Goal: Task Accomplishment & Management: Manage account settings

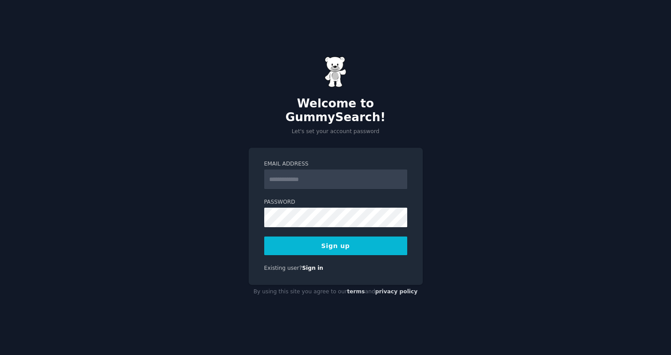
click at [299, 174] on input "Email Address" at bounding box center [335, 180] width 143 height 20
type input "**********"
click at [336, 238] on button "Sign up" at bounding box center [335, 246] width 143 height 19
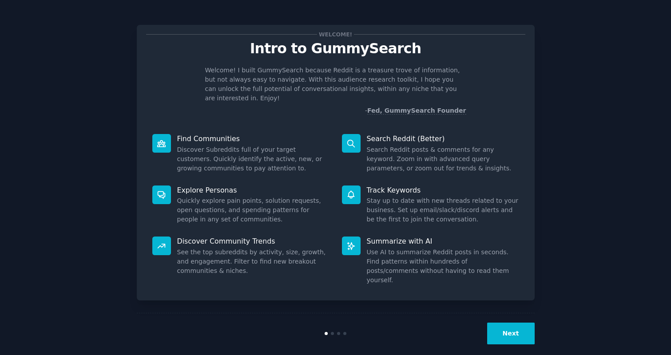
click at [514, 327] on button "Next" at bounding box center [510, 334] width 47 height 22
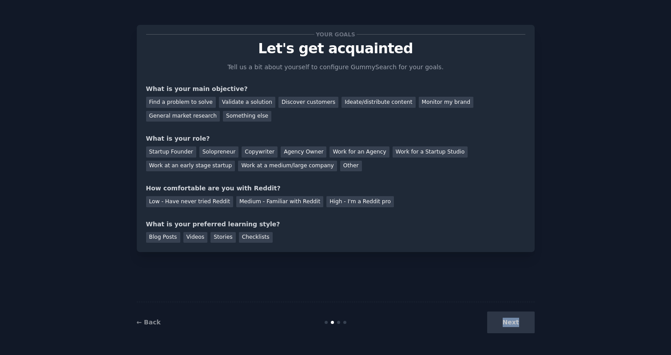
click at [514, 327] on div "Next" at bounding box center [468, 323] width 133 height 22
click at [327, 232] on div "Blog Posts Videos Stories Checklists" at bounding box center [335, 236] width 379 height 14
click at [179, 99] on div "Find a problem to solve" at bounding box center [181, 102] width 70 height 11
click at [243, 102] on div "Validate a solution" at bounding box center [247, 102] width 56 height 11
click at [187, 105] on div "Find a problem to solve" at bounding box center [181, 102] width 70 height 11
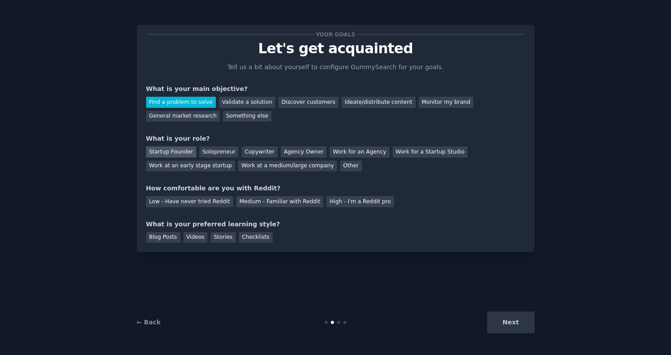
click at [189, 151] on div "Startup Founder" at bounding box center [171, 151] width 50 height 11
click at [241, 200] on div "Medium - Familiar with Reddit" at bounding box center [279, 201] width 87 height 11
click at [165, 237] on div "Blog Posts" at bounding box center [163, 237] width 34 height 11
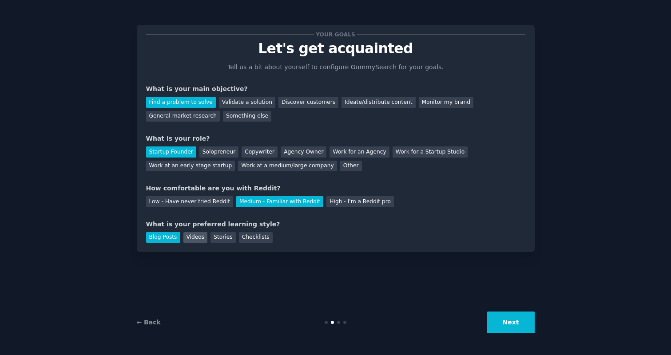
click at [205, 237] on div "Videos" at bounding box center [195, 237] width 24 height 11
click at [524, 322] on button "Next" at bounding box center [510, 323] width 47 height 22
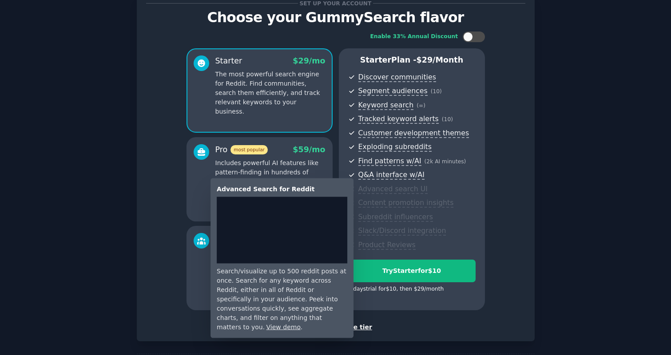
scroll to position [35, 0]
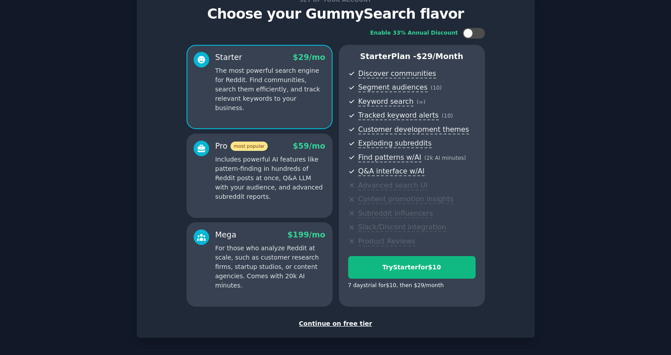
click at [341, 324] on div "Continue on free tier" at bounding box center [335, 323] width 379 height 9
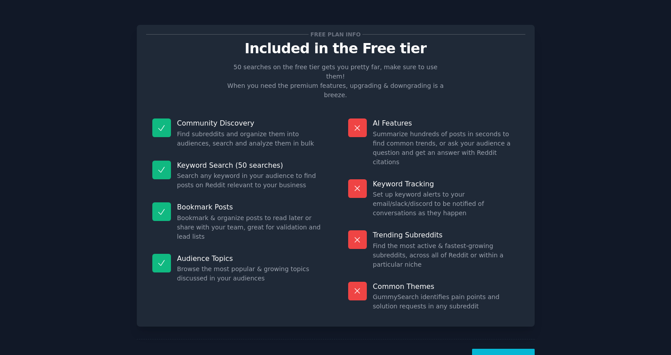
click at [498, 349] on button "Let's Go!" at bounding box center [503, 360] width 62 height 22
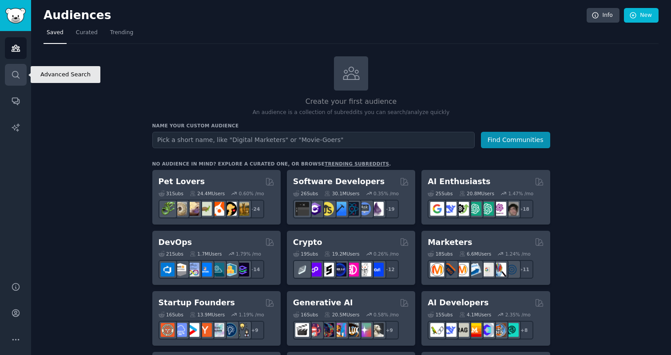
click at [18, 69] on link "Search" at bounding box center [16, 75] width 22 height 22
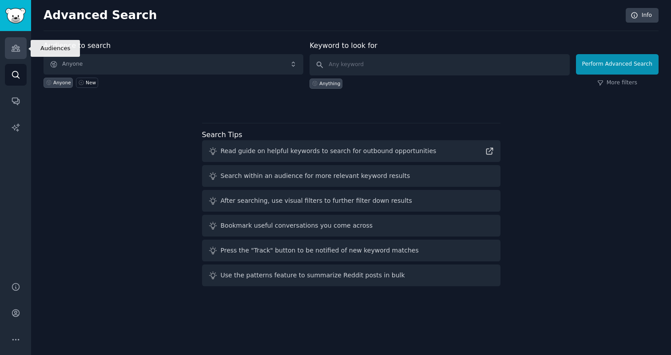
click at [17, 51] on icon "Sidebar" at bounding box center [15, 48] width 9 height 9
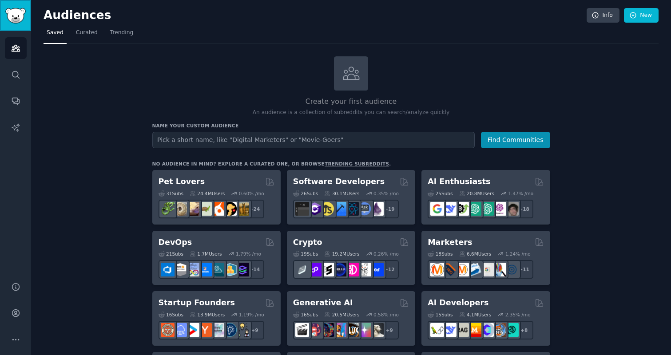
click at [16, 24] on link "Sidebar" at bounding box center [15, 15] width 31 height 31
click at [84, 39] on link "Curated" at bounding box center [87, 35] width 28 height 18
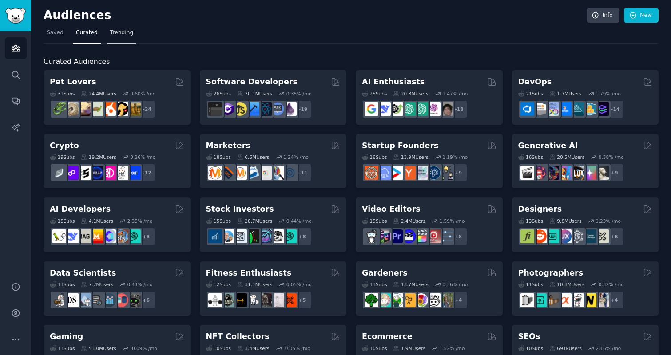
click at [110, 31] on span "Trending" at bounding box center [121, 33] width 23 height 8
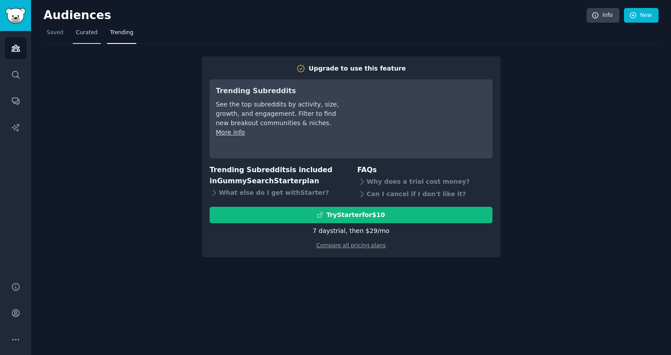
click at [83, 38] on link "Curated" at bounding box center [87, 35] width 28 height 18
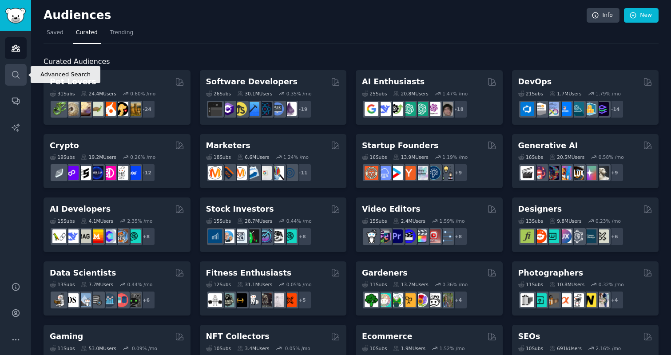
click at [20, 71] on link "Search" at bounding box center [16, 75] width 22 height 22
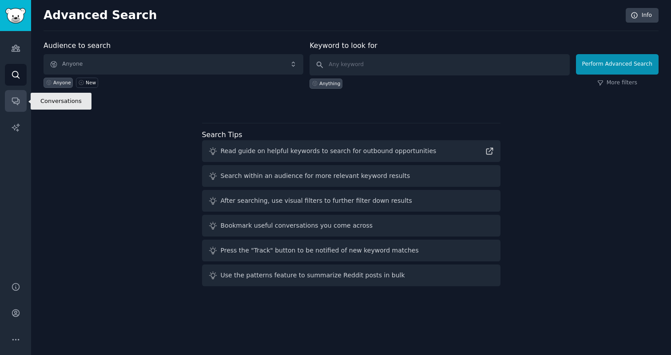
click at [16, 90] on link "Conversations" at bounding box center [16, 101] width 22 height 22
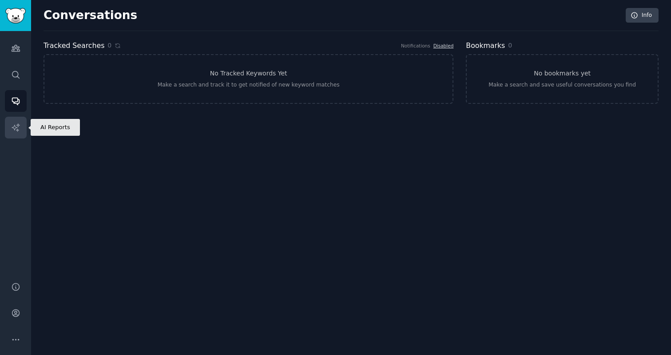
click at [14, 119] on link "AI Reports" at bounding box center [16, 128] width 22 height 22
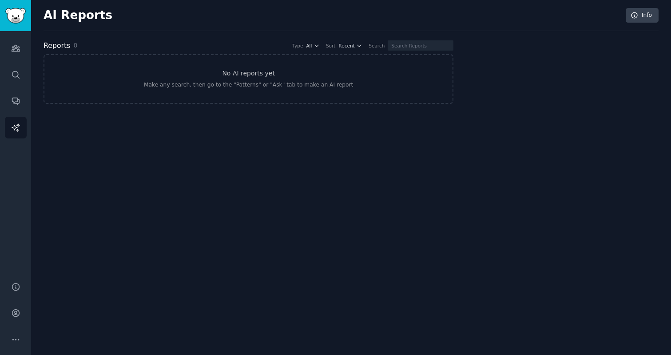
click at [14, 36] on div "Audiences Search Conversations AI Reports" at bounding box center [15, 151] width 31 height 240
click at [14, 43] on link "Audiences" at bounding box center [16, 48] width 22 height 22
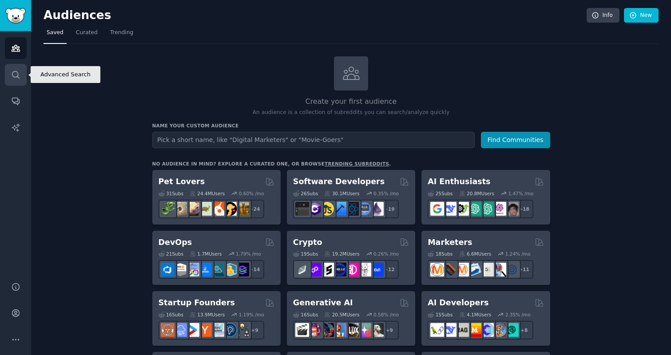
click at [19, 80] on link "Search" at bounding box center [16, 75] width 22 height 22
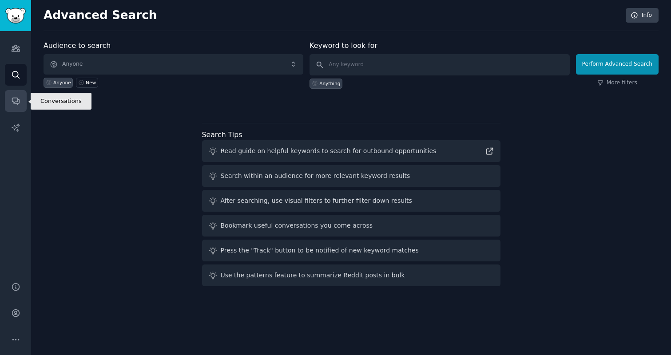
click at [15, 101] on icon "Sidebar" at bounding box center [15, 101] width 7 height 7
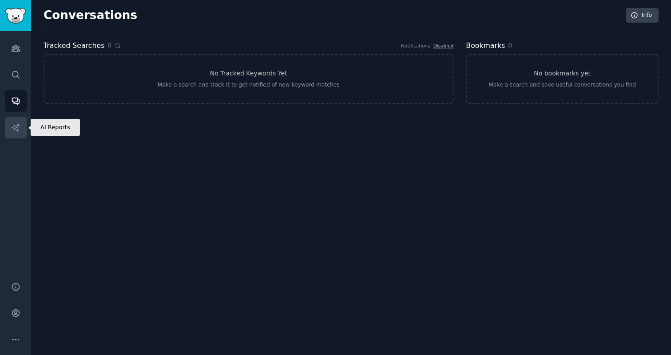
click at [16, 122] on link "AI Reports" at bounding box center [16, 128] width 22 height 22
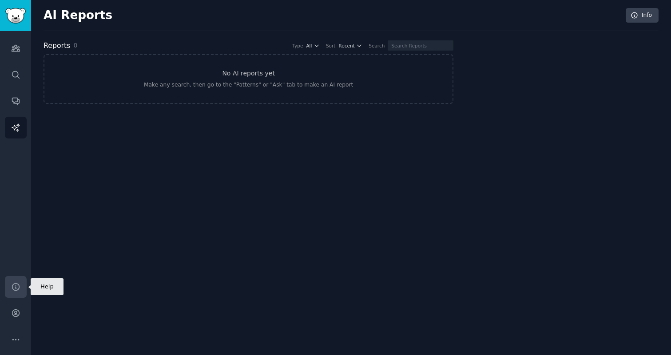
click at [13, 293] on link "Help" at bounding box center [16, 287] width 22 height 22
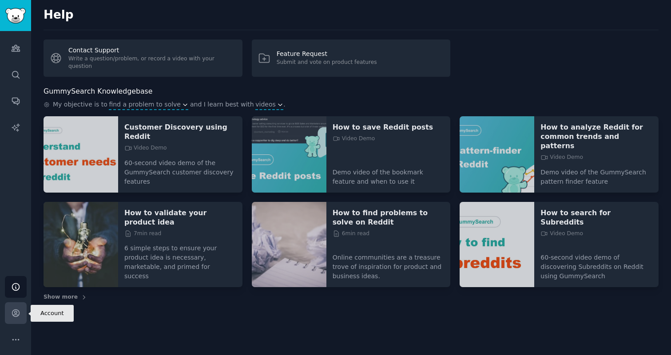
click at [13, 316] on icon "Sidebar" at bounding box center [15, 313] width 7 height 7
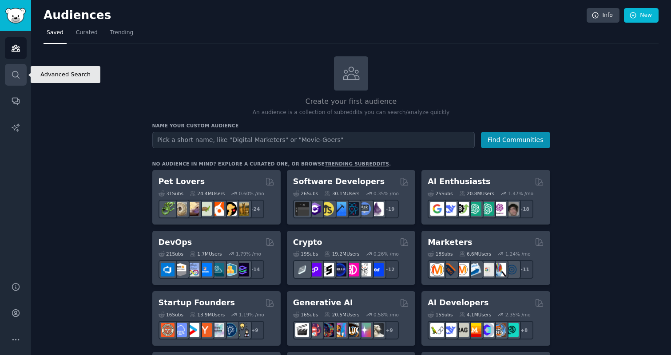
click at [20, 81] on link "Search" at bounding box center [16, 75] width 22 height 22
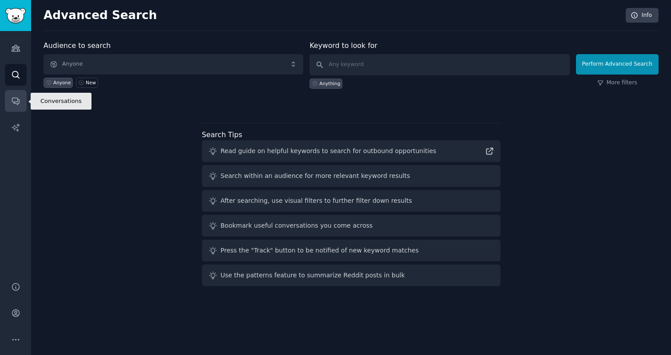
click at [18, 97] on icon "Sidebar" at bounding box center [15, 100] width 9 height 9
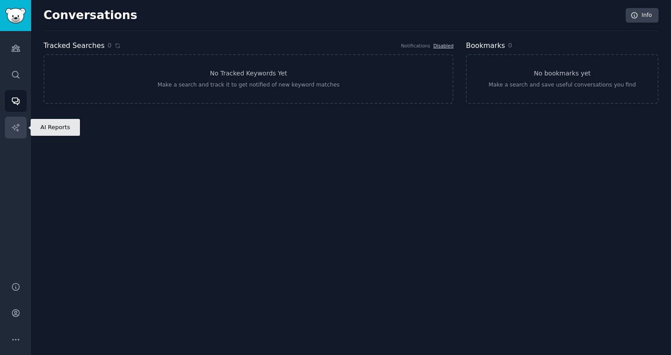
click at [14, 119] on link "AI Reports" at bounding box center [16, 128] width 22 height 22
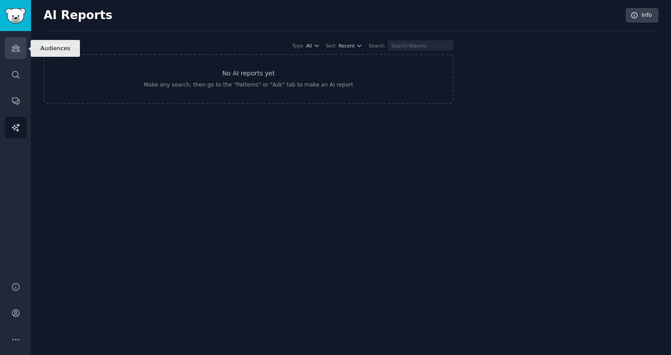
click at [17, 49] on icon "Sidebar" at bounding box center [16, 48] width 8 height 6
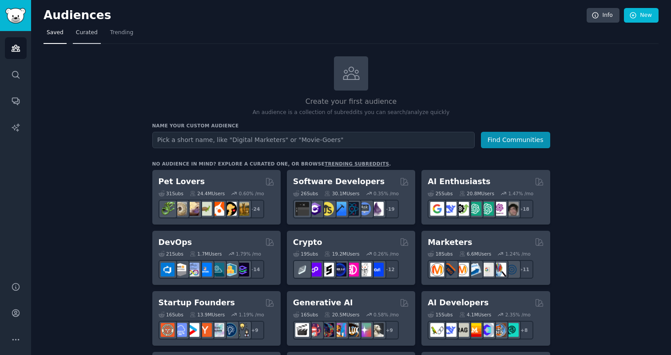
click at [87, 40] on link "Curated" at bounding box center [87, 35] width 28 height 18
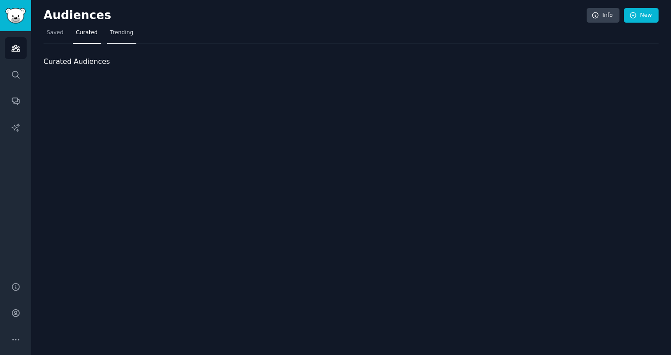
click at [117, 34] on span "Trending" at bounding box center [121, 33] width 23 height 8
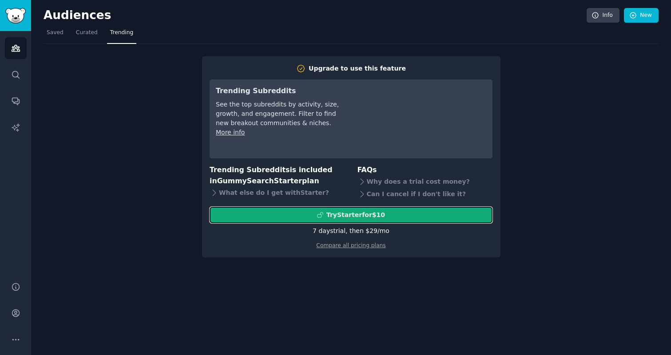
click at [305, 217] on div "Try Starter for $10" at bounding box center [351, 214] width 282 height 9
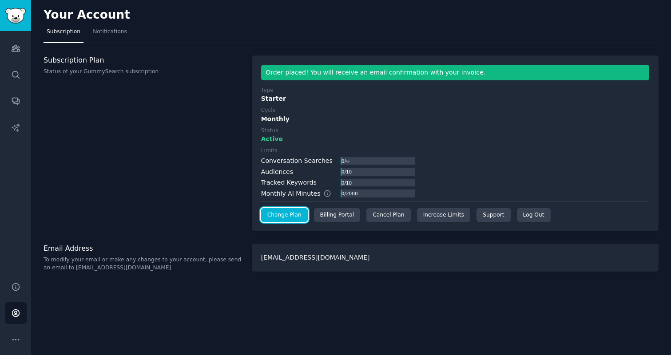
click at [275, 209] on link "Change Plan" at bounding box center [284, 215] width 47 height 14
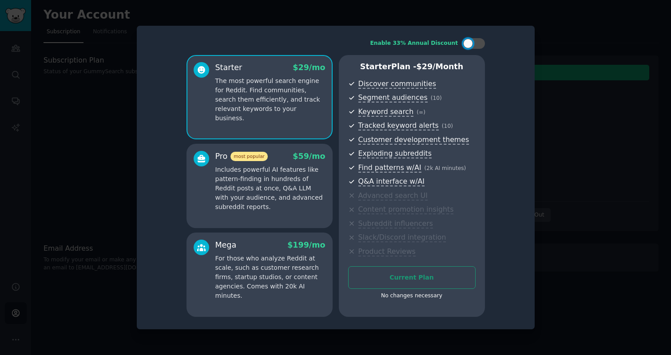
click at [149, 220] on div "Enable 33% Annual Discount Starter $ 29 /mo The most powerful search engine for…" at bounding box center [335, 177] width 385 height 291
click at [90, 202] on div at bounding box center [335, 177] width 671 height 355
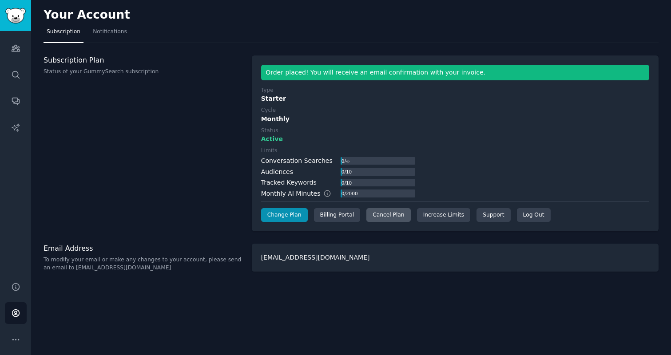
click at [388, 215] on div "Cancel Plan" at bounding box center [388, 215] width 44 height 14
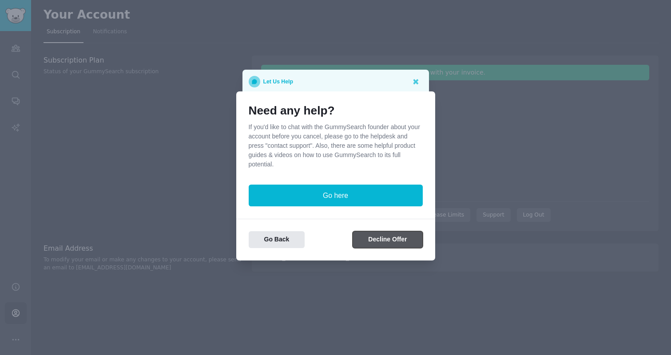
click at [380, 241] on button "Decline Offer" at bounding box center [387, 239] width 70 height 17
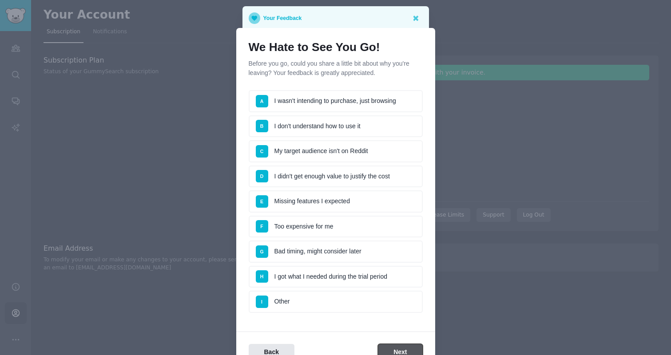
scroll to position [26, 0]
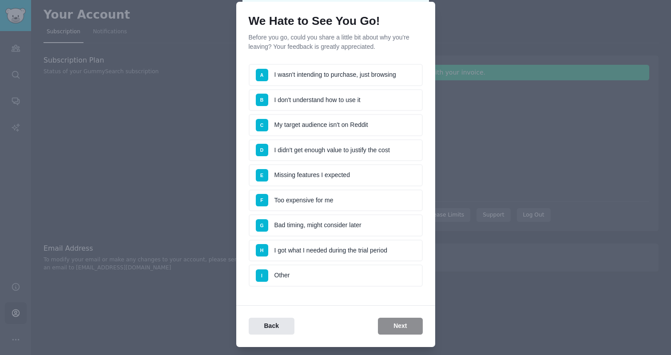
click at [333, 285] on li "I Other" at bounding box center [336, 276] width 174 height 22
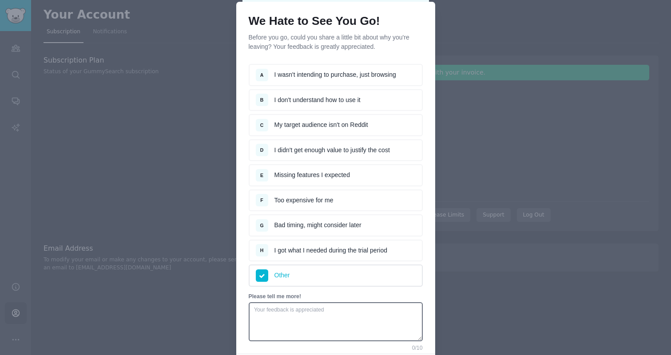
click at [338, 255] on li "H I got what I needed during the trial period" at bounding box center [336, 251] width 174 height 22
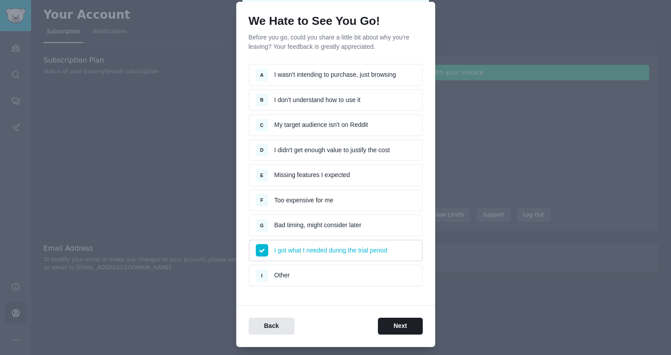
scroll to position [49, 0]
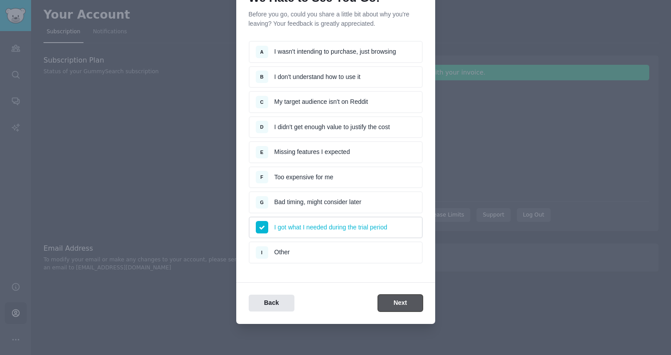
click at [384, 298] on button "Next" at bounding box center [400, 303] width 44 height 17
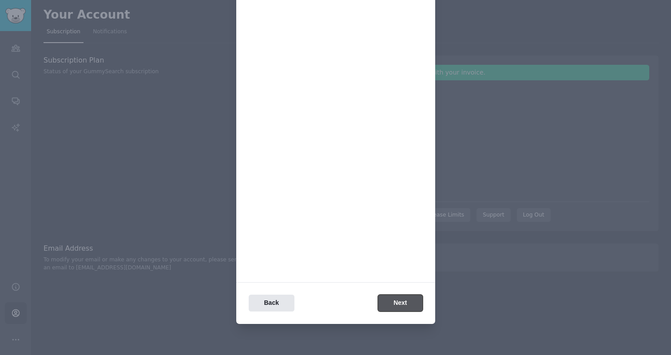
scroll to position [0, 0]
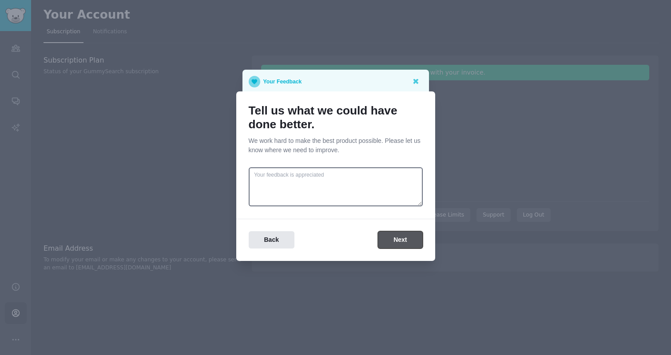
click at [388, 236] on button "Next" at bounding box center [400, 239] width 44 height 17
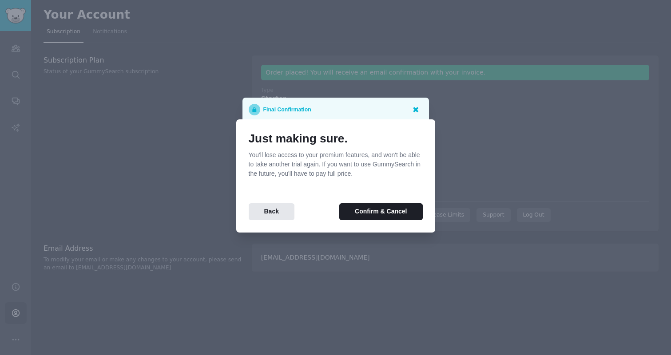
click at [414, 107] on icon at bounding box center [415, 109] width 9 height 9
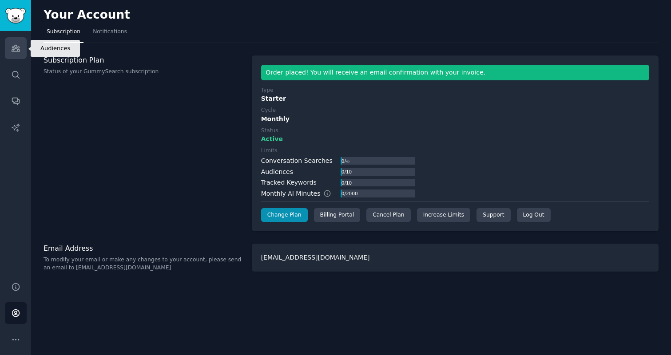
click at [10, 51] on link "Audiences" at bounding box center [16, 48] width 22 height 22
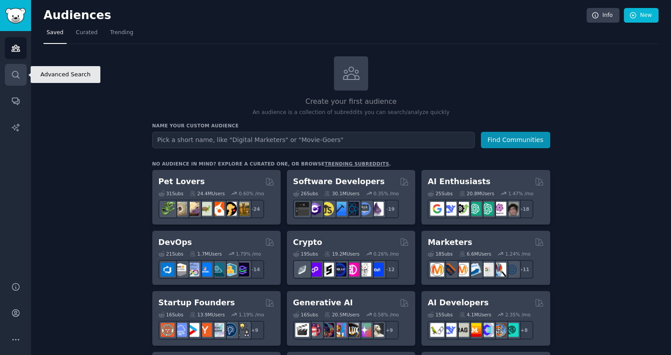
click at [15, 73] on icon "Sidebar" at bounding box center [15, 74] width 9 height 9
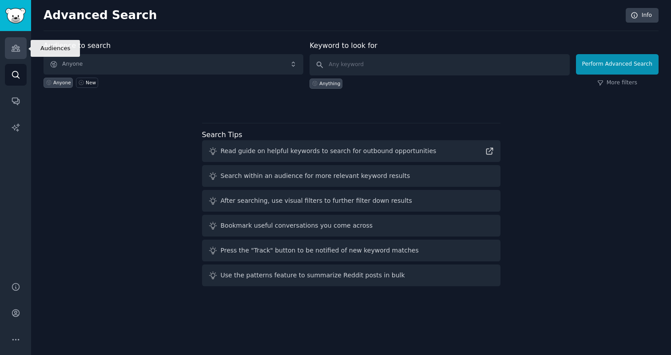
click at [9, 41] on link "Audiences" at bounding box center [16, 48] width 22 height 22
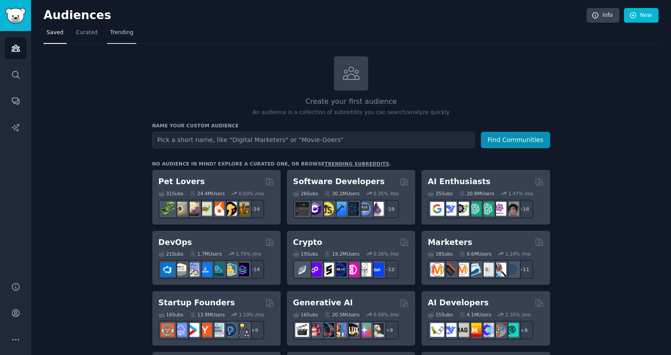
click at [112, 37] on link "Trending" at bounding box center [121, 35] width 29 height 18
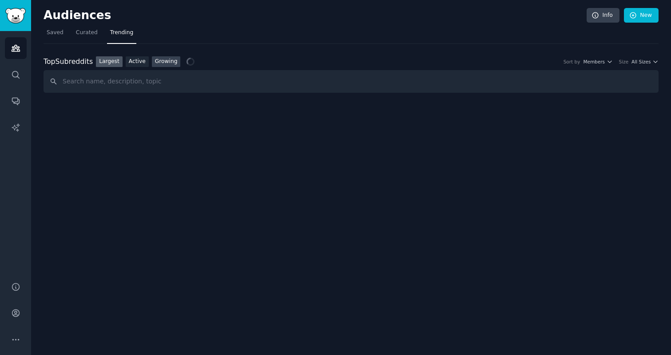
click at [171, 63] on link "Growing" at bounding box center [166, 61] width 29 height 11
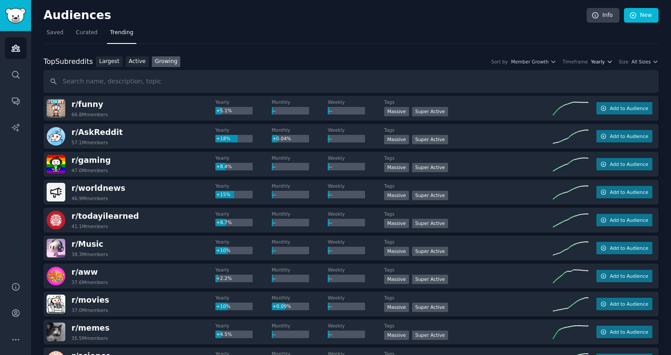
click at [606, 61] on icon "button" at bounding box center [609, 62] width 6 height 6
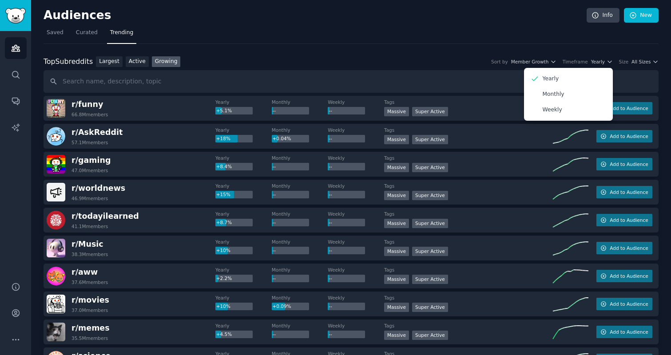
click at [435, 56] on div "Top Subreddits Top Subreddits Largest Active Growing Sort by Member Growth Time…" at bounding box center [351, 61] width 615 height 11
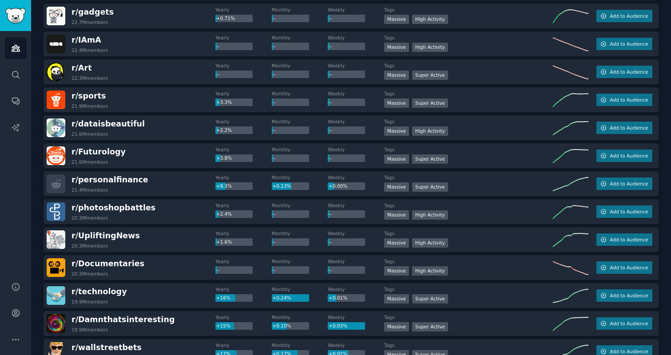
scroll to position [764, 0]
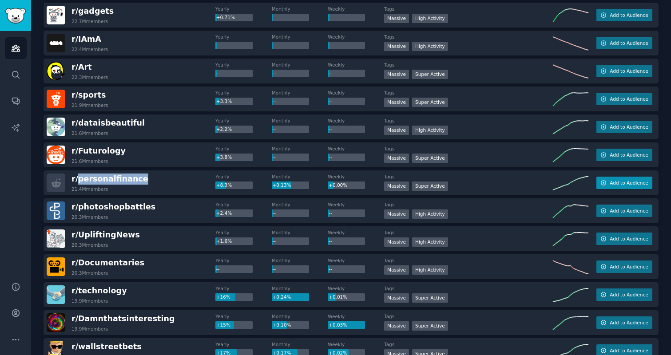
click at [629, 179] on button "Add to Audience" at bounding box center [624, 183] width 56 height 12
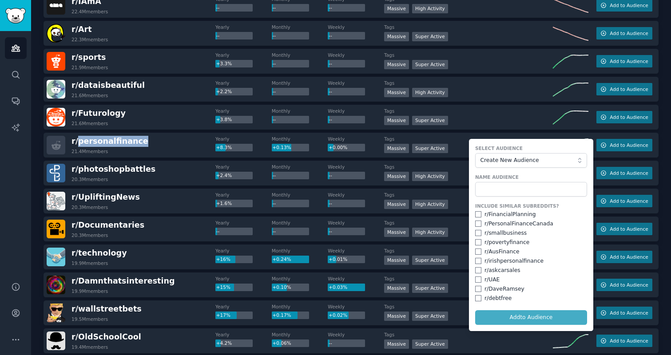
scroll to position [801, 0]
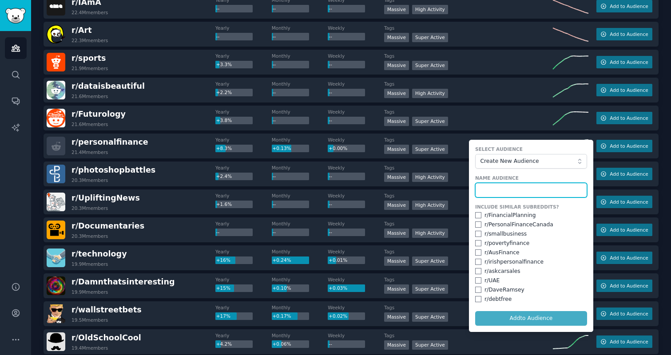
click at [494, 191] on input "text" at bounding box center [531, 190] width 112 height 15
click at [504, 191] on input "Finance Ideation" at bounding box center [531, 190] width 112 height 15
type input "Finance"
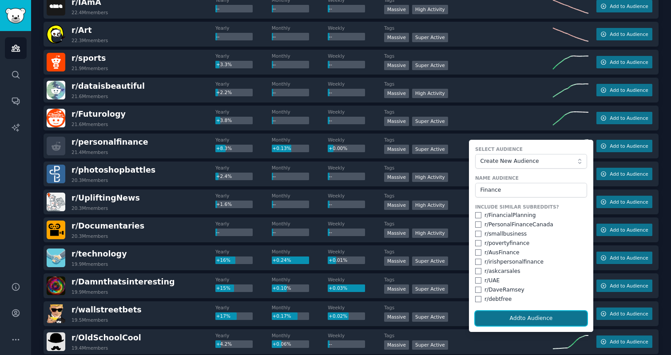
click at [498, 321] on button "Add to Audience" at bounding box center [531, 318] width 112 height 15
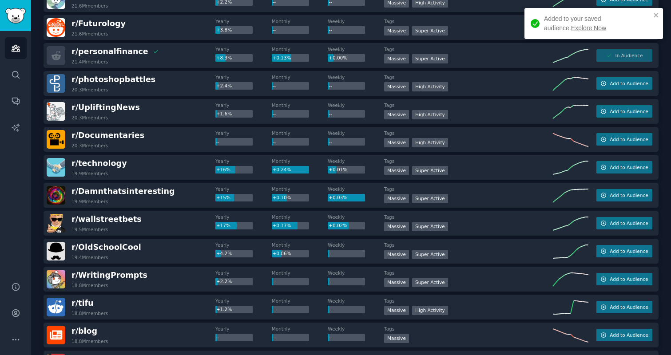
scroll to position [909, 0]
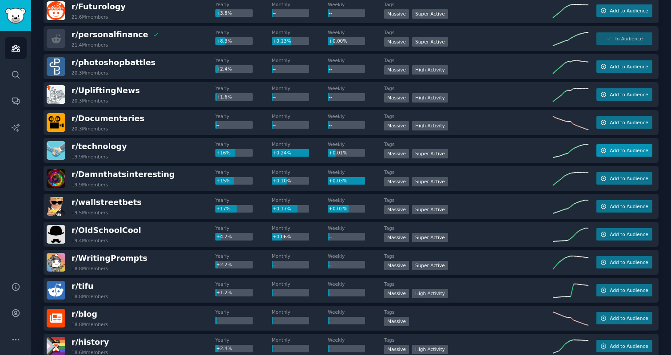
click at [617, 151] on span "Add to Audience" at bounding box center [628, 150] width 38 height 6
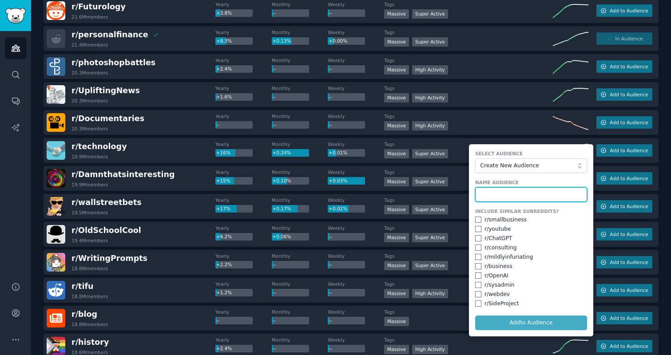
click at [490, 194] on input "text" at bounding box center [531, 194] width 112 height 15
type input "Tech"
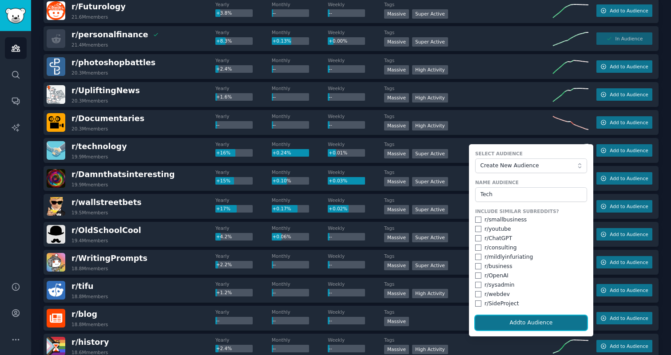
click at [531, 320] on button "Add to Audience" at bounding box center [531, 323] width 112 height 15
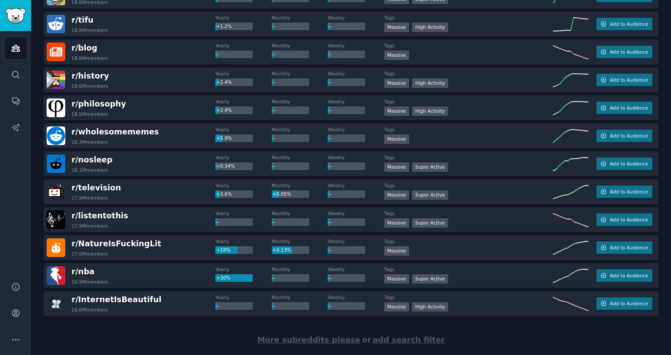
scroll to position [1196, 0]
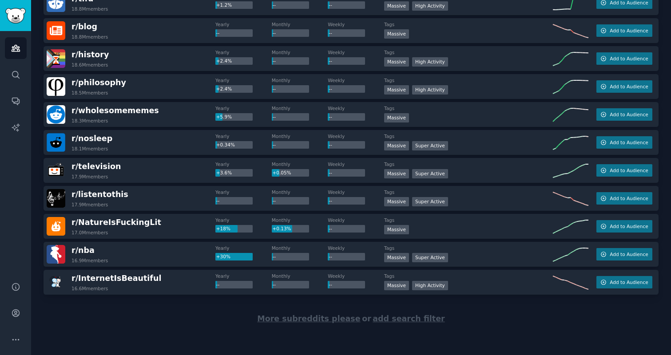
click at [294, 318] on span "More subreddits please" at bounding box center [308, 318] width 103 height 9
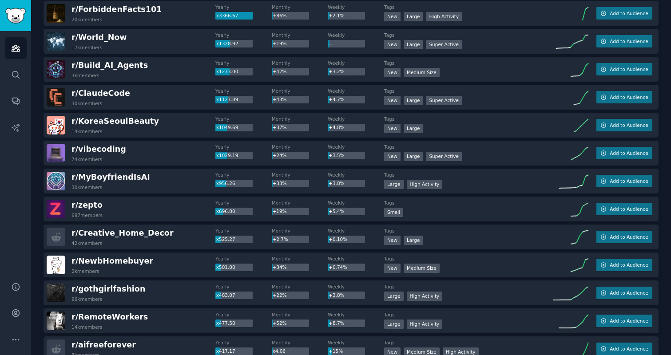
scroll to position [100, 0]
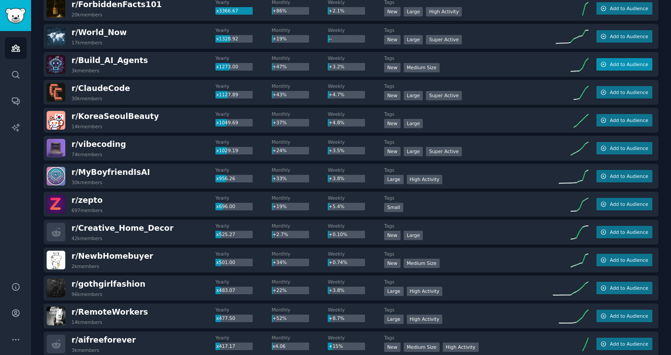
click at [612, 63] on span "Add to Audience" at bounding box center [628, 64] width 38 height 6
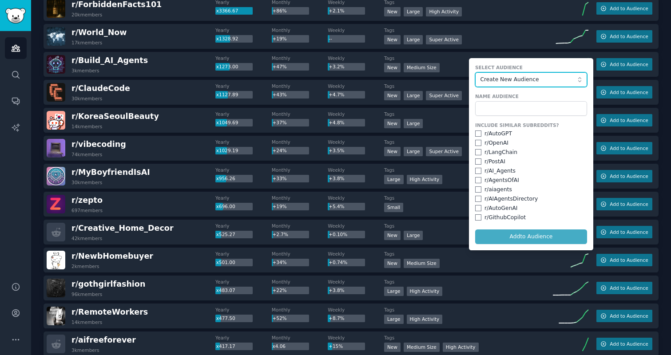
click at [506, 81] on span "Create New Audience" at bounding box center [528, 80] width 97 height 8
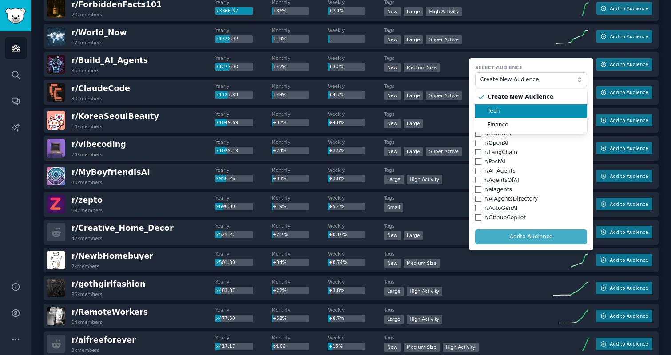
click at [495, 115] on span "Tech" at bounding box center [533, 111] width 93 height 8
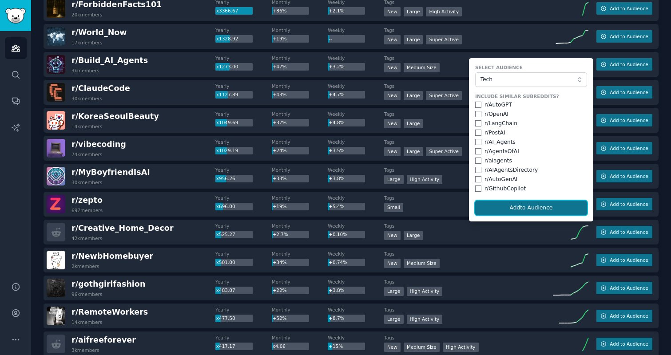
click at [510, 207] on button "Add to Audience" at bounding box center [531, 208] width 112 height 15
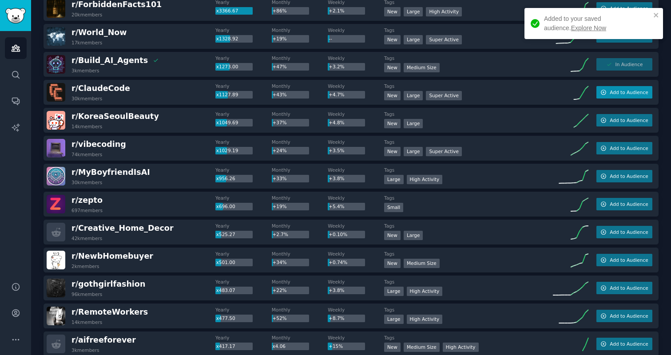
click at [605, 93] on button "Add to Audience" at bounding box center [624, 92] width 56 height 12
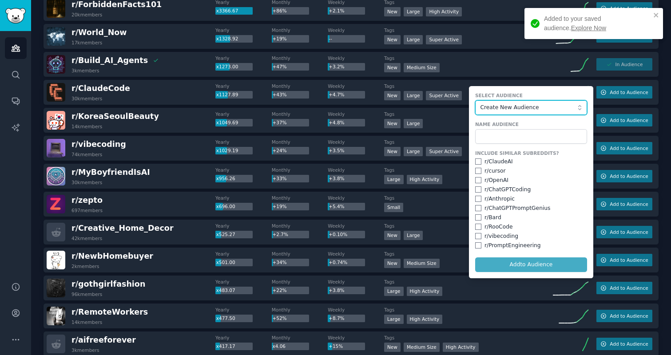
click at [552, 109] on span "Create New Audience" at bounding box center [528, 108] width 97 height 8
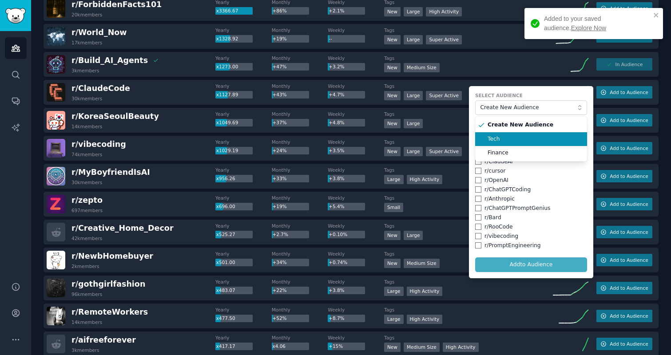
click at [514, 138] on span "Tech" at bounding box center [533, 139] width 93 height 8
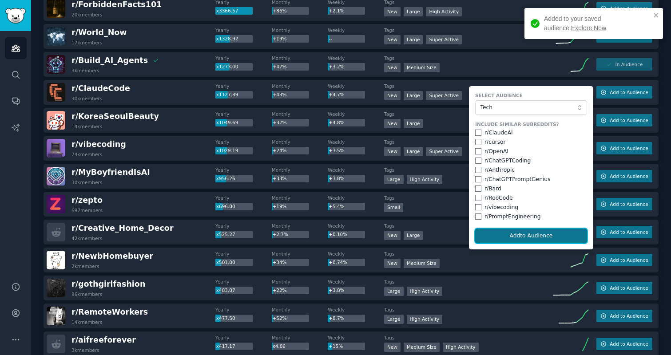
click at [509, 239] on button "Add to Audience" at bounding box center [531, 236] width 112 height 15
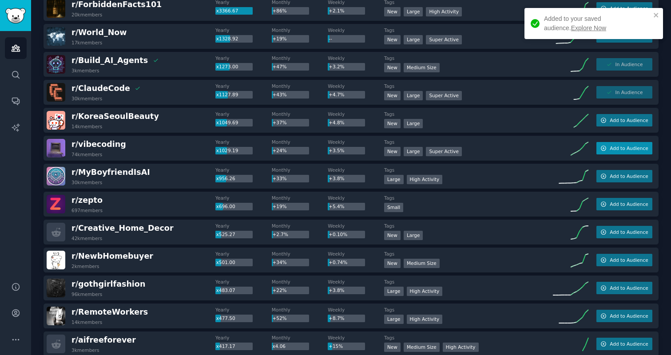
click at [600, 146] on icon "button" at bounding box center [603, 148] width 6 height 6
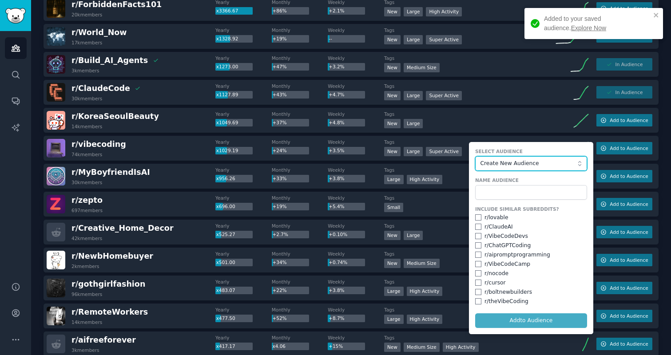
click at [529, 161] on span "Create New Audience" at bounding box center [528, 164] width 97 height 8
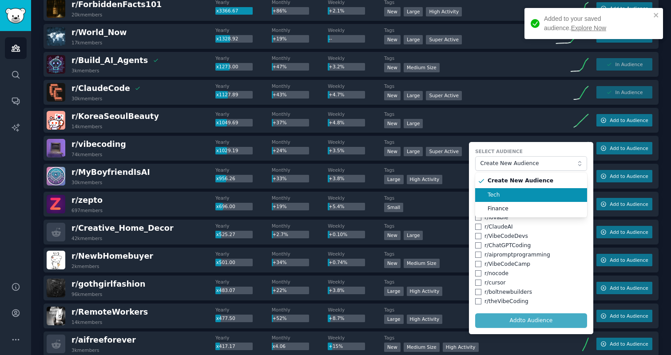
click at [507, 192] on span "Tech" at bounding box center [533, 195] width 93 height 8
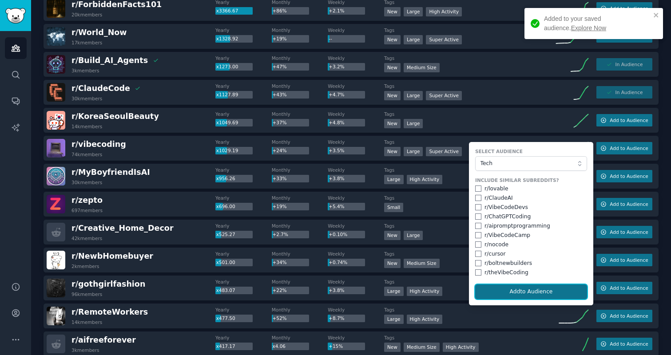
click at [499, 294] on button "Add to Audience" at bounding box center [531, 292] width 112 height 15
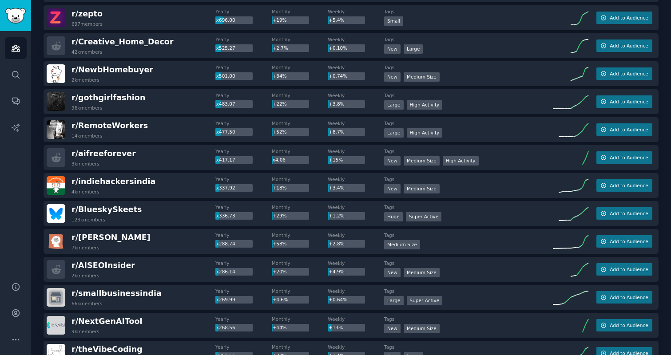
scroll to position [294, 0]
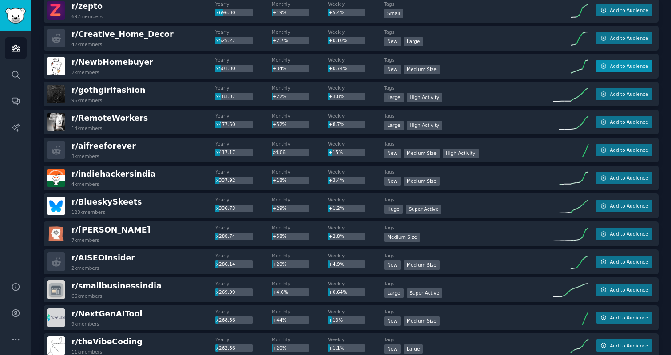
click at [629, 62] on button "Add to Audience" at bounding box center [624, 66] width 56 height 12
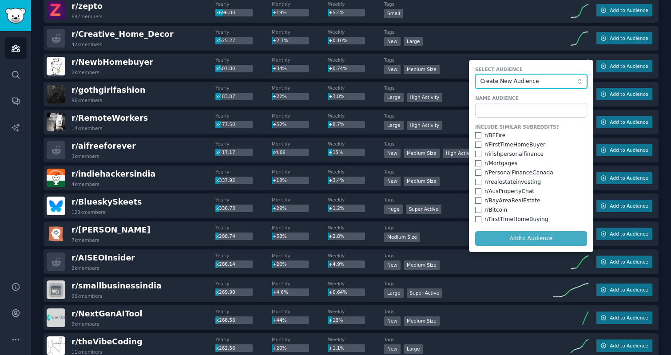
click at [507, 86] on button "Create New Audience" at bounding box center [531, 81] width 112 height 15
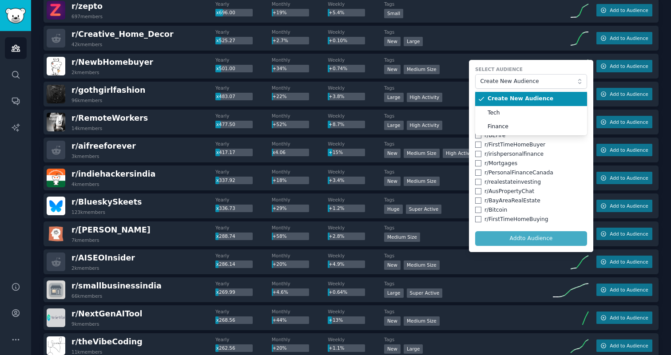
click at [495, 96] on span "Create New Audience" at bounding box center [533, 99] width 93 height 8
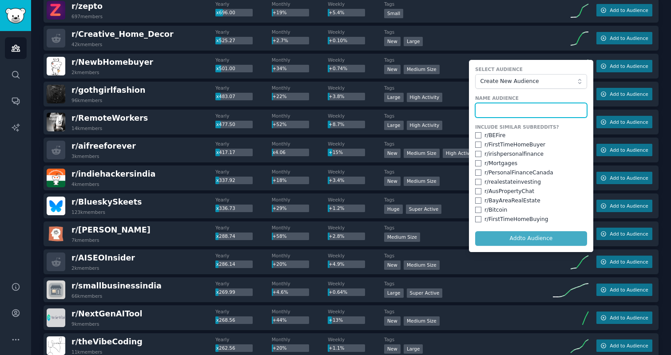
click at [492, 105] on input "text" at bounding box center [531, 110] width 112 height 15
type input "Real Estate"
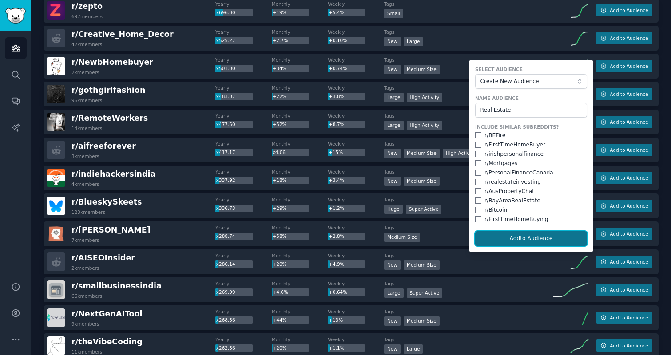
click at [515, 237] on button "Add to Audience" at bounding box center [531, 238] width 112 height 15
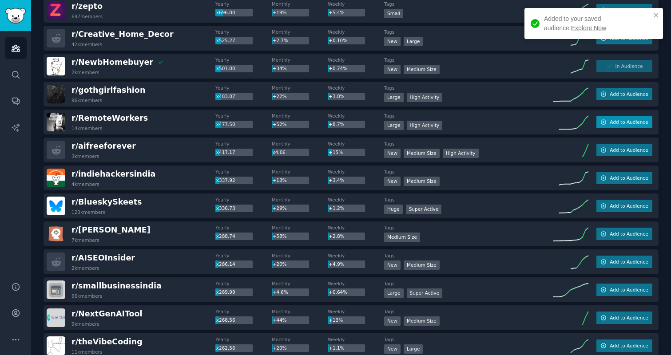
click at [624, 123] on span "Add to Audience" at bounding box center [628, 122] width 38 height 6
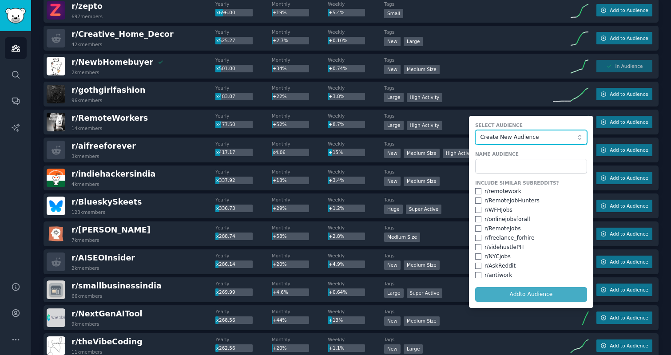
click at [528, 132] on button "Create New Audience" at bounding box center [531, 137] width 112 height 15
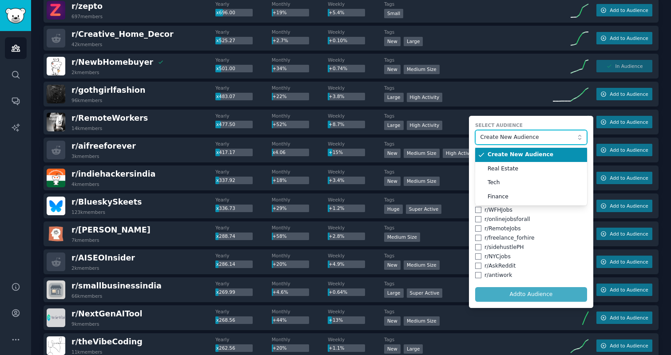
click at [528, 132] on button "Create New Audience" at bounding box center [531, 137] width 112 height 15
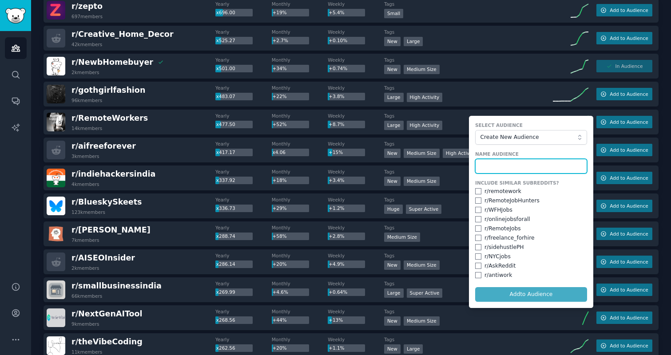
click at [507, 168] on input "text" at bounding box center [531, 166] width 112 height 15
type input "Productivity"
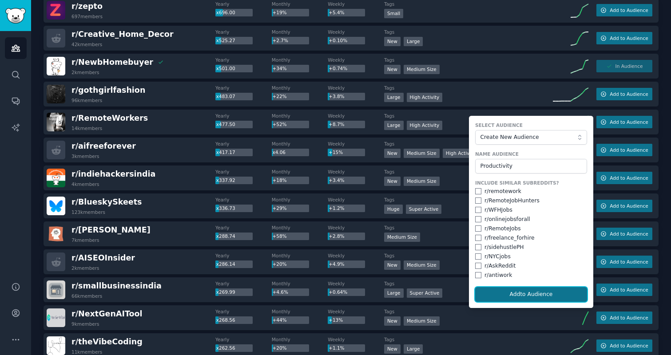
click at [494, 293] on button "Add to Audience" at bounding box center [531, 294] width 112 height 15
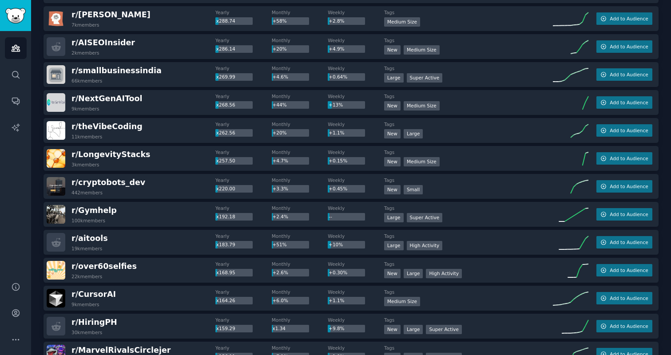
scroll to position [513, 0]
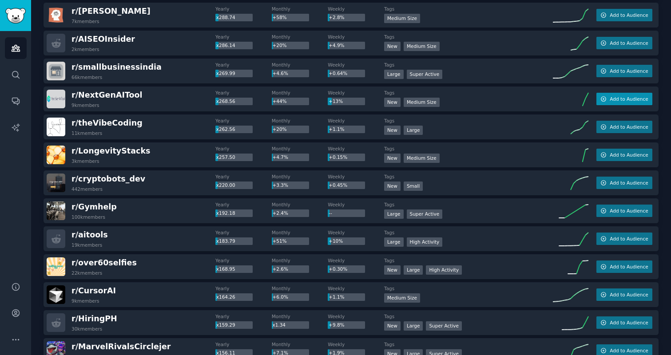
click at [625, 95] on button "Add to Audience" at bounding box center [624, 99] width 56 height 12
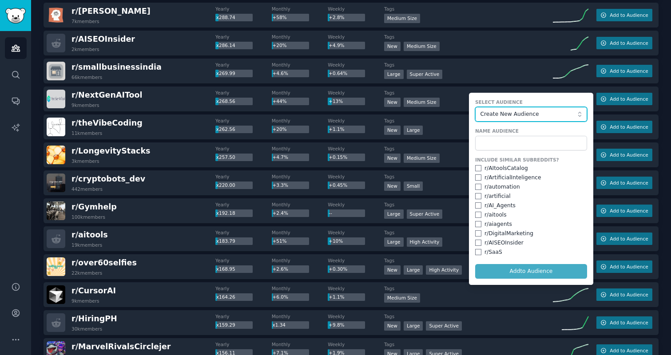
click at [501, 116] on span "Create New Audience" at bounding box center [528, 115] width 97 height 8
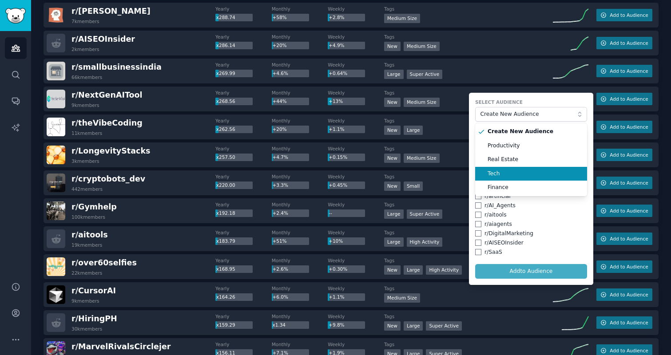
click at [492, 172] on span "Tech" at bounding box center [533, 174] width 93 height 8
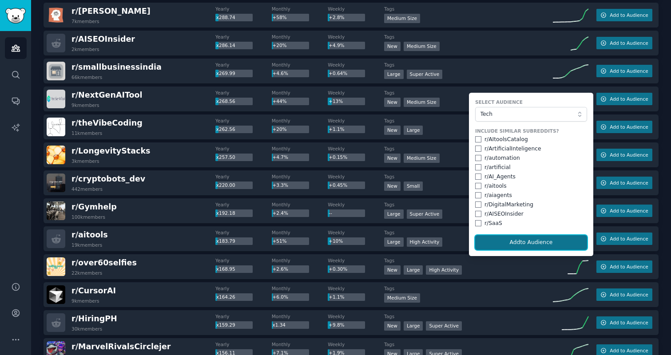
click at [501, 240] on button "Add to Audience" at bounding box center [531, 242] width 112 height 15
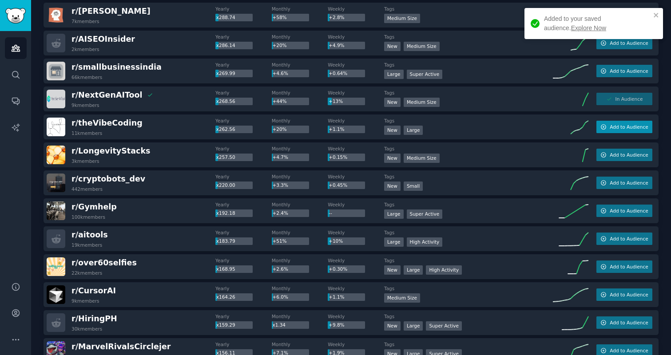
click at [628, 130] on button "Add to Audience" at bounding box center [624, 127] width 56 height 12
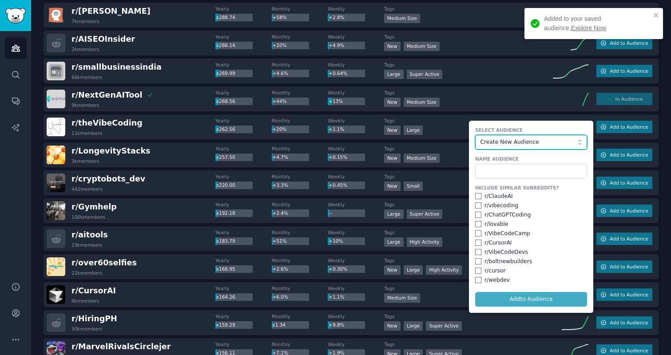
click at [531, 145] on span "Create New Audience" at bounding box center [528, 143] width 97 height 8
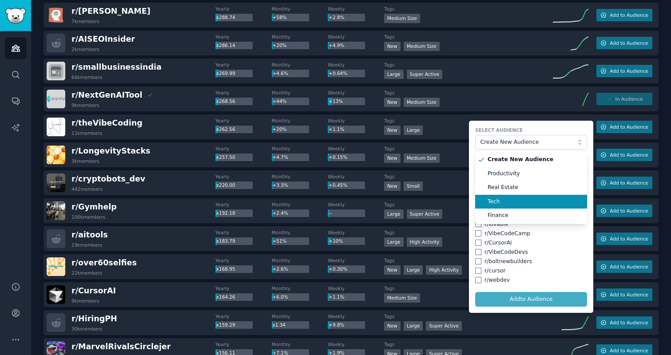
click at [491, 198] on span "Tech" at bounding box center [533, 202] width 93 height 8
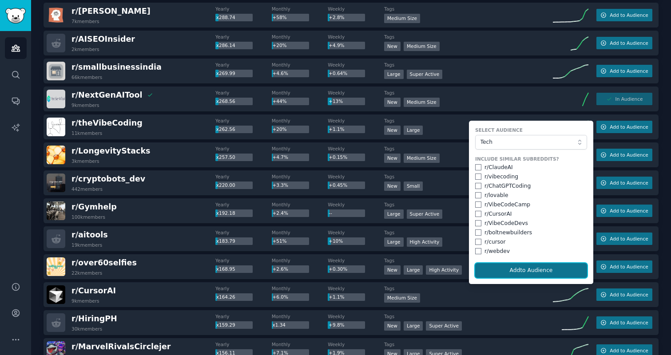
click at [510, 267] on button "Add to Audience" at bounding box center [531, 270] width 112 height 15
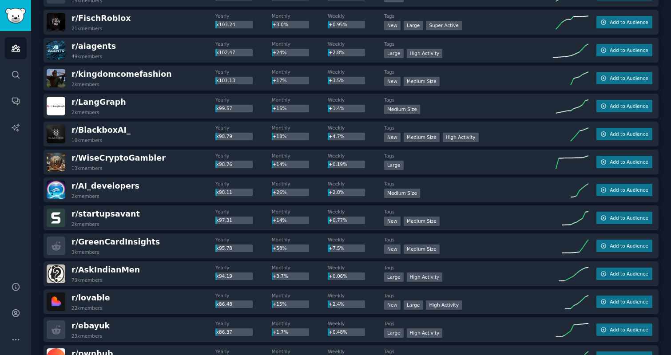
scroll to position [1178, 0]
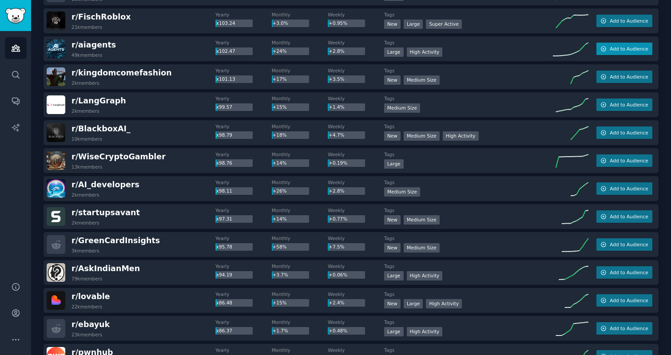
click at [613, 46] on span "Add to Audience" at bounding box center [628, 49] width 38 height 6
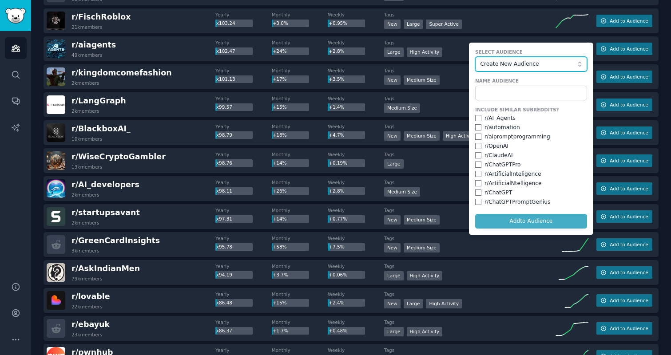
click at [495, 67] on span "Create New Audience" at bounding box center [528, 64] width 97 height 8
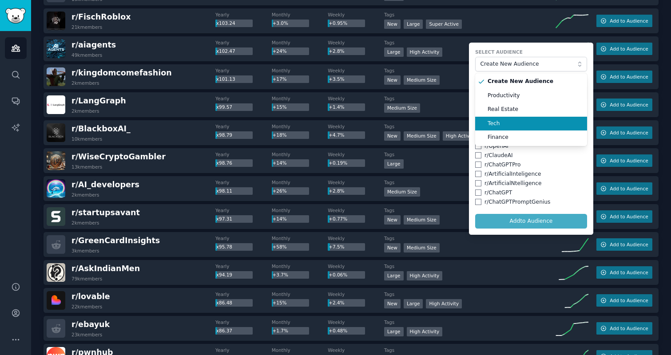
click at [487, 128] on li "Tech" at bounding box center [531, 124] width 112 height 14
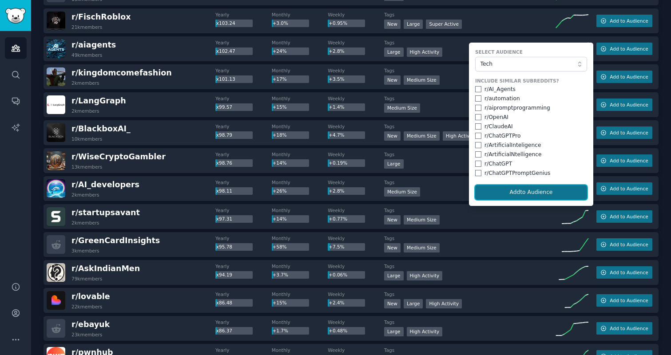
click at [493, 195] on button "Add to Audience" at bounding box center [531, 192] width 112 height 15
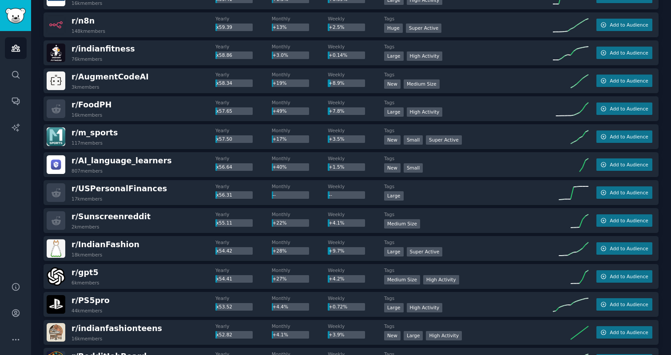
scroll to position [2203, 0]
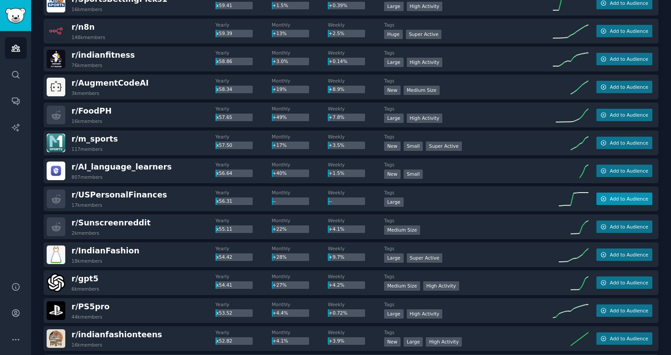
click at [604, 200] on icon "button" at bounding box center [603, 199] width 6 height 6
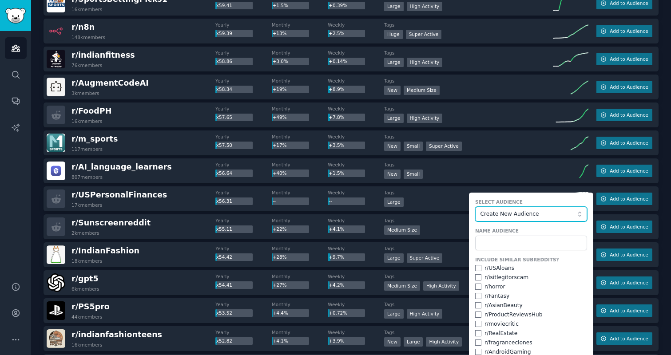
click at [513, 216] on span "Create New Audience" at bounding box center [528, 214] width 97 height 8
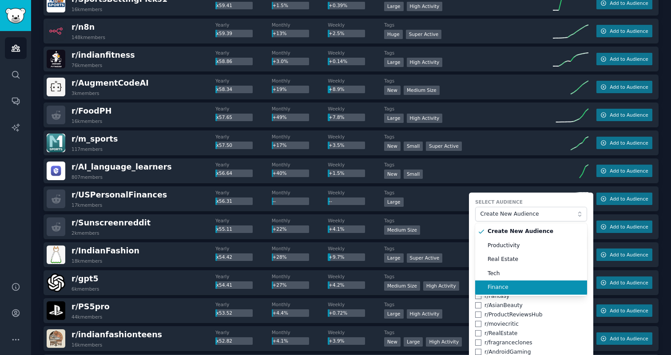
click at [500, 286] on span "Finance" at bounding box center [533, 288] width 93 height 8
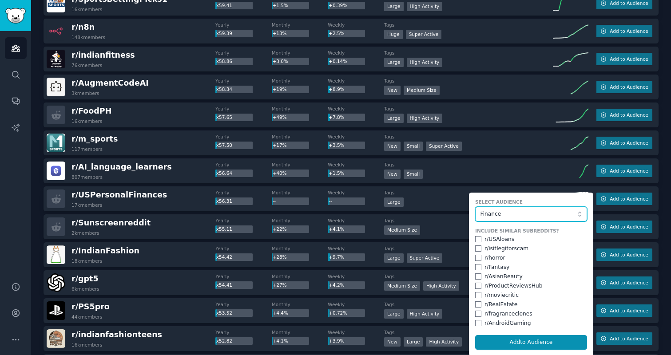
scroll to position [2235, 0]
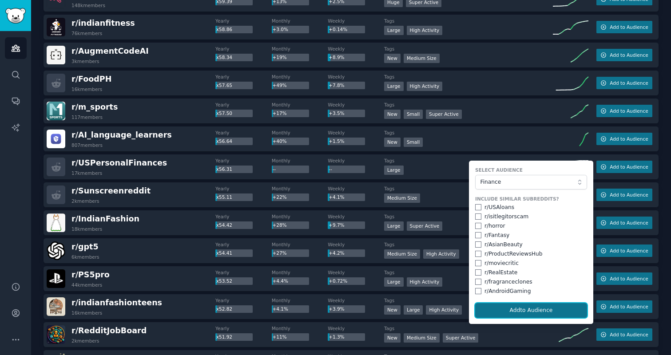
click at [500, 313] on button "Add to Audience" at bounding box center [531, 310] width 112 height 15
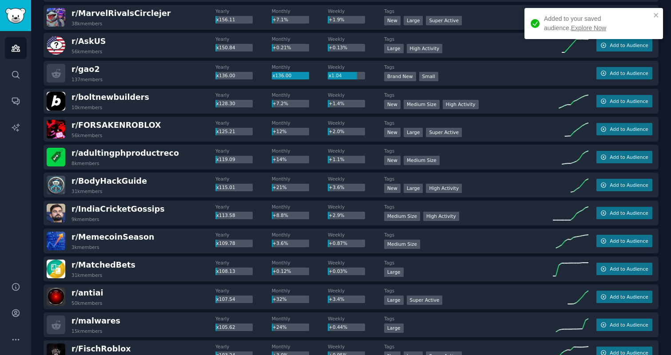
scroll to position [0, 0]
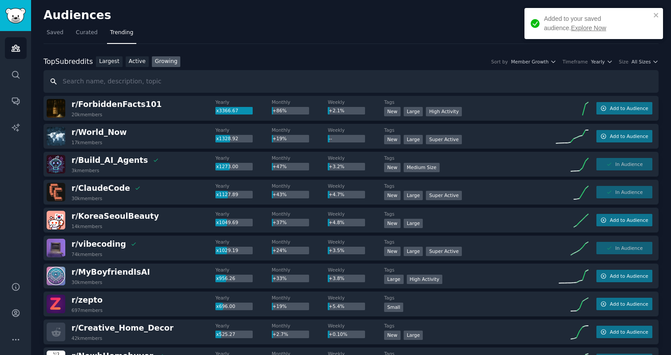
click at [112, 79] on input "text" at bounding box center [351, 81] width 615 height 23
type input "music"
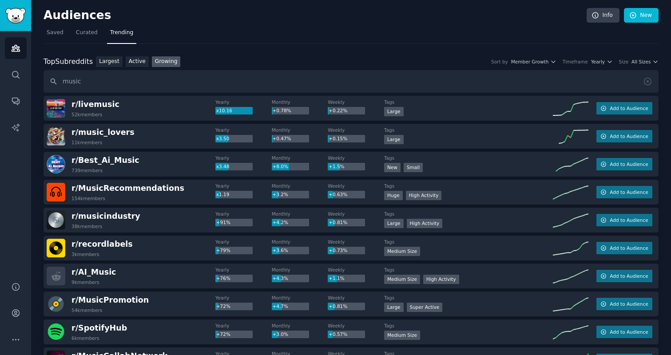
click at [603, 115] on div "r/ livemusic 52k members Yearly x10.16 Monthly +0.78% Weekly +0.22% Tags 10,000…" at bounding box center [351, 108] width 615 height 25
click at [605, 113] on button "Add to Audience" at bounding box center [624, 108] width 56 height 12
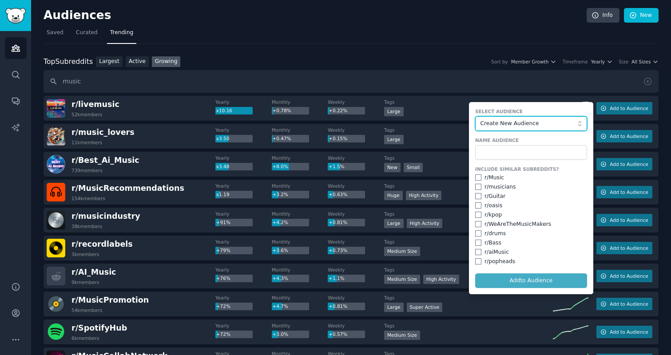
click at [559, 125] on span "Create New Audience" at bounding box center [528, 124] width 97 height 8
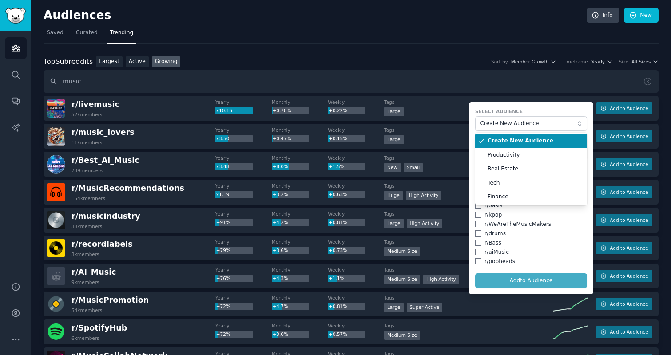
click at [542, 139] on span "Create New Audience" at bounding box center [533, 141] width 93 height 8
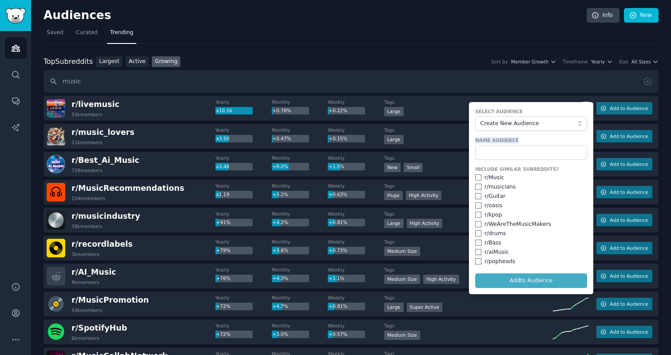
click at [534, 143] on div "Name Audience" at bounding box center [531, 148] width 112 height 23
click at [529, 153] on input "text" at bounding box center [531, 152] width 112 height 15
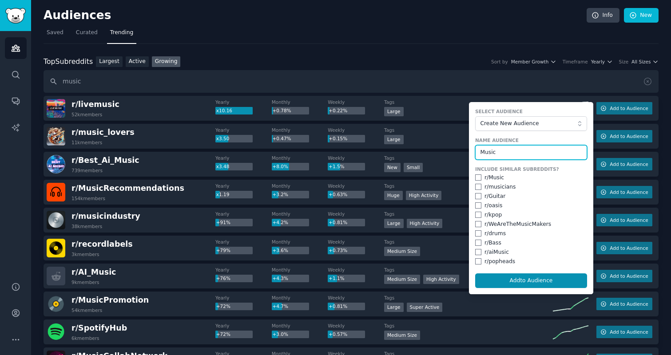
type input "Music"
click at [477, 179] on input "checkbox" at bounding box center [478, 177] width 6 height 6
checkbox input "true"
click at [477, 187] on input "checkbox" at bounding box center [478, 187] width 6 height 6
checkbox input "true"
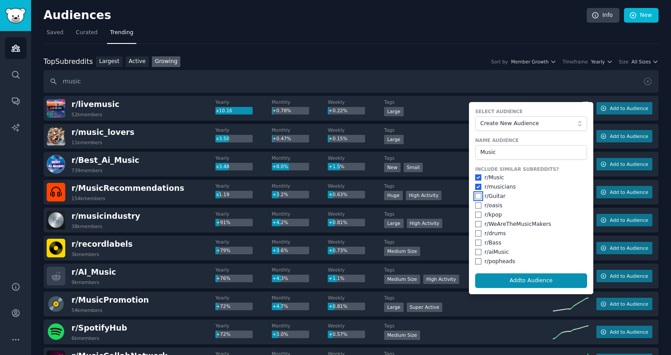
click at [476, 198] on input "checkbox" at bounding box center [478, 196] width 6 height 6
checkbox input "true"
click at [478, 223] on input "checkbox" at bounding box center [478, 224] width 6 height 6
checkbox input "true"
click at [477, 261] on input "checkbox" at bounding box center [478, 261] width 6 height 6
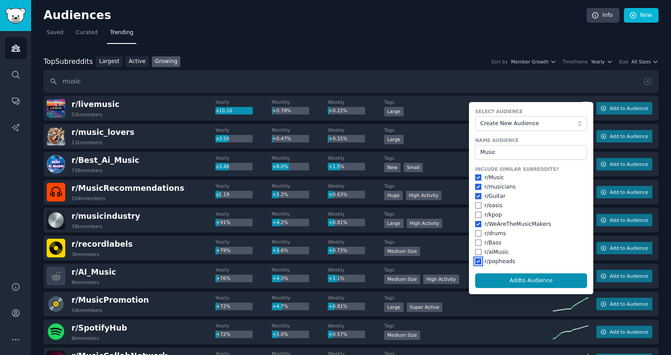
click at [476, 261] on input "checkbox" at bounding box center [478, 261] width 6 height 6
checkbox input "false"
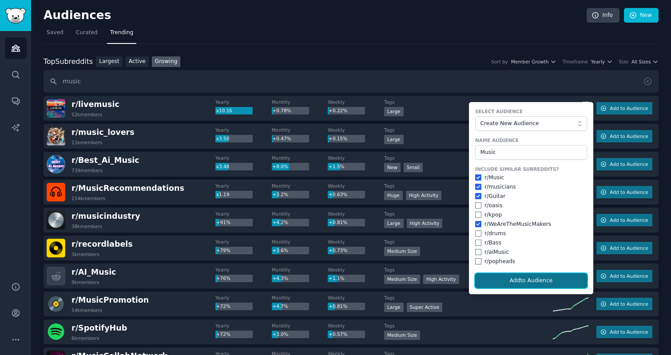
click at [487, 277] on button "Add to Audience" at bounding box center [531, 280] width 112 height 15
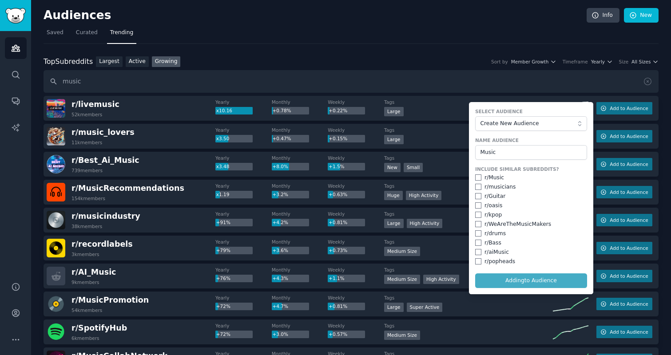
checkbox input "false"
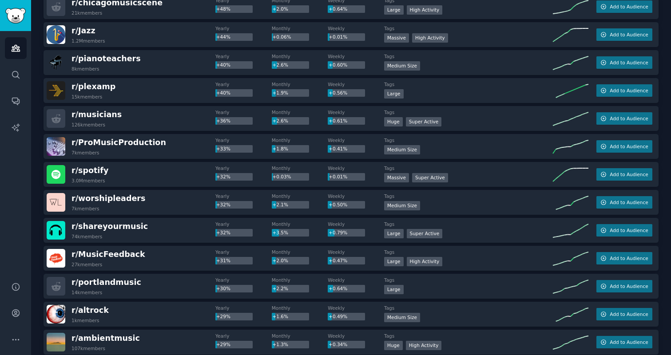
scroll to position [522, 0]
click at [622, 146] on span "Add to Audience" at bounding box center [628, 146] width 38 height 6
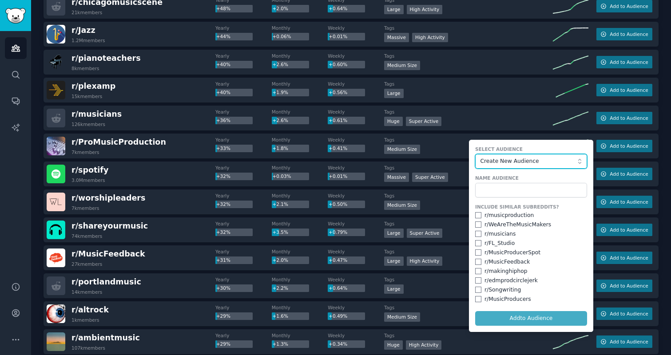
click at [510, 165] on span "Create New Audience" at bounding box center [528, 162] width 97 height 8
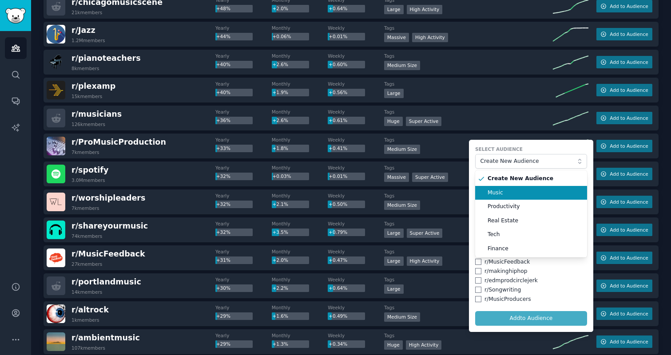
click at [500, 192] on span "Music" at bounding box center [533, 193] width 93 height 8
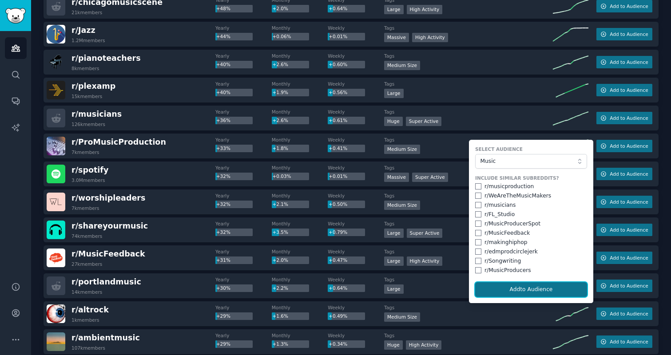
click at [500, 286] on button "Add to Audience" at bounding box center [531, 289] width 112 height 15
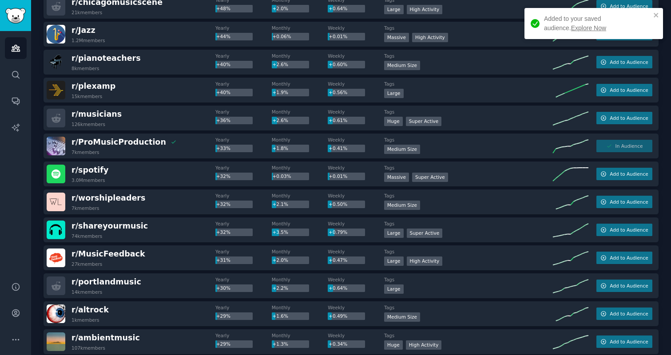
scroll to position [537, 0]
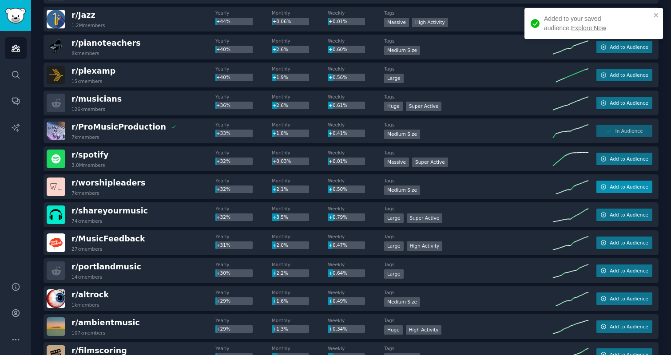
click at [641, 182] on button "Add to Audience" at bounding box center [624, 187] width 56 height 12
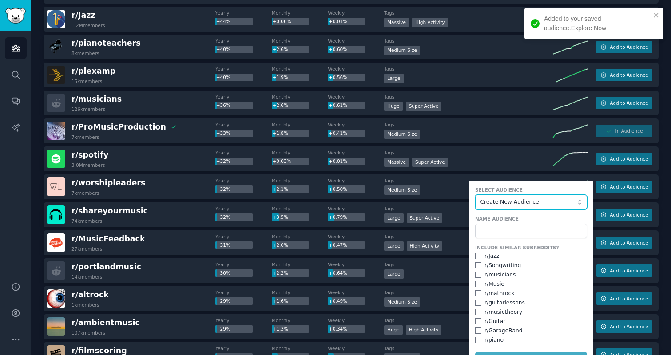
click at [518, 203] on span "Create New Audience" at bounding box center [528, 202] width 97 height 8
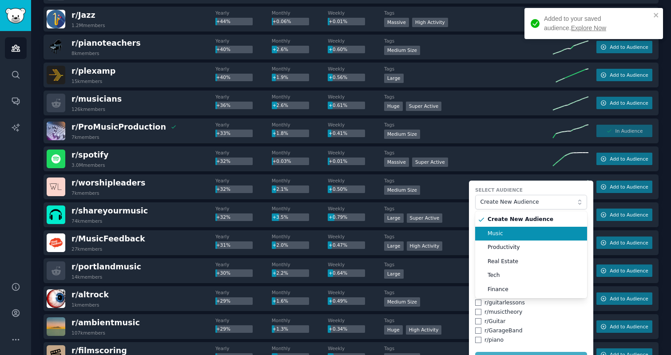
click at [499, 232] on span "Music" at bounding box center [533, 234] width 93 height 8
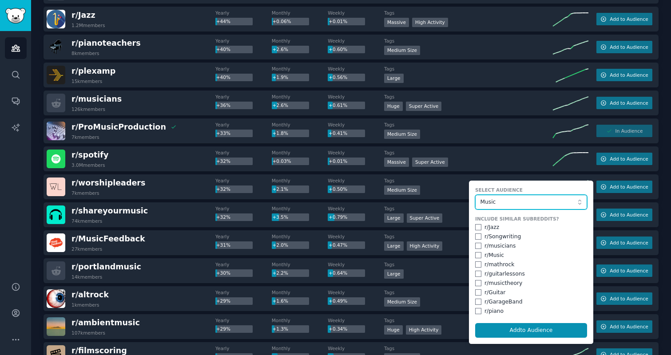
click at [499, 205] on span "Music" at bounding box center [528, 202] width 97 height 8
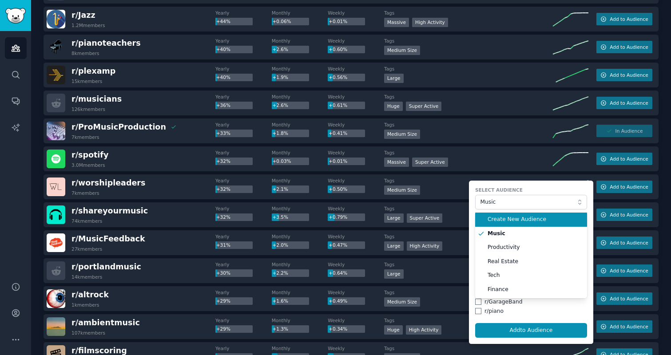
click at [489, 220] on span "Create New Audience" at bounding box center [533, 220] width 93 height 8
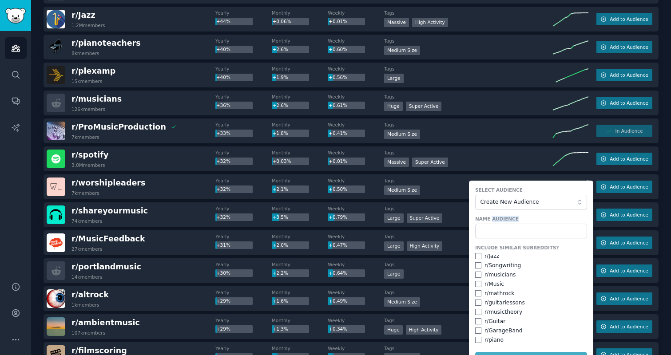
click at [489, 220] on label "Name Audience" at bounding box center [531, 219] width 112 height 6
click at [489, 233] on input "text" at bounding box center [531, 231] width 112 height 15
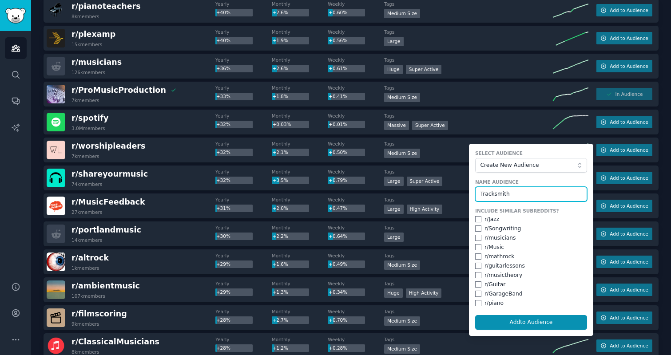
scroll to position [574, 0]
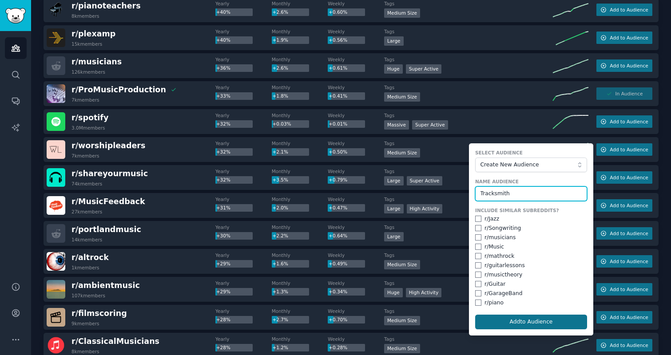
type input "Tracksmith"
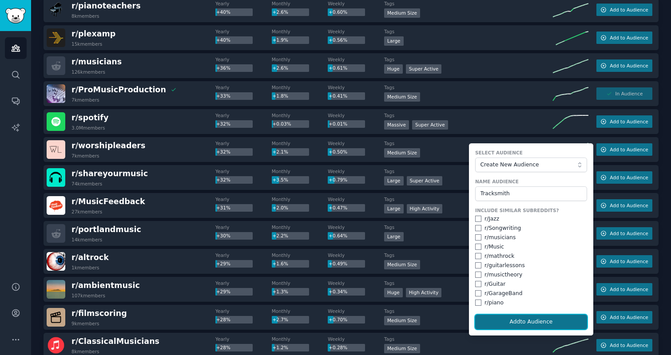
click at [490, 321] on button "Add to Audience" at bounding box center [531, 322] width 112 height 15
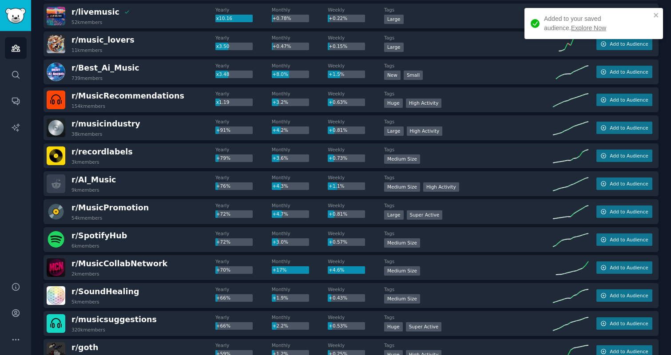
scroll to position [0, 0]
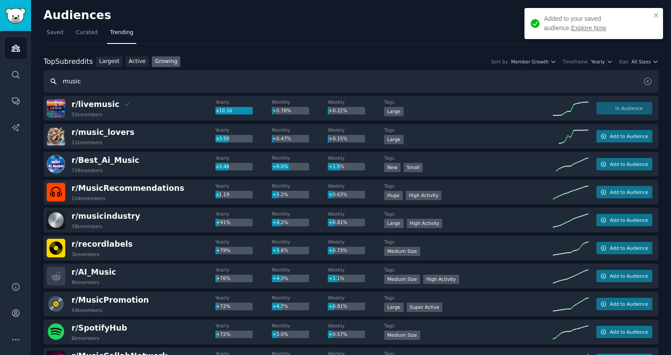
drag, startPoint x: 92, startPoint y: 80, endPoint x: 0, endPoint y: 80, distance: 91.9
click at [0, 80] on div "Audiences Audiences Search Conversations AI Reports Help Account More Audiences…" at bounding box center [335, 177] width 671 height 355
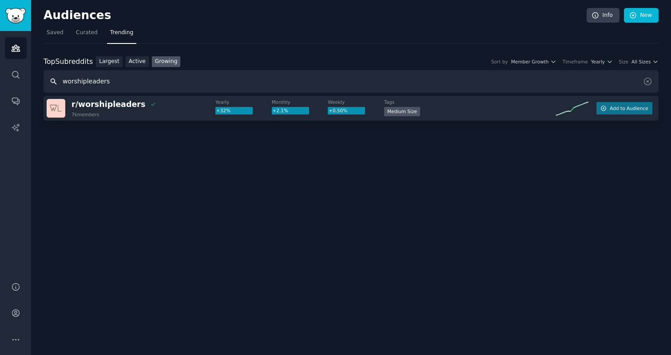
click at [94, 87] on input "worshipleaders" at bounding box center [351, 81] width 615 height 23
drag, startPoint x: 108, startPoint y: 80, endPoint x: 51, endPoint y: 78, distance: 57.3
click at [51, 78] on input "church tech" at bounding box center [351, 81] width 615 height 23
click at [641, 109] on span "Add to Audience" at bounding box center [628, 108] width 38 height 6
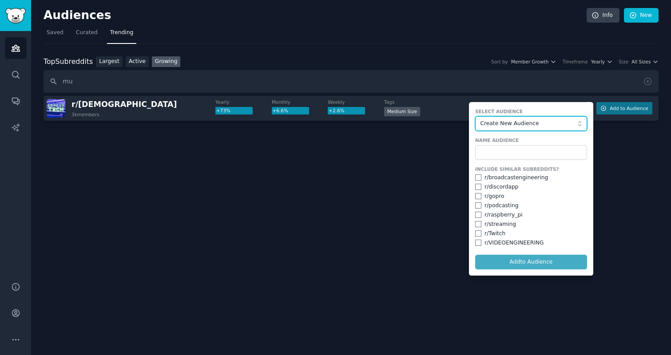
click at [513, 128] on button "Create New Audience" at bounding box center [531, 123] width 112 height 15
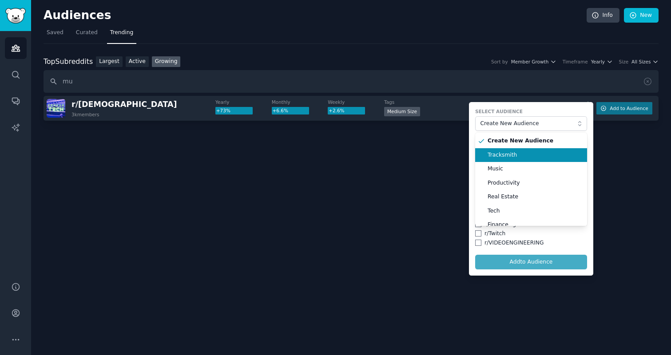
click at [496, 156] on span "Tracksmith" at bounding box center [533, 155] width 93 height 8
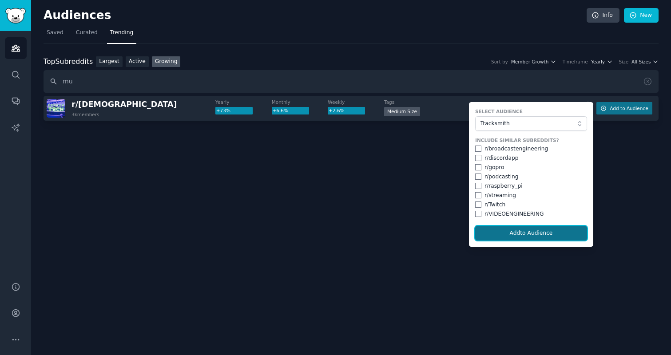
click at [504, 228] on button "Add to Audience" at bounding box center [531, 233] width 112 height 15
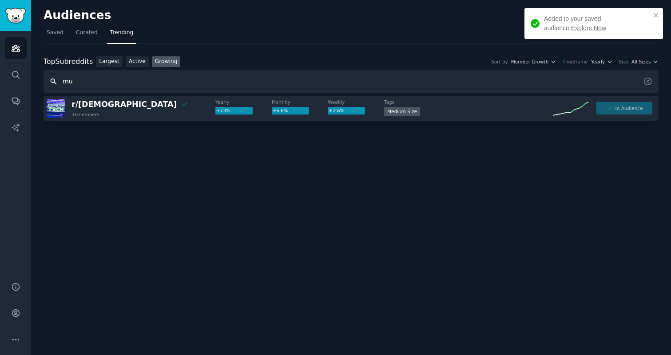
click at [157, 79] on input "mu" at bounding box center [351, 81] width 615 height 23
type input "music director"
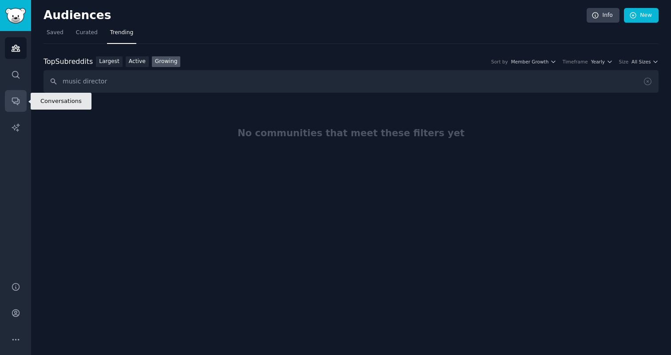
click at [20, 101] on icon "Sidebar" at bounding box center [15, 100] width 9 height 9
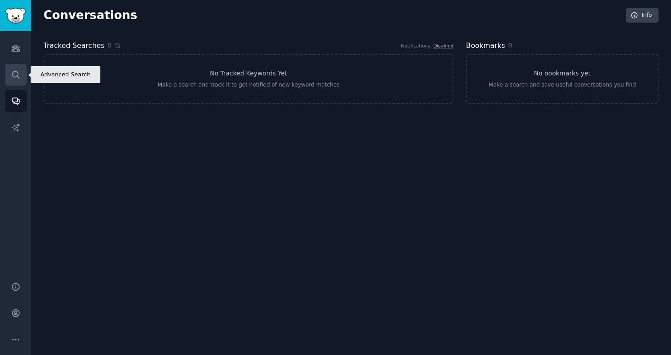
click at [19, 71] on icon "Sidebar" at bounding box center [15, 74] width 9 height 9
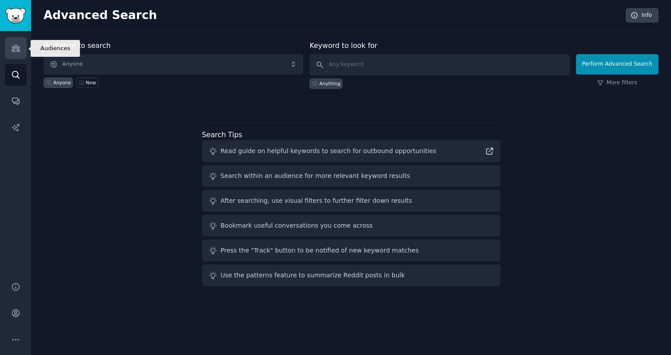
click at [16, 42] on link "Audiences" at bounding box center [16, 48] width 22 height 22
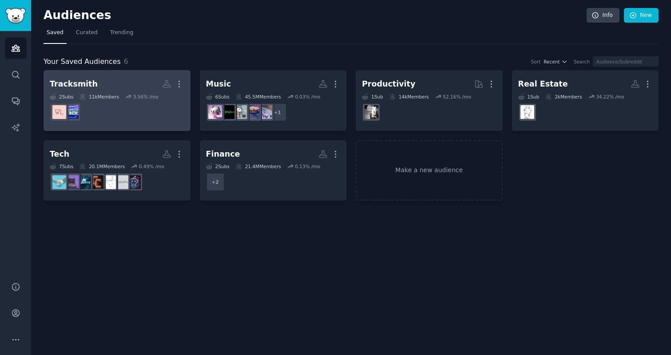
click at [77, 82] on div "Tracksmith" at bounding box center [74, 84] width 48 height 11
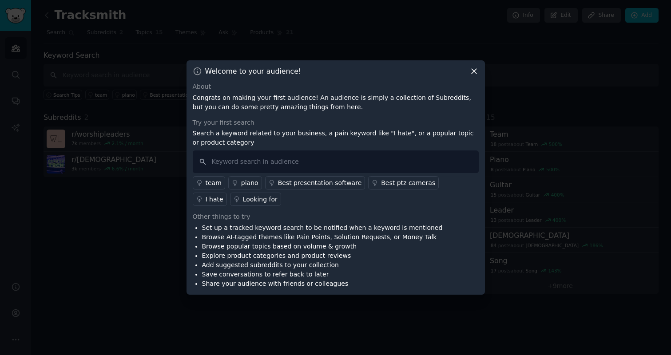
click at [103, 147] on div at bounding box center [335, 177] width 671 height 355
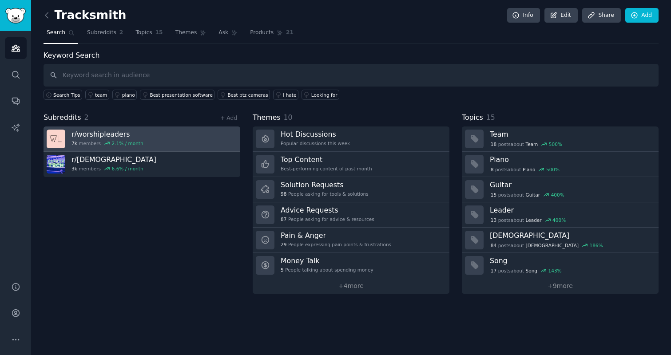
click at [94, 135] on h3 "r/ worshipleaders" at bounding box center [107, 134] width 72 height 9
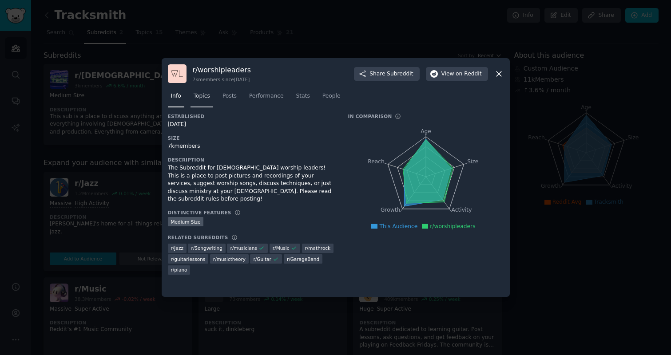
click at [197, 99] on span "Topics" at bounding box center [202, 96] width 16 height 8
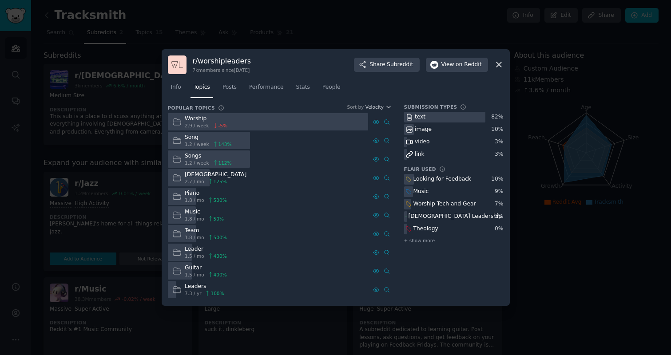
click at [241, 81] on nav "Info Topics Posts Performance Stats People" at bounding box center [336, 89] width 336 height 18
click at [237, 85] on link "Posts" at bounding box center [229, 89] width 20 height 18
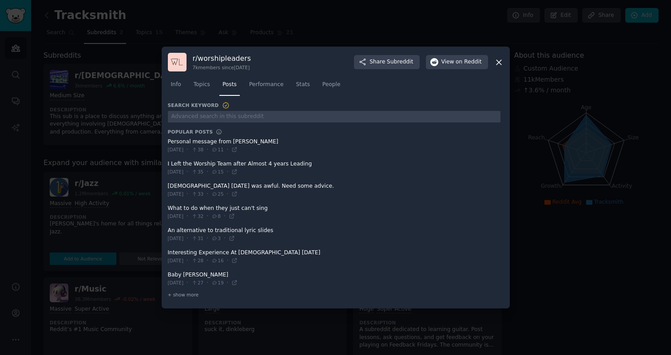
click at [144, 106] on div at bounding box center [335, 177] width 671 height 355
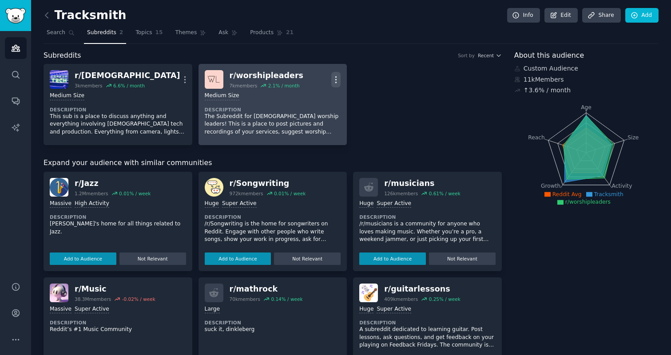
click at [331, 78] on icon "button" at bounding box center [335, 79] width 9 height 9
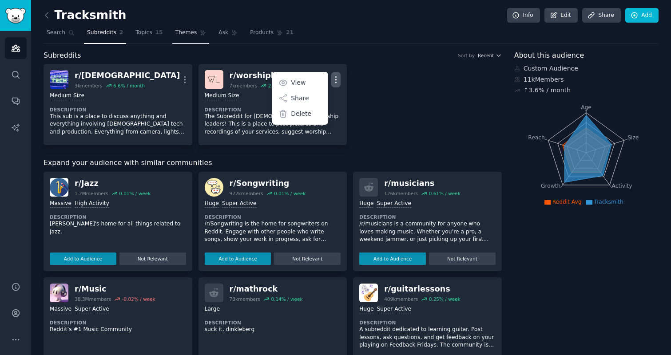
click at [186, 32] on span "Themes" at bounding box center [186, 33] width 22 height 8
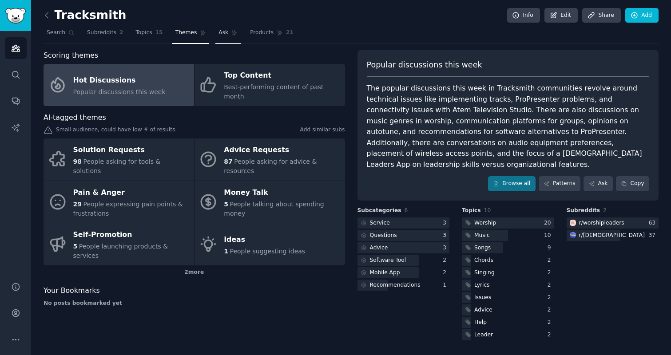
click at [224, 36] on span "Ask" at bounding box center [223, 33] width 10 height 8
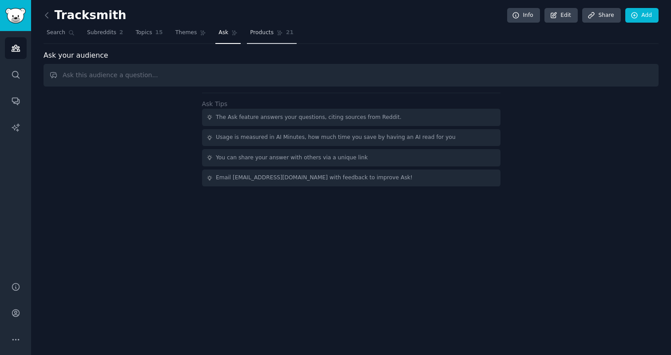
click at [251, 33] on span "Products" at bounding box center [262, 33] width 24 height 8
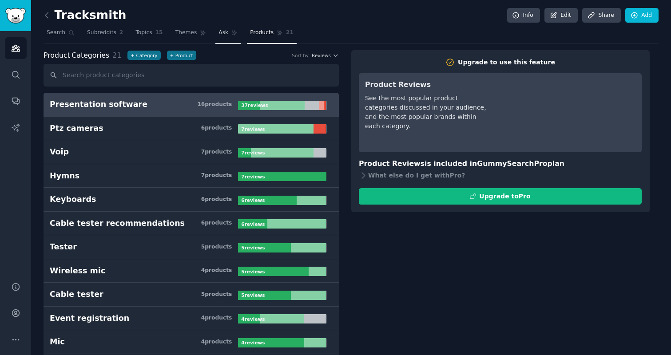
click at [232, 31] on icon at bounding box center [234, 33] width 5 height 5
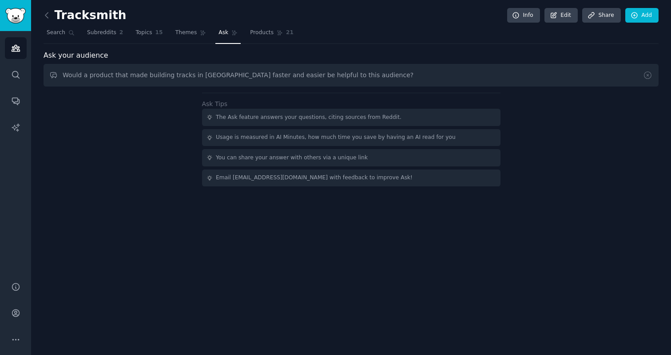
type input "Would a product that made building tracks in Ableton faster and easier be helpf…"
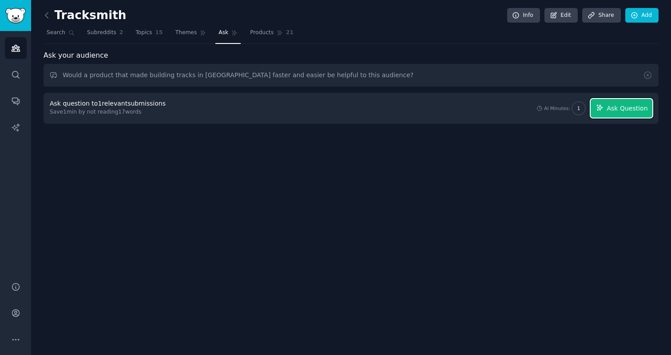
click at [633, 105] on span "Ask Question" at bounding box center [626, 108] width 41 height 9
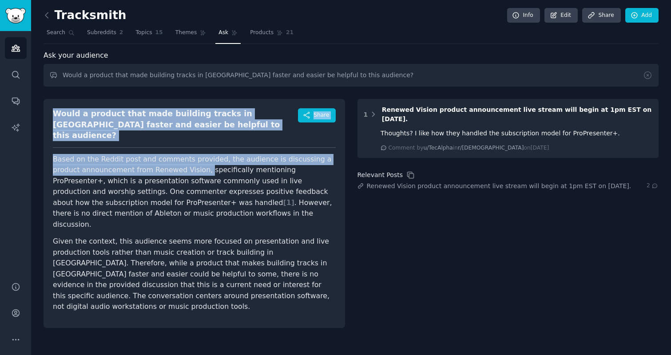
drag, startPoint x: 174, startPoint y: 159, endPoint x: 170, endPoint y: 101, distance: 58.3
click at [170, 101] on div "Would a product that made building tracks in Ableton faster and easier be helpf…" at bounding box center [194, 213] width 301 height 229
click at [170, 102] on div "Would a product that made building tracks in Ableton faster and easier be helpf…" at bounding box center [194, 213] width 301 height 229
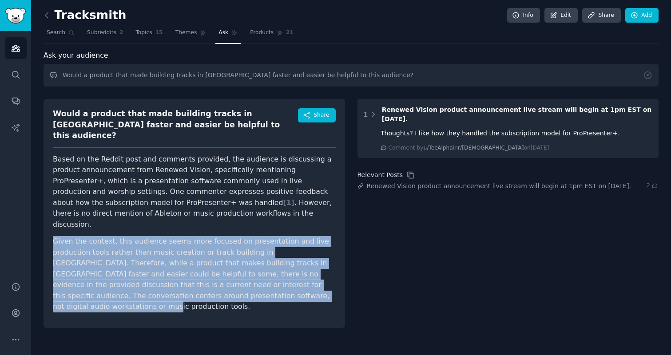
drag, startPoint x: 281, startPoint y: 273, endPoint x: 251, endPoint y: 203, distance: 75.8
click at [251, 203] on article "Based on the Reddit post and comments provided, the audience is discussing a pr…" at bounding box center [194, 233] width 283 height 158
click at [147, 253] on p "Given the context, this audience seems more focused on presentation and live pr…" at bounding box center [194, 274] width 283 height 76
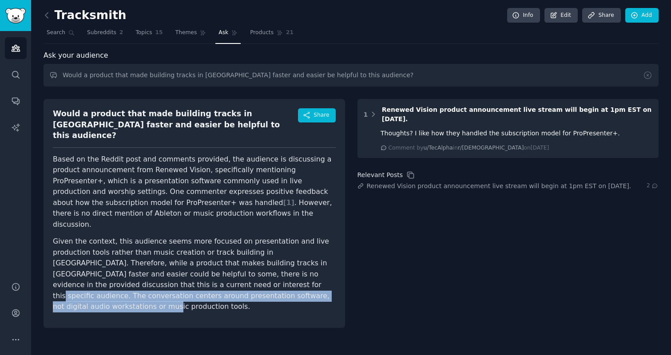
drag, startPoint x: 162, startPoint y: 263, endPoint x: 265, endPoint y: 279, distance: 103.9
click at [265, 279] on p "Given the context, this audience seems more focused on presentation and live pr…" at bounding box center [194, 274] width 283 height 76
drag, startPoint x: 265, startPoint y: 279, endPoint x: 161, endPoint y: 260, distance: 105.6
click at [161, 260] on p "Given the context, this audience seems more focused on presentation and live pr…" at bounding box center [194, 274] width 283 height 76
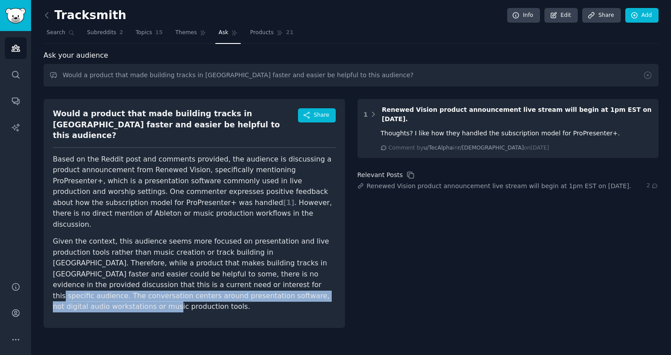
click at [161, 260] on p "Given the context, this audience seems more focused on presentation and live pr…" at bounding box center [194, 274] width 283 height 76
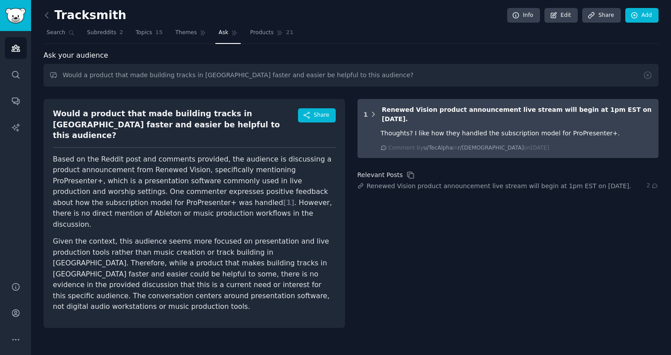
click at [371, 115] on icon at bounding box center [373, 115] width 8 height 8
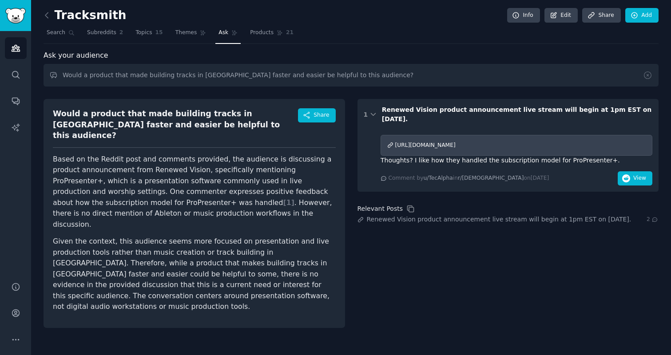
drag, startPoint x: 398, startPoint y: 116, endPoint x: 383, endPoint y: 101, distance: 21.4
click at [383, 101] on div "1 Renewed Vision product announcement live stream will begin at 1pm EST on Janu…" at bounding box center [507, 145] width 301 height 93
click at [372, 114] on icon at bounding box center [373, 115] width 8 height 8
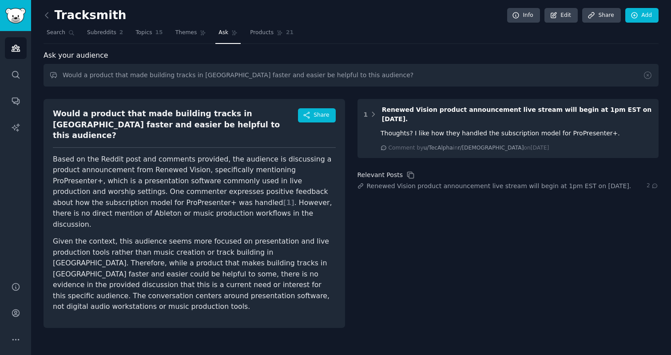
click at [184, 47] on div "Tracksmith Info Edit Share Add Search Subreddits 2 Topics 15 Themes Ask Product…" at bounding box center [351, 170] width 615 height 316
click at [184, 40] on link "Themes" at bounding box center [190, 35] width 37 height 18
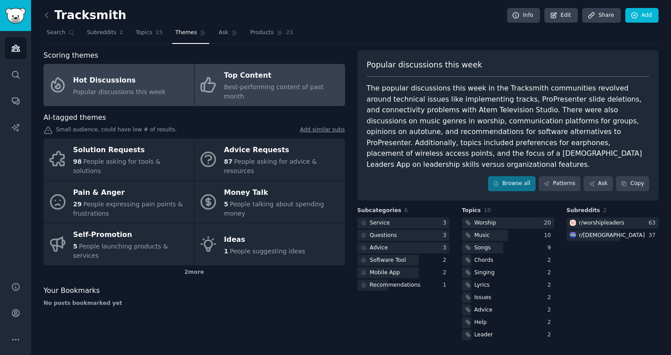
click at [210, 70] on link "Top Content Best-performing content of past month" at bounding box center [269, 85] width 150 height 42
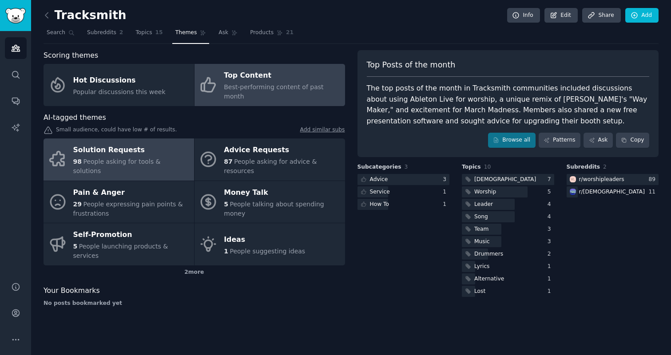
click at [150, 158] on span "People asking for tools & solutions" at bounding box center [116, 166] width 87 height 16
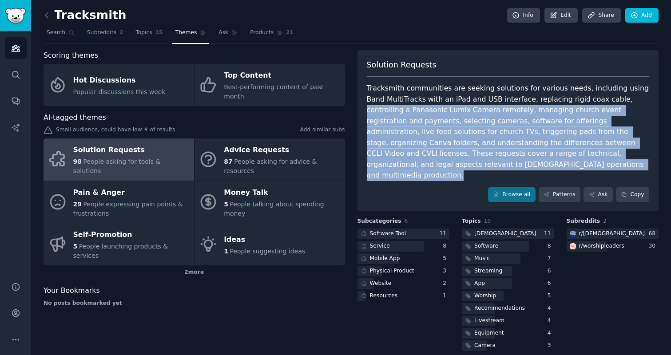
drag, startPoint x: 415, startPoint y: 170, endPoint x: 592, endPoint y: 99, distance: 190.8
click at [592, 99] on div "Solution Requests Tracksmith communities are seeking solutions for various need…" at bounding box center [507, 131] width 301 height 162
click at [592, 99] on div "Tracksmith communities are seeking solutions for various needs, including using…" at bounding box center [508, 132] width 283 height 98
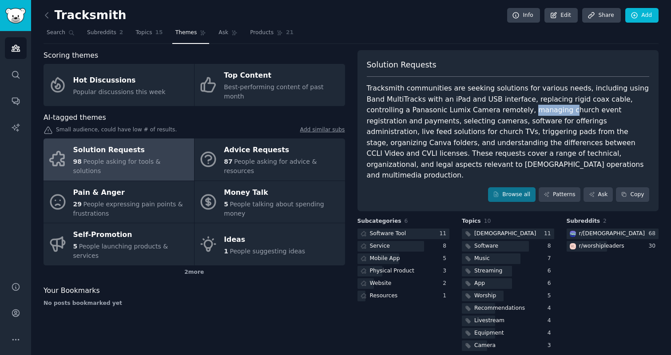
drag, startPoint x: 481, startPoint y: 111, endPoint x: 516, endPoint y: 107, distance: 35.3
click at [516, 107] on div "Tracksmith communities are seeking solutions for various needs, including using…" at bounding box center [508, 132] width 283 height 98
click at [516, 187] on link "Browse all" at bounding box center [511, 194] width 47 height 15
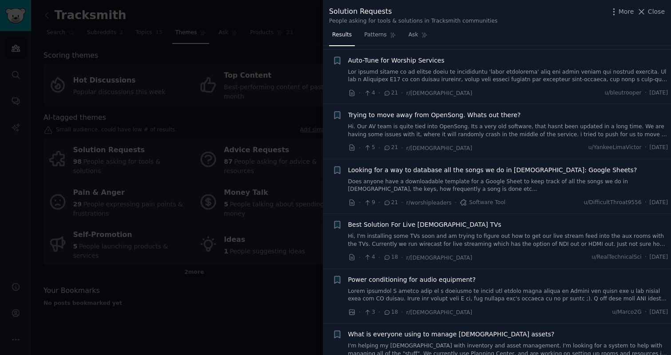
scroll to position [178, 0]
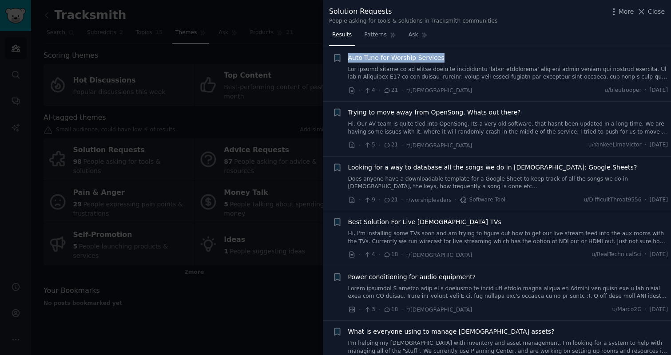
click at [434, 56] on span "Auto-Tune for Worship Services" at bounding box center [396, 57] width 96 height 9
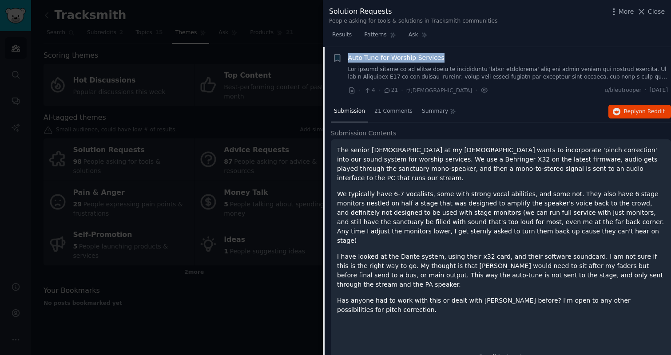
scroll to position [178, 0]
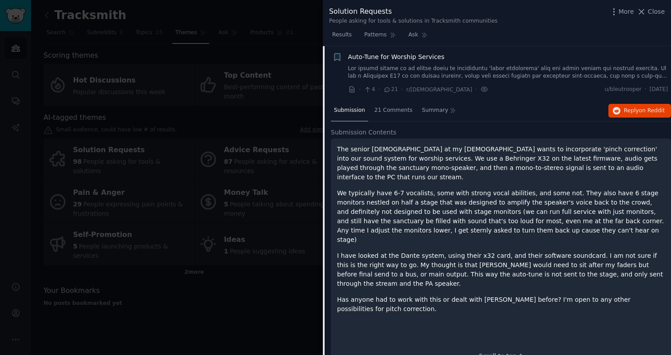
click at [459, 194] on p "We typically have 6-7 vocalists, some with strong vocal abilities, and some not…" at bounding box center [501, 217] width 328 height 56
click at [394, 115] on div "21 Comments" at bounding box center [393, 110] width 44 height 21
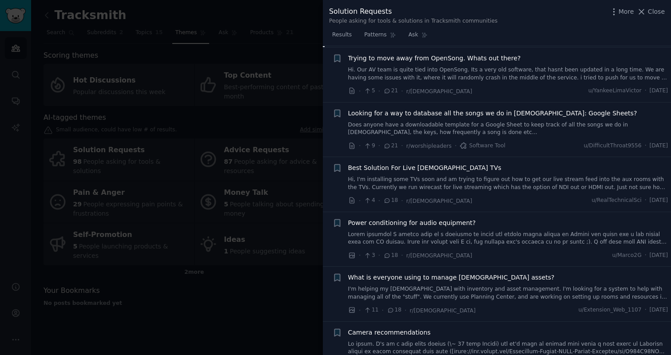
scroll to position [492, 0]
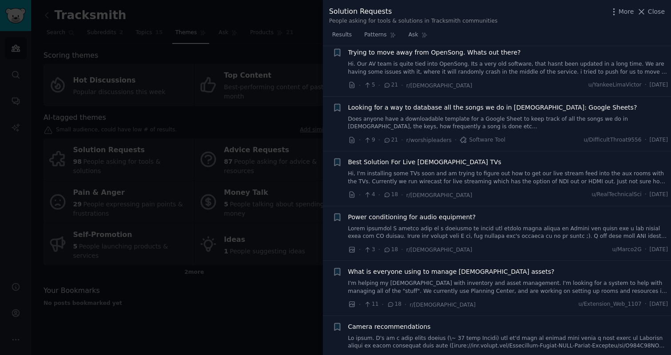
click at [455, 70] on link "Hi. Our AV team is quite tied into OpenSong. Its a very old software, that hasn…" at bounding box center [508, 68] width 320 height 16
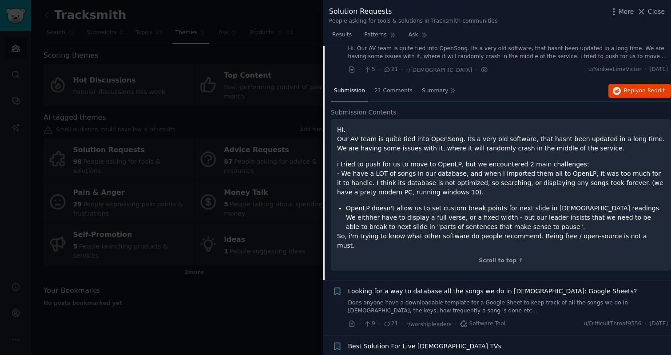
scroll to position [259, 0]
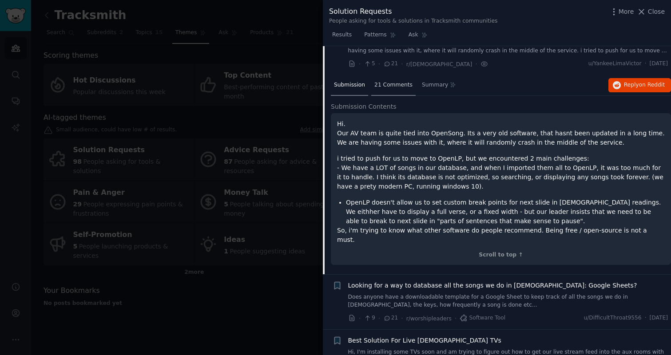
click at [399, 89] on div "21 Comments" at bounding box center [393, 85] width 44 height 21
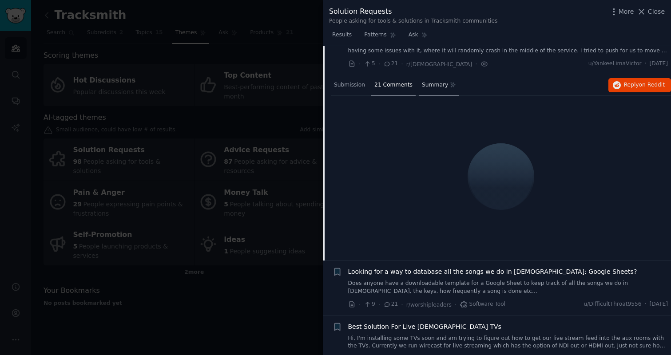
click at [422, 89] on div "Summary" at bounding box center [439, 85] width 40 height 21
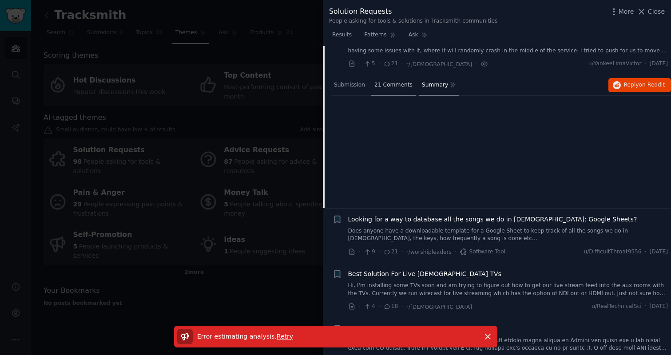
click at [399, 86] on span "21 Comments" at bounding box center [393, 85] width 38 height 8
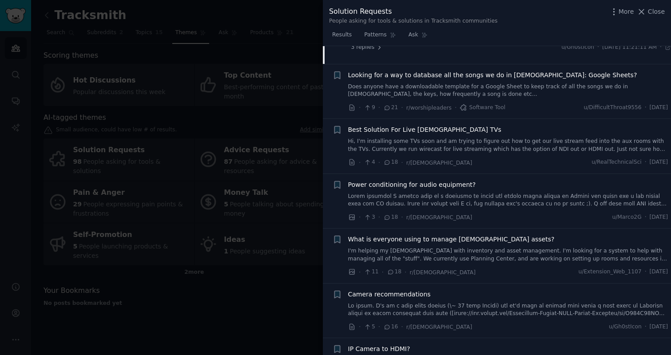
scroll to position [534, 0]
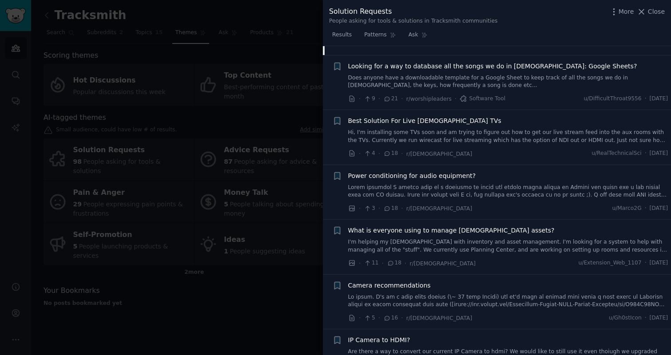
click at [407, 69] on span "Looking for a way to database all the songs we do in church: Google Sheets?" at bounding box center [492, 66] width 289 height 9
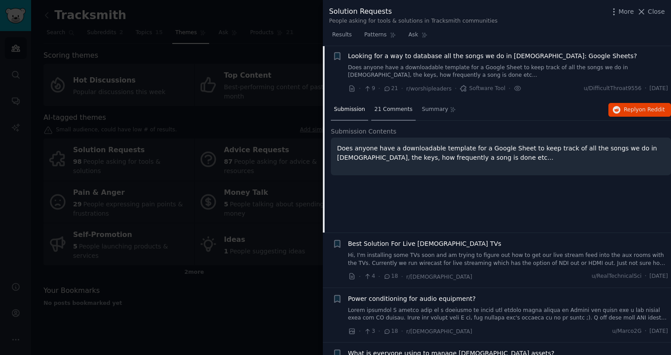
scroll to position [288, 0]
click at [383, 110] on span "21 Comments" at bounding box center [393, 111] width 38 height 8
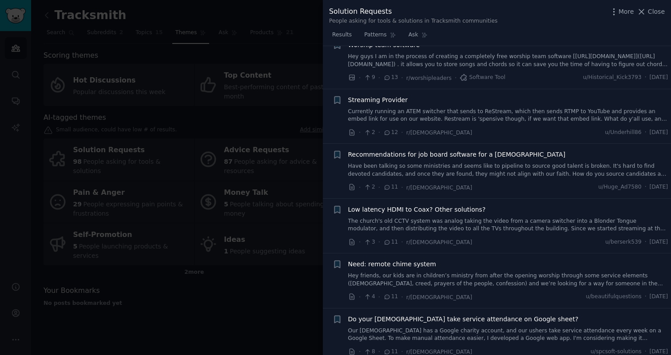
scroll to position [1361, 0]
click at [146, 119] on div at bounding box center [335, 177] width 671 height 355
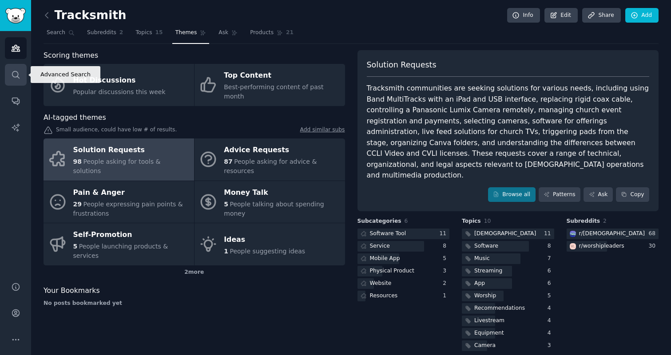
click at [13, 69] on link "Search" at bounding box center [16, 75] width 22 height 22
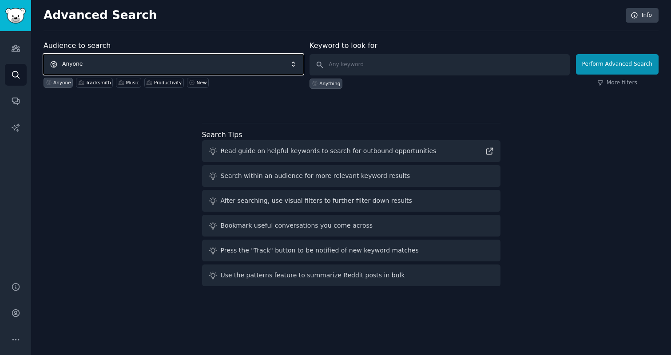
click at [91, 65] on span "Anyone" at bounding box center [174, 64] width 260 height 20
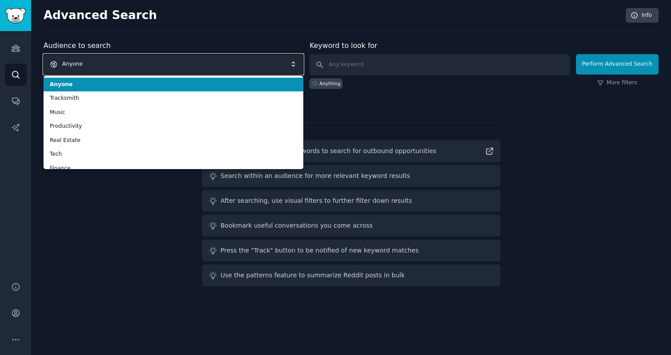
click at [91, 65] on span "Anyone" at bounding box center [174, 64] width 260 height 20
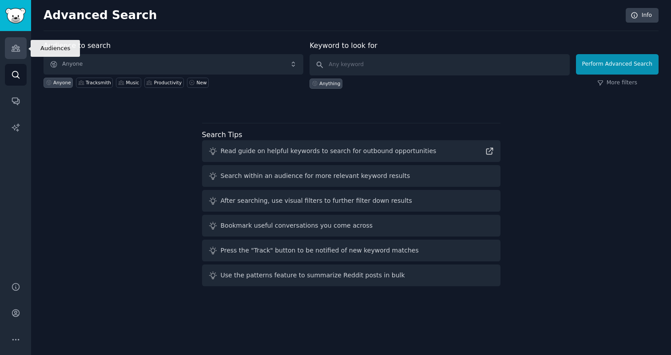
click at [8, 50] on link "Audiences" at bounding box center [16, 48] width 22 height 22
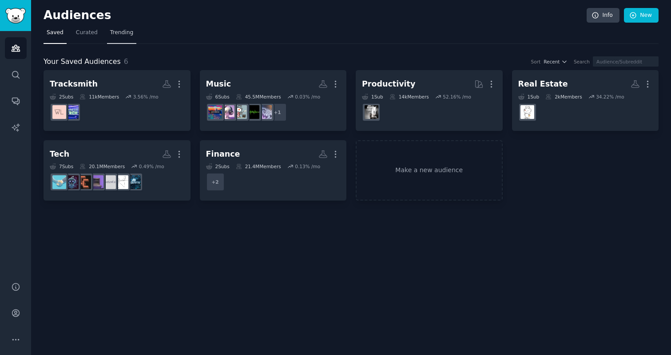
click at [123, 34] on span "Trending" at bounding box center [121, 33] width 23 height 8
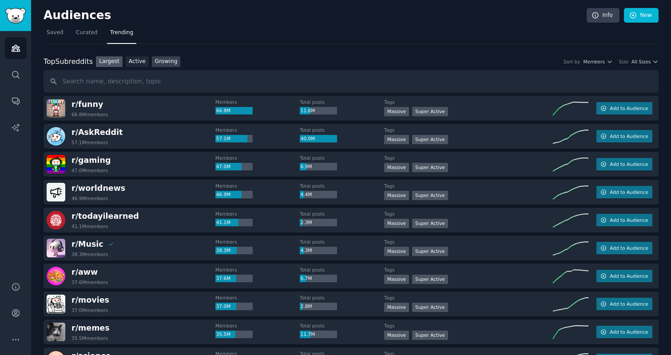
click at [166, 63] on link "Growing" at bounding box center [166, 61] width 29 height 11
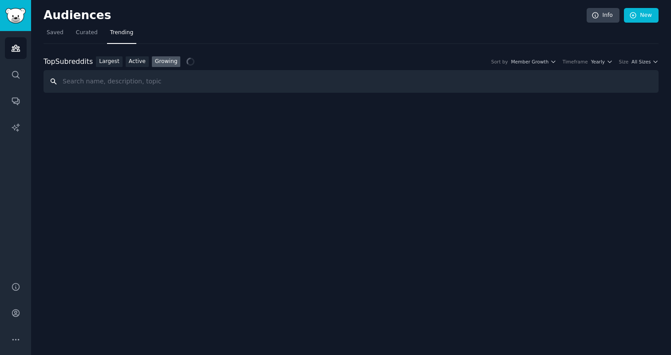
click at [127, 78] on input "text" at bounding box center [351, 81] width 615 height 23
click at [135, 66] on link "Active" at bounding box center [137, 61] width 23 height 11
click at [145, 87] on input "text" at bounding box center [351, 81] width 615 height 23
type input "realtor"
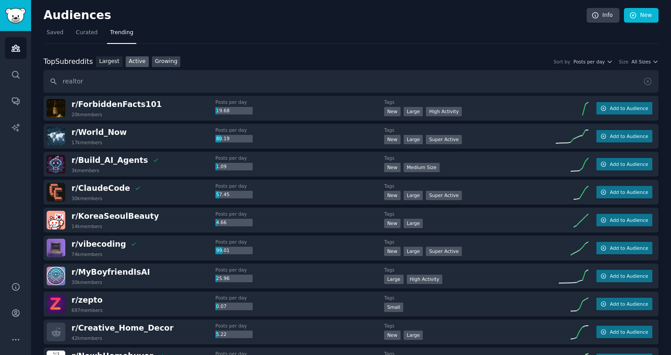
click at [160, 63] on link "Growing" at bounding box center [166, 61] width 29 height 11
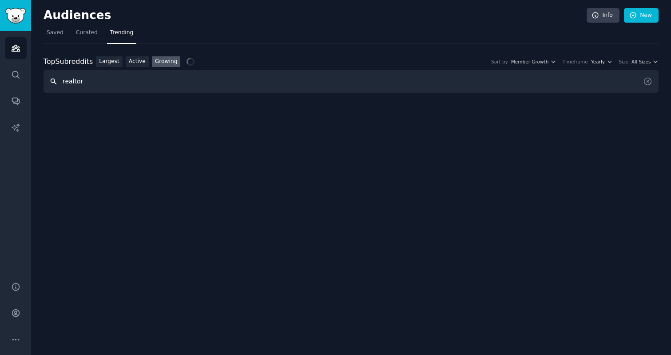
click at [111, 83] on input "realtor" at bounding box center [351, 81] width 615 height 23
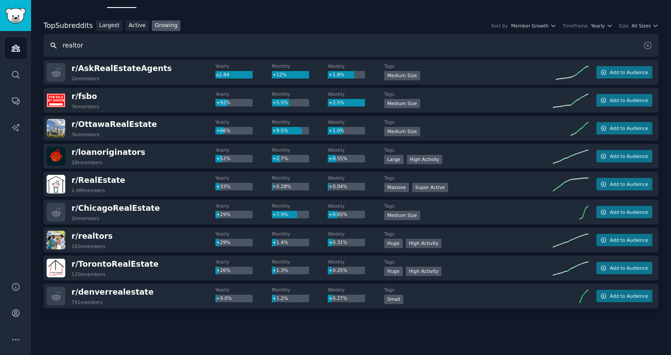
scroll to position [36, 0]
click at [621, 241] on span "Add to Audience" at bounding box center [628, 240] width 38 height 6
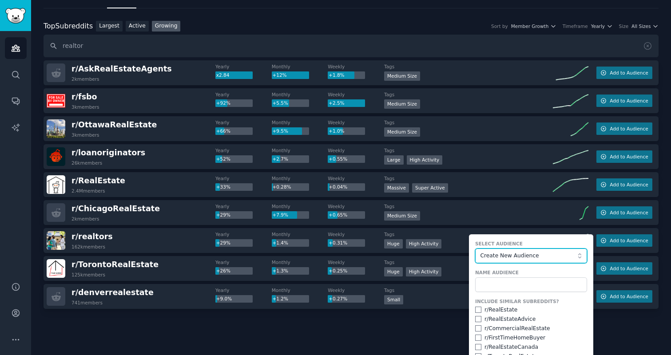
click at [512, 257] on span "Create New Audience" at bounding box center [528, 256] width 97 height 8
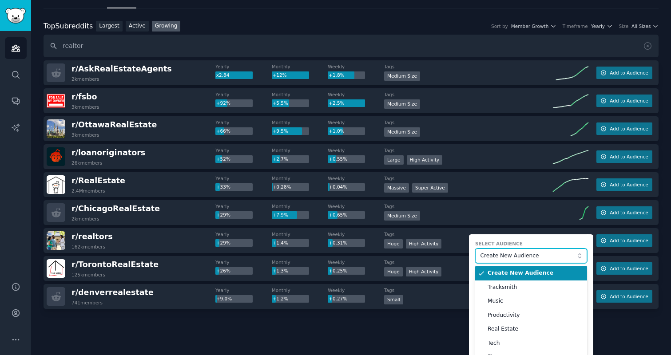
click at [512, 257] on span "Create New Audience" at bounding box center [528, 256] width 97 height 8
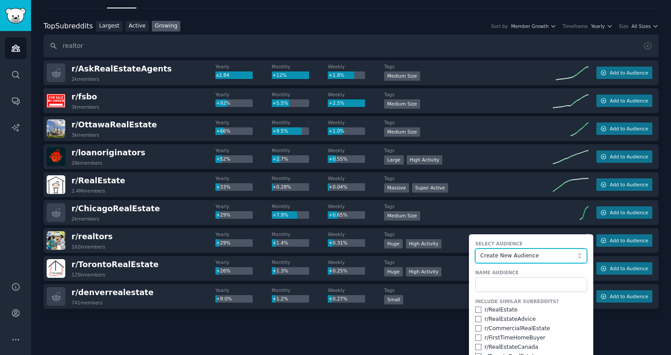
click at [512, 257] on span "Create New Audience" at bounding box center [528, 256] width 97 height 8
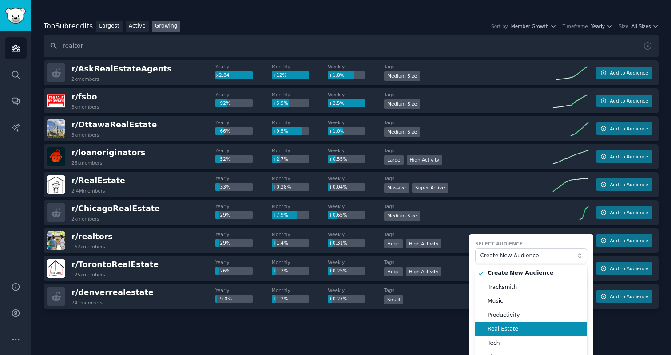
click at [506, 327] on span "Real Estate" at bounding box center [533, 329] width 93 height 8
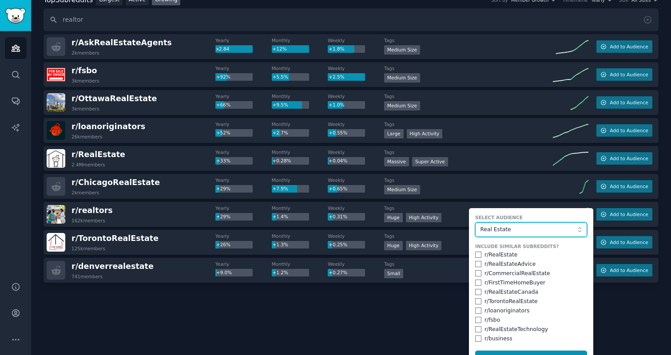
scroll to position [78, 0]
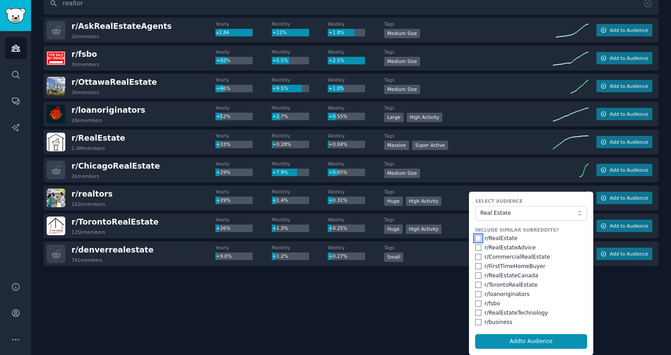
click at [476, 239] on input "checkbox" at bounding box center [478, 238] width 6 height 6
checkbox input "true"
click at [475, 269] on input "checkbox" at bounding box center [478, 266] width 6 height 6
checkbox input "true"
click at [475, 256] on input "checkbox" at bounding box center [478, 257] width 6 height 6
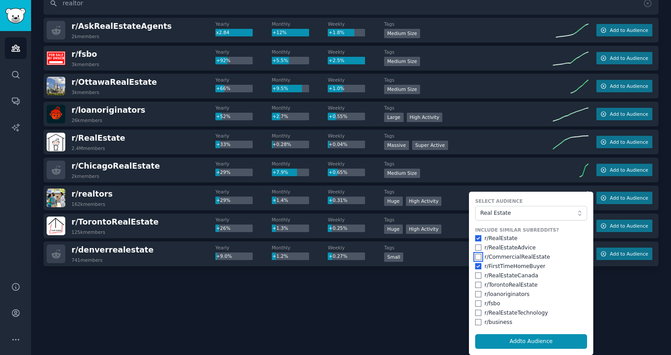
checkbox input "true"
click at [486, 342] on button "Add to Audience" at bounding box center [531, 341] width 112 height 15
checkbox input "false"
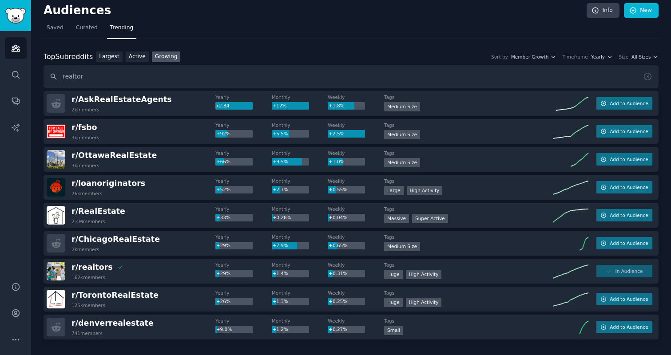
scroll to position [0, 0]
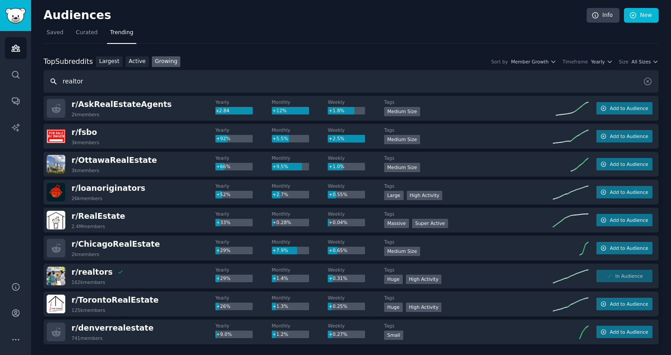
click at [77, 83] on input "realtor" at bounding box center [351, 81] width 615 height 23
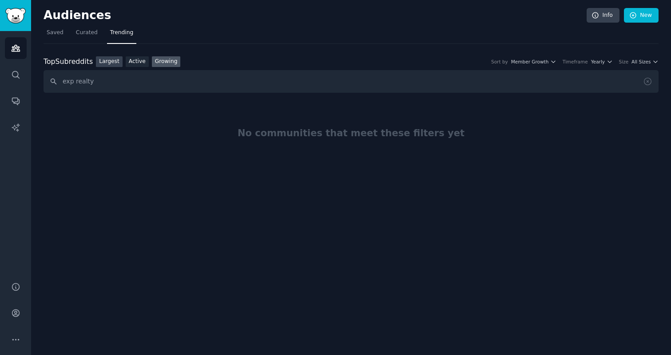
click at [108, 65] on link "Largest" at bounding box center [109, 61] width 27 height 11
click at [95, 83] on input "exp realty" at bounding box center [351, 81] width 615 height 23
type input "real estate technology"
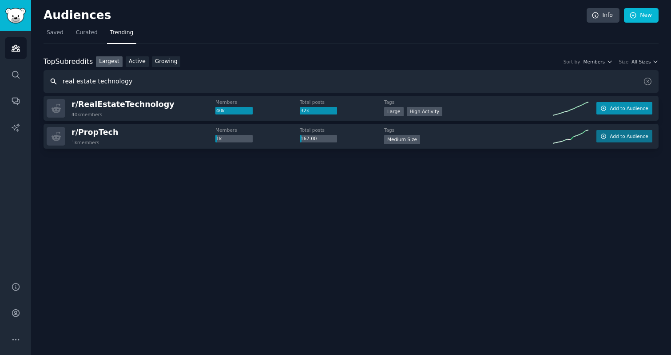
click at [628, 108] on span "Add to Audience" at bounding box center [628, 108] width 38 height 6
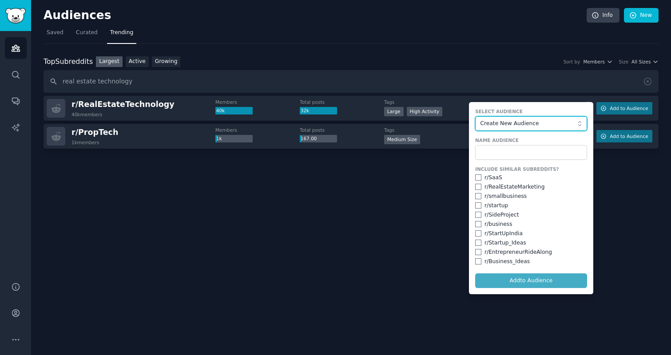
click at [503, 118] on button "Create New Audience" at bounding box center [531, 123] width 112 height 15
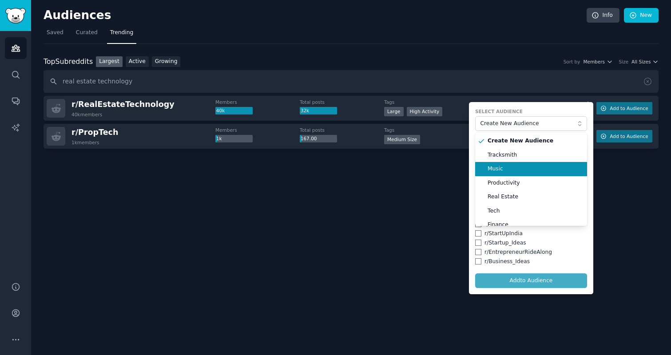
scroll to position [8, 0]
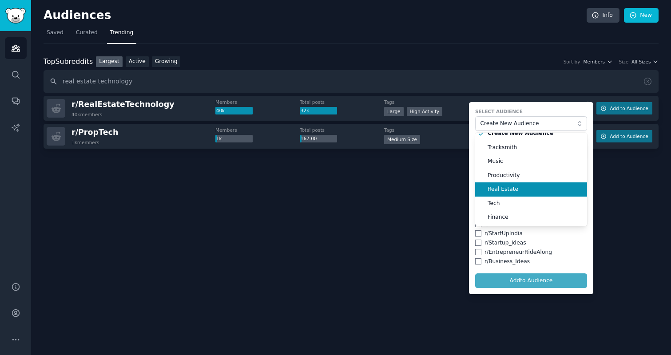
click at [495, 184] on li "Real Estate" at bounding box center [531, 189] width 112 height 14
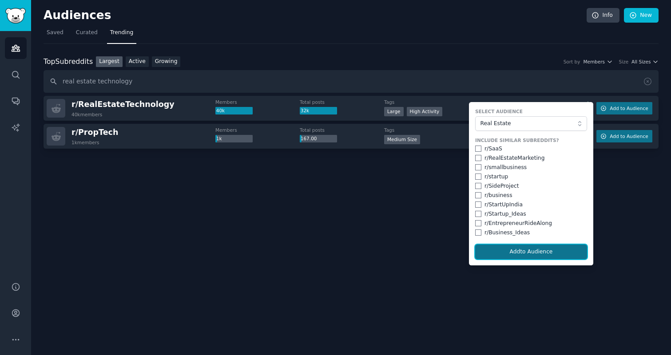
click at [503, 245] on button "Add to Audience" at bounding box center [531, 252] width 112 height 15
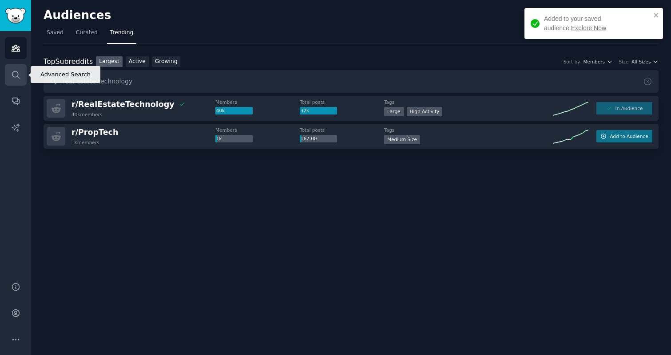
click at [14, 71] on icon "Sidebar" at bounding box center [15, 74] width 9 height 9
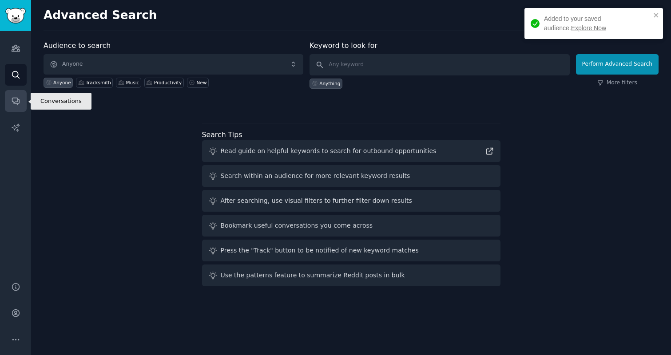
click at [19, 106] on link "Conversations" at bounding box center [16, 101] width 22 height 22
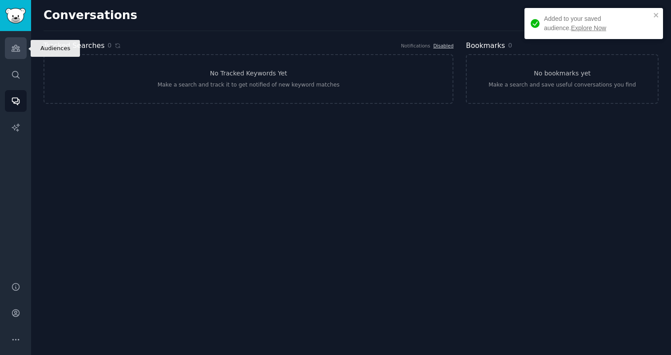
click at [16, 53] on link "Audiences" at bounding box center [16, 48] width 22 height 22
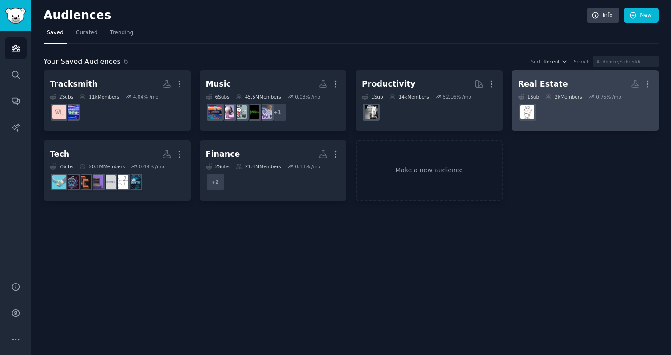
click at [558, 86] on h2 "Real Estate More" at bounding box center [585, 84] width 135 height 16
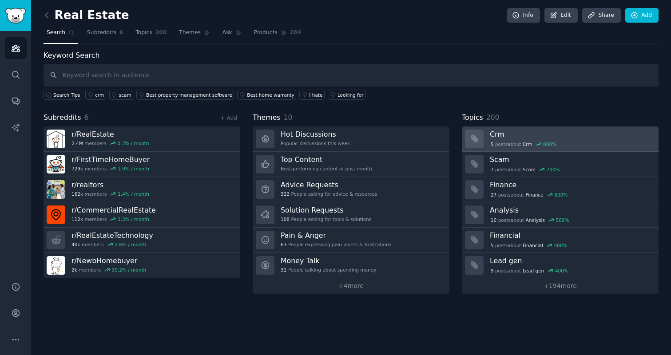
click at [494, 141] on div "5 post s about Crm 800 %" at bounding box center [523, 144] width 67 height 8
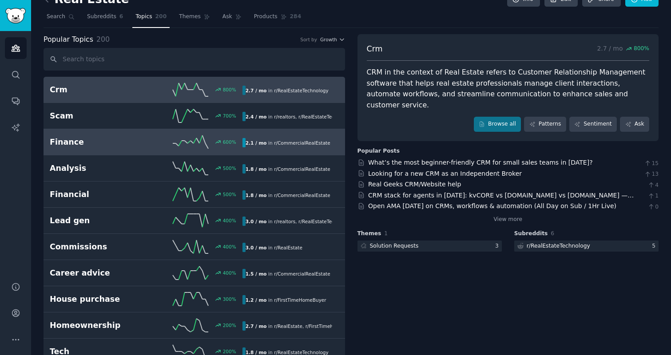
scroll to position [18, 0]
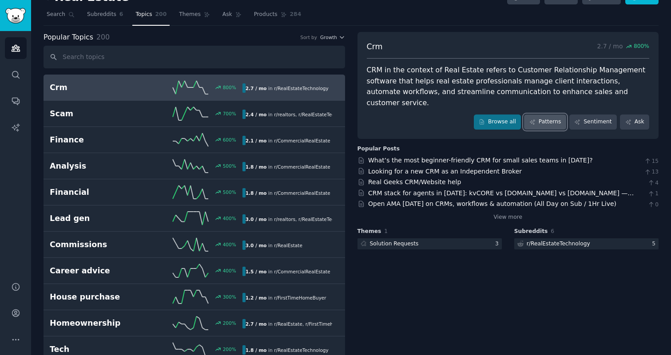
click at [551, 115] on link "Patterns" at bounding box center [545, 122] width 42 height 15
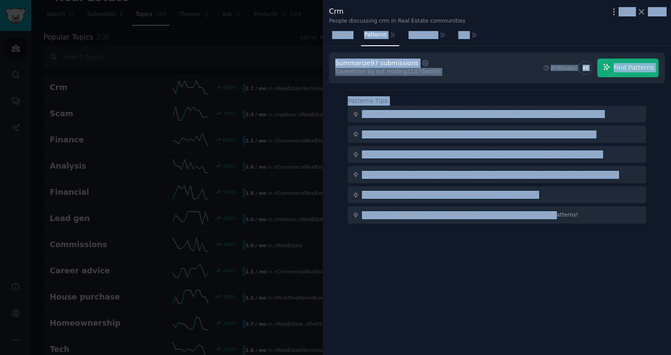
drag, startPoint x: 406, startPoint y: 249, endPoint x: 331, endPoint y: 26, distance: 236.1
click at [331, 26] on div "Crm People discussing crm in Real Estate communities More Close Results Pattern…" at bounding box center [497, 177] width 348 height 355
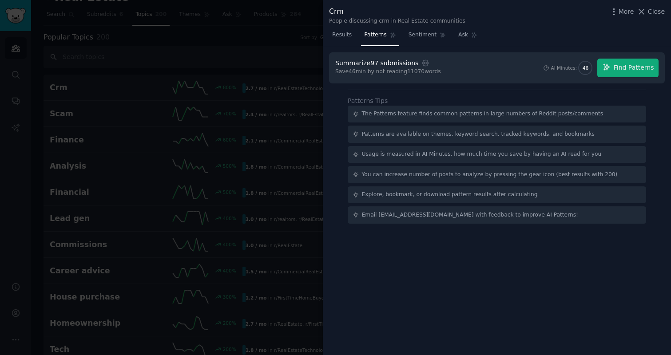
click at [370, 229] on div "Summarize 97 submissions Settings Save 46 min by not reading 11070 words AI Min…" at bounding box center [497, 139] width 348 height 187
click at [621, 71] on span "Find Patterns" at bounding box center [633, 67] width 40 height 9
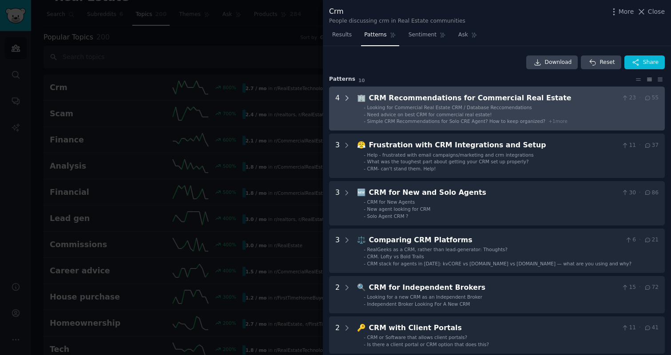
click at [346, 98] on icon at bounding box center [347, 98] width 8 height 8
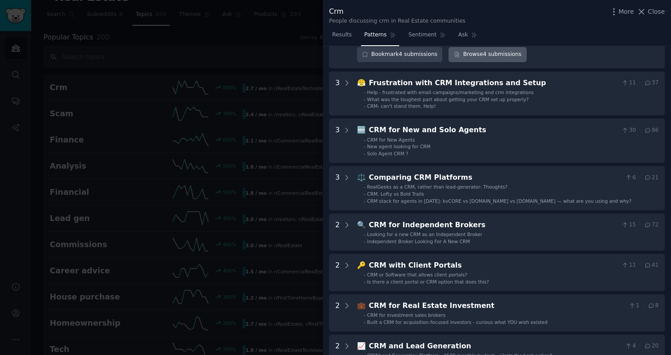
scroll to position [257, 0]
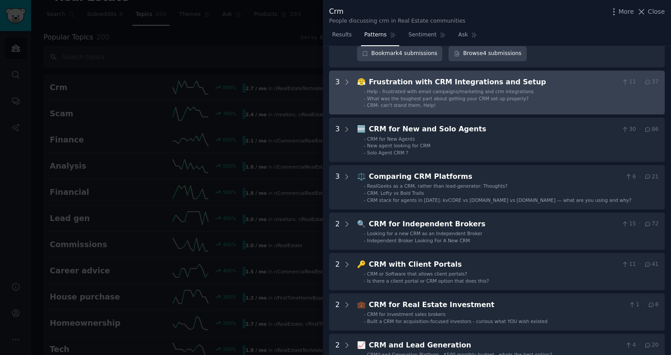
click at [487, 90] on span "Help - frustrated with email campaigns/marketing and crm integrations" at bounding box center [450, 91] width 166 height 5
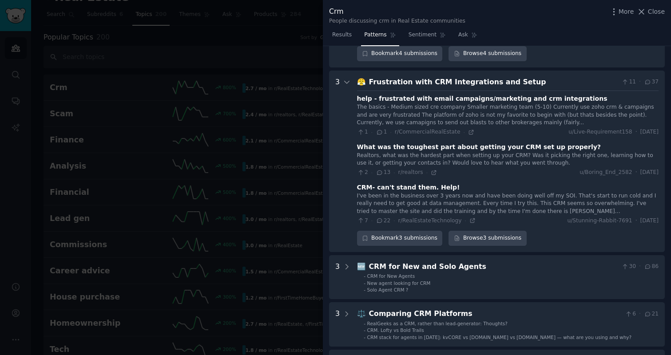
scroll to position [281, 0]
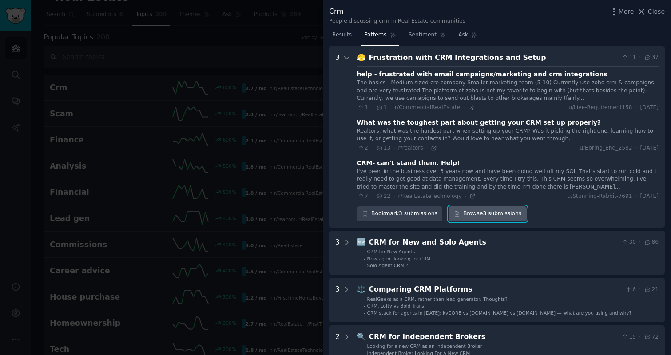
click at [475, 214] on link "Browse 3 submissions" at bounding box center [487, 213] width 78 height 15
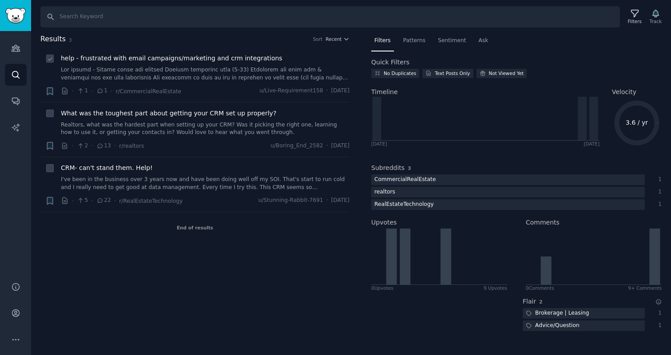
click at [198, 76] on link at bounding box center [205, 74] width 289 height 16
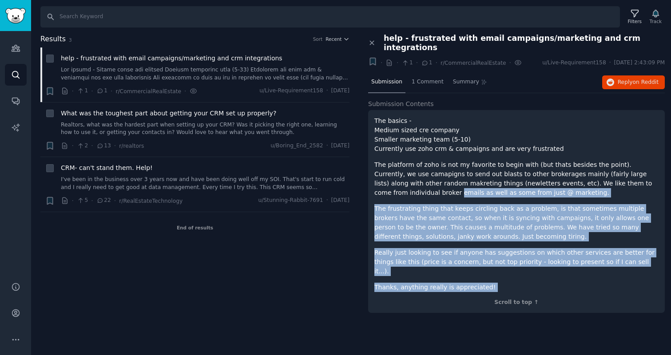
drag, startPoint x: 494, startPoint y: 275, endPoint x: 375, endPoint y: 188, distance: 147.7
click at [375, 188] on div "The basics - Medium sized cre company Smaller marketing team (5-10) Currently u…" at bounding box center [516, 211] width 297 height 203
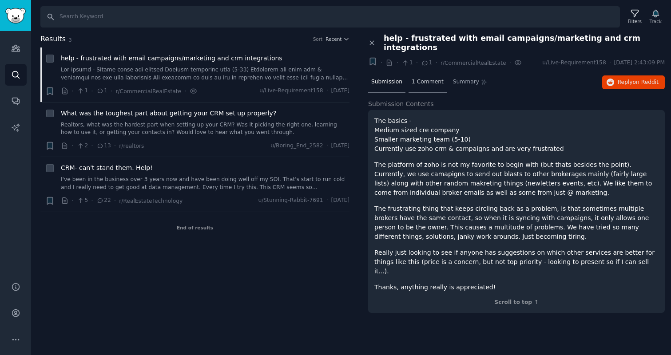
click at [421, 72] on div "1 Comment" at bounding box center [427, 82] width 38 height 21
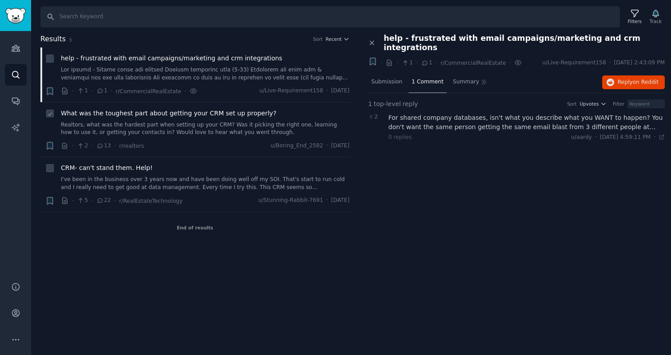
click at [223, 115] on span "What was the toughest part about getting your CRM set up properly?" at bounding box center [168, 113] width 215 height 9
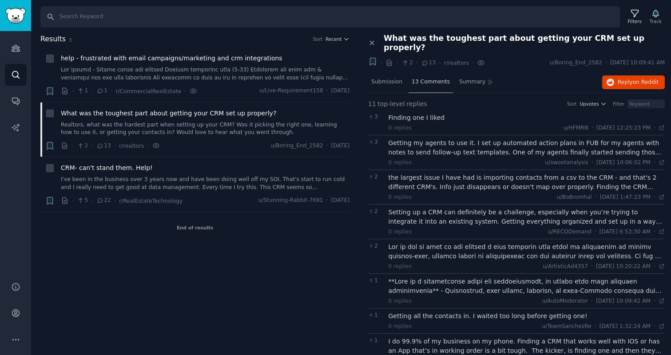
click at [433, 78] on div "13 Comments" at bounding box center [430, 82] width 44 height 21
click at [423, 78] on span "13 Comments" at bounding box center [431, 82] width 38 height 8
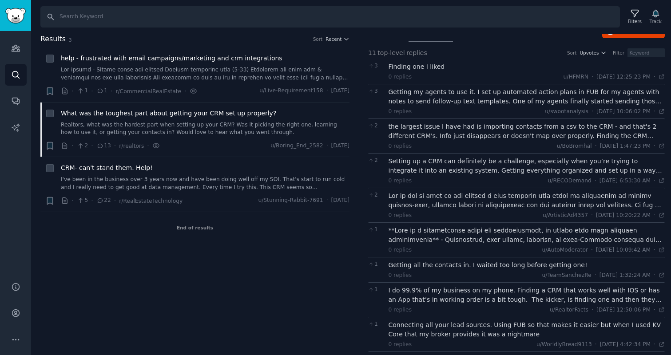
scroll to position [53, 0]
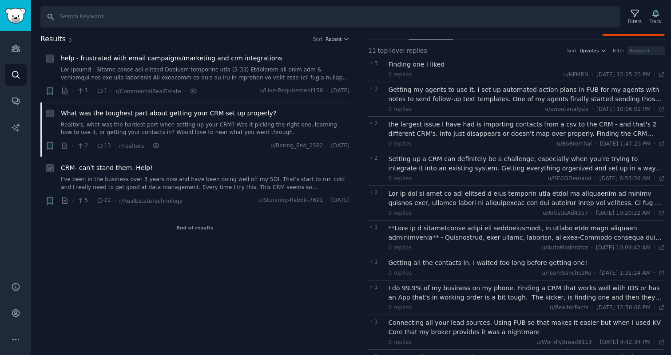
click at [248, 170] on div "CRM- can't stand them. Help!" at bounding box center [205, 167] width 289 height 9
click at [135, 170] on span "CRM- can't stand them. Help!" at bounding box center [107, 167] width 92 height 9
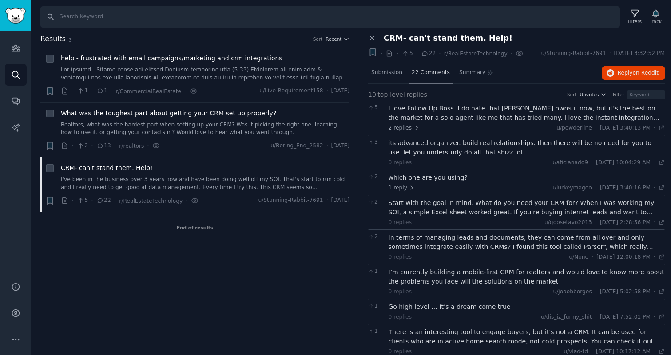
click at [432, 67] on div "22 Comments" at bounding box center [430, 73] width 44 height 21
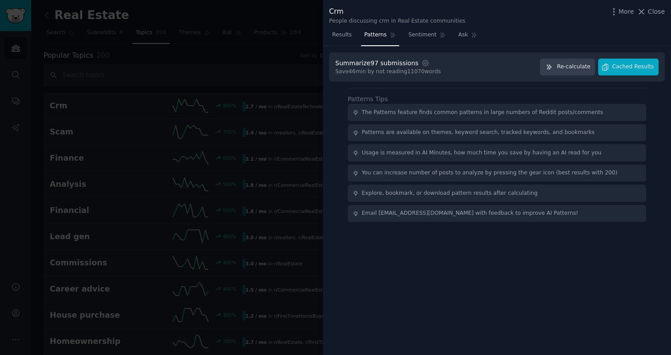
click at [273, 78] on div at bounding box center [335, 177] width 671 height 355
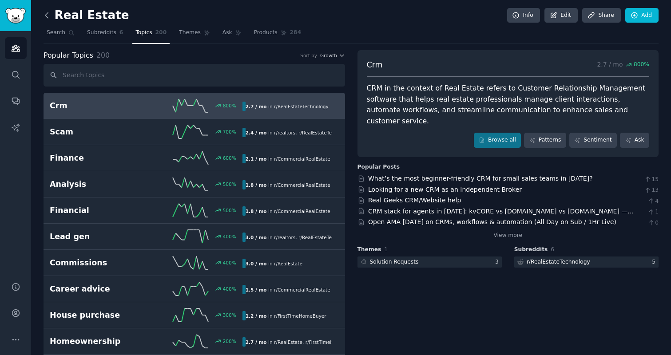
click at [47, 15] on icon at bounding box center [46, 15] width 9 height 9
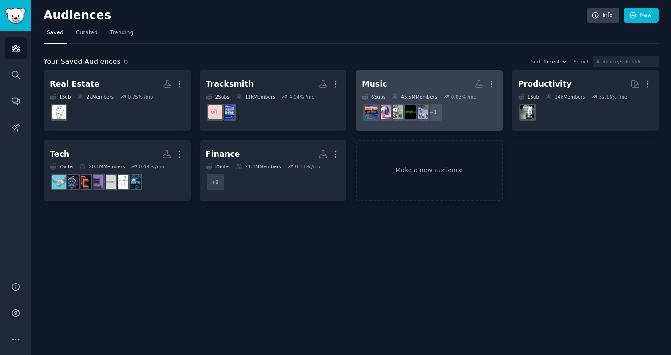
click at [403, 79] on h2 "Music More" at bounding box center [429, 84] width 135 height 16
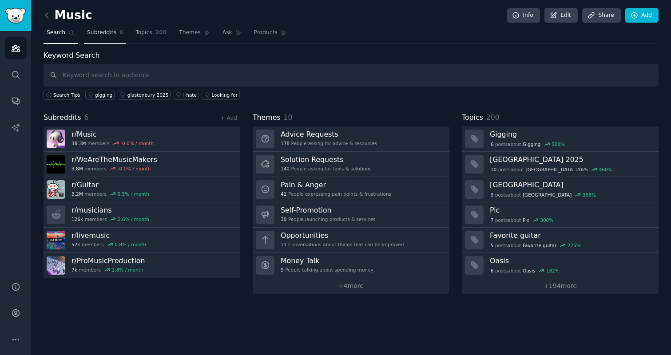
click at [97, 37] on link "Subreddits 6" at bounding box center [105, 35] width 42 height 18
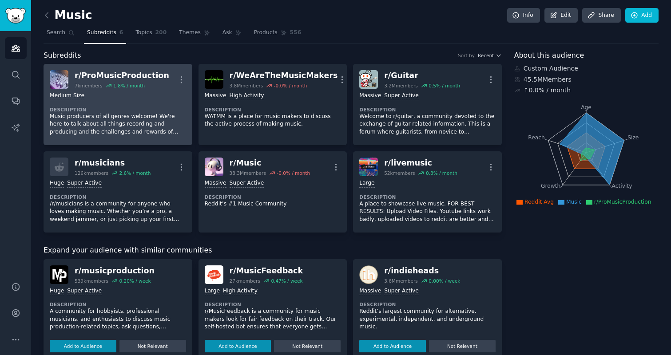
click at [148, 107] on dt "Description" at bounding box center [118, 110] width 136 height 6
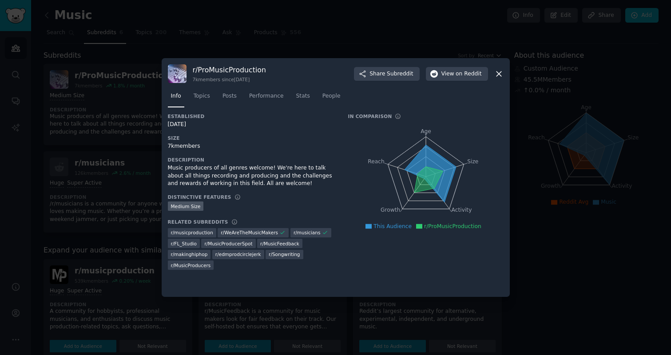
click at [135, 111] on div at bounding box center [335, 177] width 671 height 355
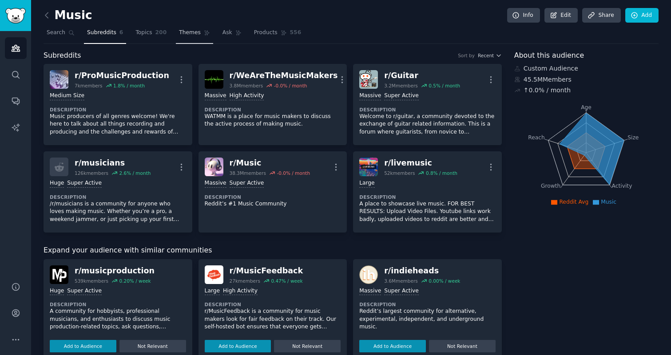
drag, startPoint x: 154, startPoint y: 38, endPoint x: 181, endPoint y: 35, distance: 26.3
click at [154, 38] on link "Topics 200" at bounding box center [150, 35] width 37 height 18
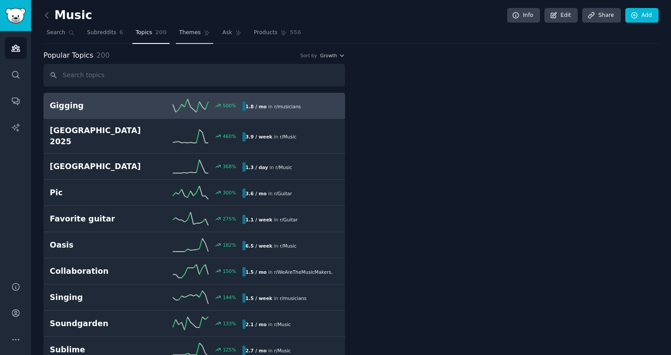
click at [195, 34] on span "Themes" at bounding box center [190, 33] width 22 height 8
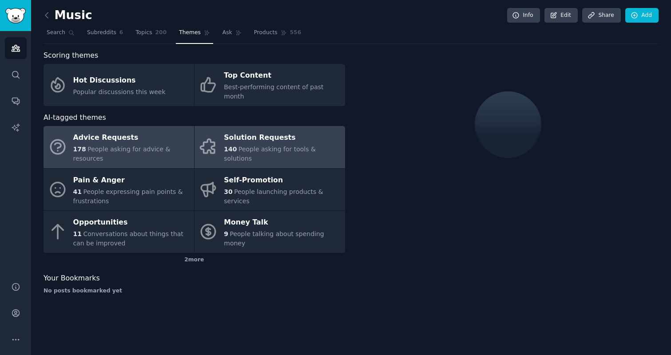
click at [230, 146] on span "140" at bounding box center [230, 149] width 13 height 7
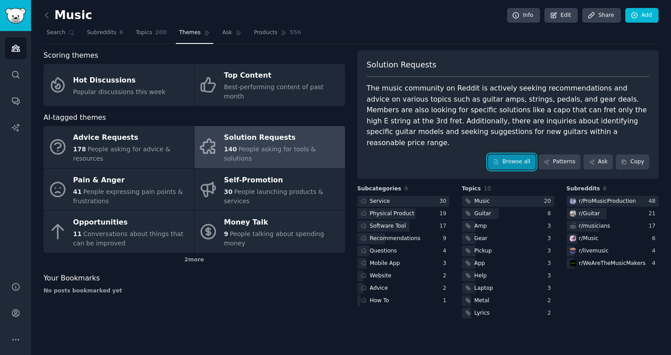
click at [519, 154] on link "Browse all" at bounding box center [511, 161] width 47 height 15
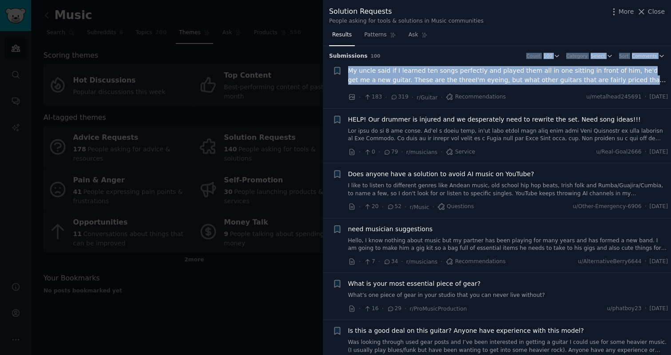
drag, startPoint x: 405, startPoint y: 88, endPoint x: 380, endPoint y: 59, distance: 38.5
click at [380, 59] on div "Submission s 100 Count 100 Category Select Sort Comments + My uncle said if I l…" at bounding box center [497, 200] width 348 height 309
click at [380, 59] on h3 "Submission s 100 Count 100 Category Select Sort Comments" at bounding box center [497, 56] width 336 height 8
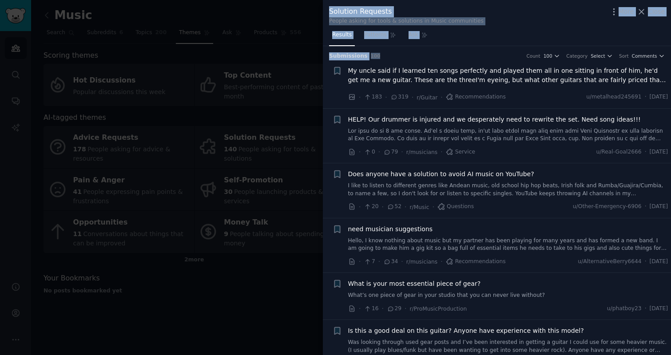
drag, startPoint x: 382, startPoint y: 55, endPoint x: 327, endPoint y: 11, distance: 70.7
click at [327, 11] on div "Solution Requests People asking for tools & solutions in Music communities More…" at bounding box center [497, 177] width 348 height 355
click at [327, 11] on div "Solution Requests People asking for tools & solutions in Music communities More…" at bounding box center [497, 14] width 348 height 28
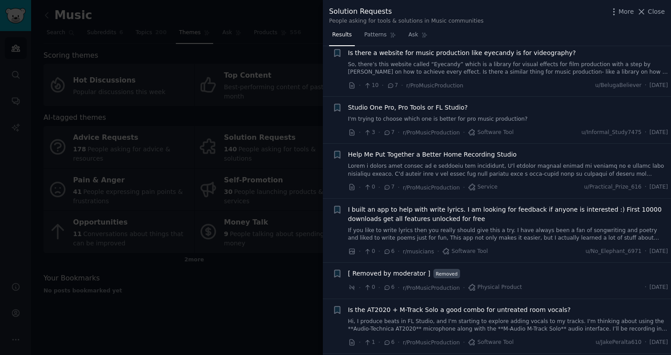
scroll to position [1697, 0]
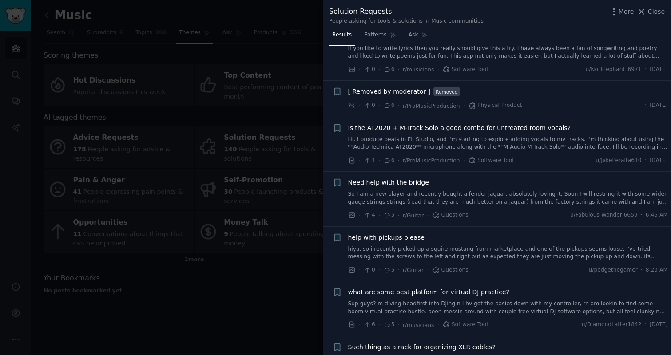
click at [219, 159] on div at bounding box center [335, 177] width 671 height 355
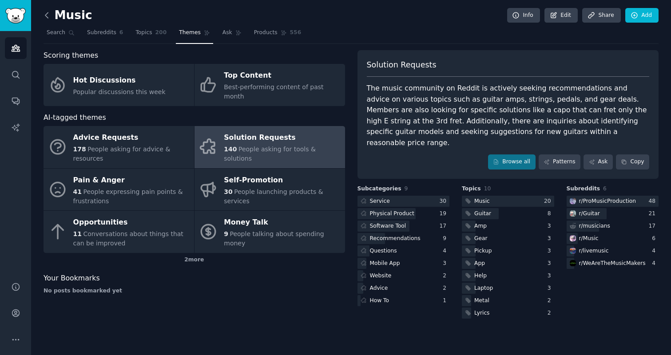
click at [48, 16] on icon at bounding box center [46, 15] width 9 height 9
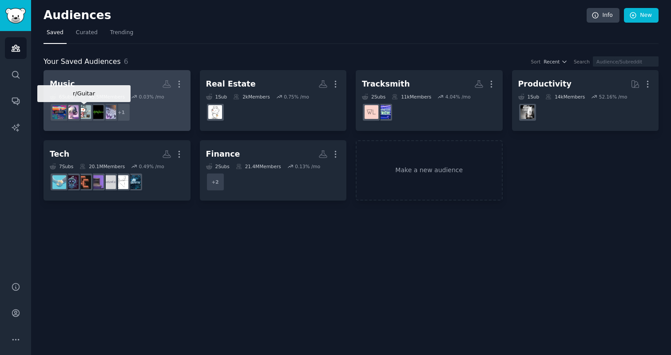
click at [88, 108] on img at bounding box center [84, 112] width 14 height 14
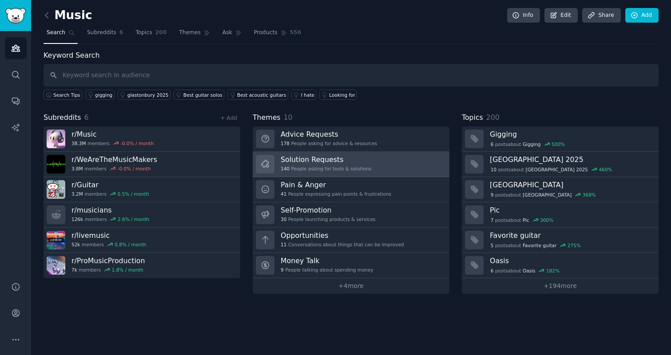
click at [305, 156] on h3 "Solution Requests" at bounding box center [326, 159] width 91 height 9
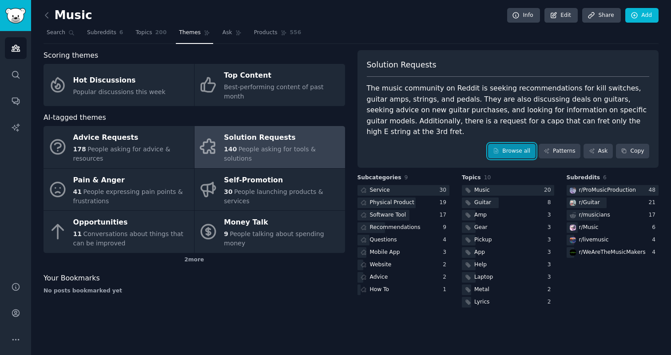
click at [505, 144] on link "Browse all" at bounding box center [511, 151] width 47 height 15
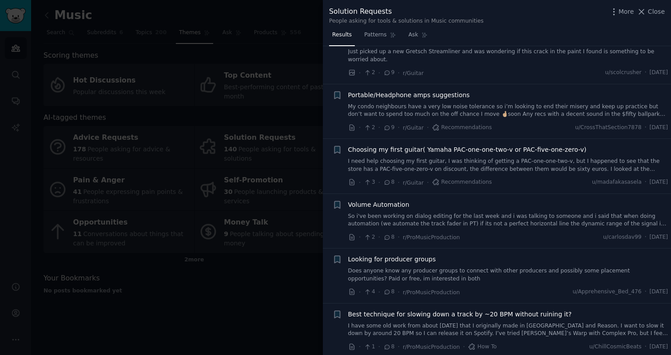
scroll to position [1424, 0]
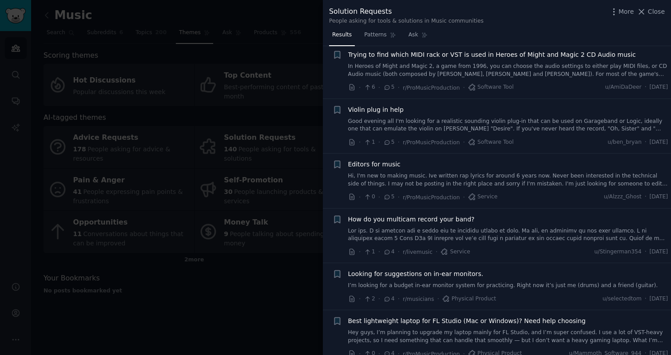
scroll to position [2089, 0]
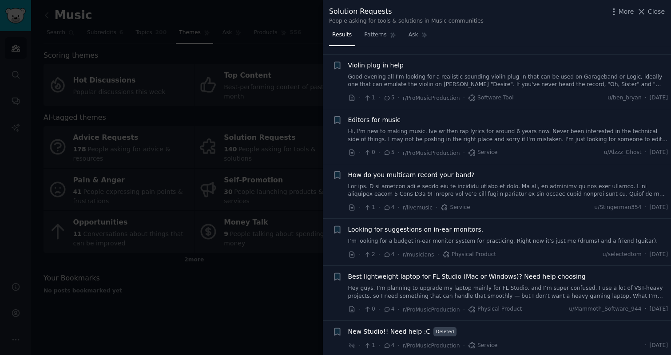
click at [216, 147] on div at bounding box center [335, 177] width 671 height 355
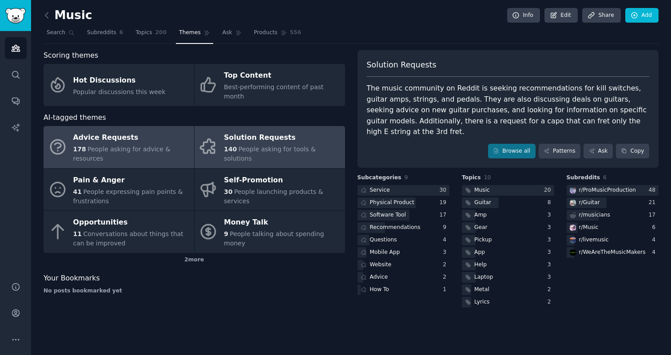
click at [112, 146] on span "People asking for advice & resources" at bounding box center [121, 154] width 97 height 16
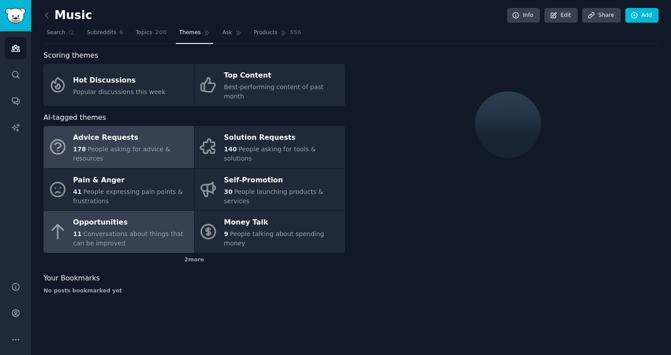
click at [110, 236] on div "11 Conversations about things that can be improved" at bounding box center [131, 239] width 116 height 19
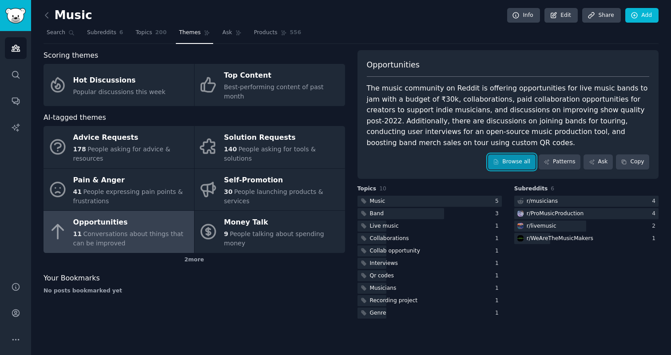
click at [515, 163] on link "Browse all" at bounding box center [511, 161] width 47 height 15
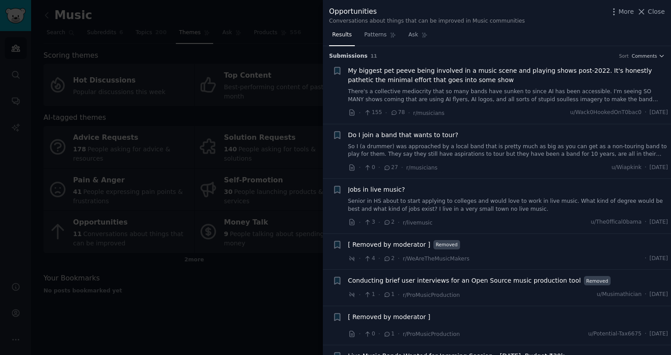
drag, startPoint x: 488, startPoint y: 80, endPoint x: 482, endPoint y: 63, distance: 18.0
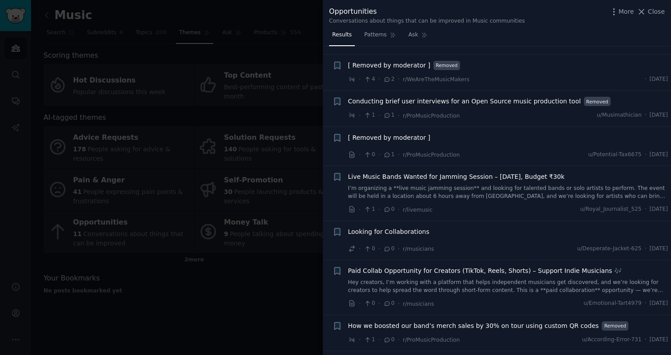
scroll to position [230, 0]
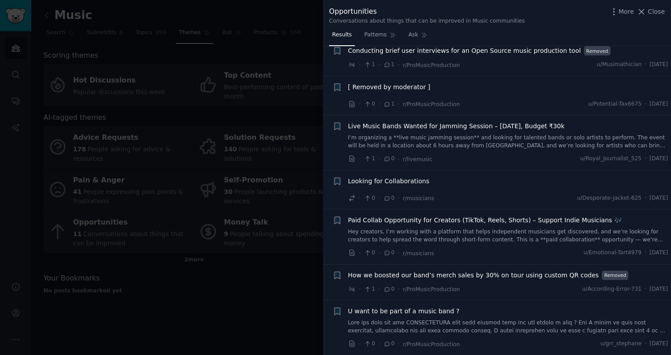
click at [86, 73] on div at bounding box center [335, 177] width 671 height 355
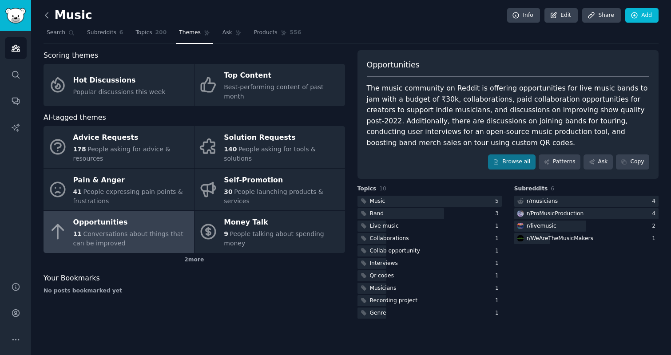
click at [49, 17] on icon at bounding box center [46, 15] width 9 height 9
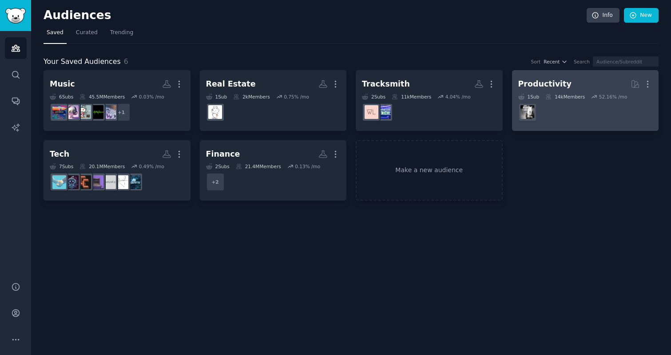
click at [532, 91] on h2 "Productivity More" at bounding box center [585, 84] width 135 height 16
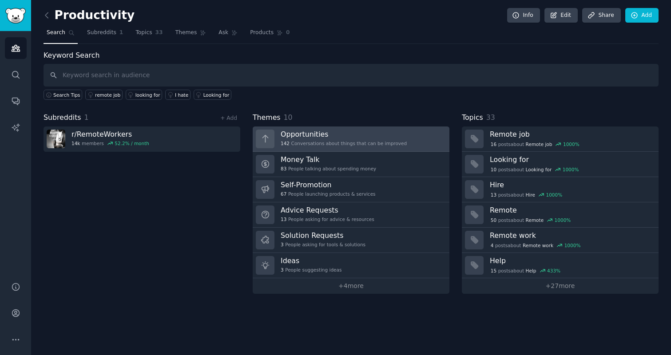
click at [327, 133] on h3 "Opportunities" at bounding box center [344, 134] width 126 height 9
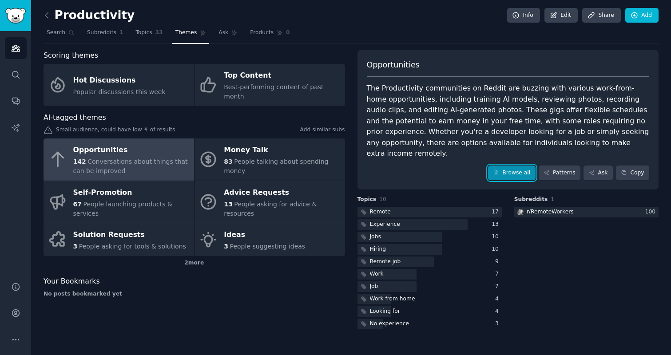
click at [499, 170] on icon at bounding box center [496, 173] width 6 height 6
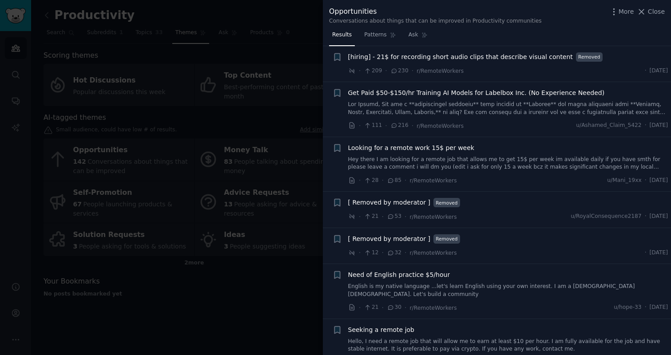
scroll to position [67, 0]
click at [241, 135] on div at bounding box center [335, 177] width 671 height 355
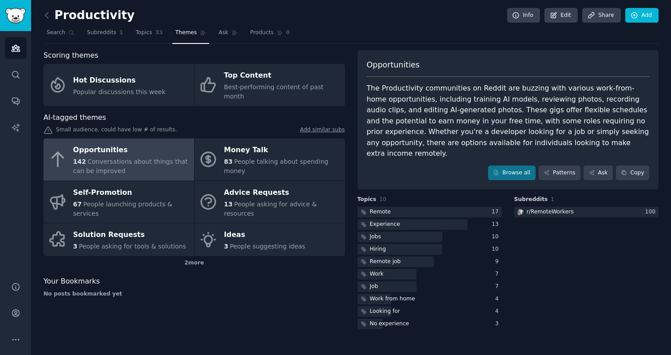
click at [249, 158] on span "People talking about spending money" at bounding box center [276, 166] width 104 height 16
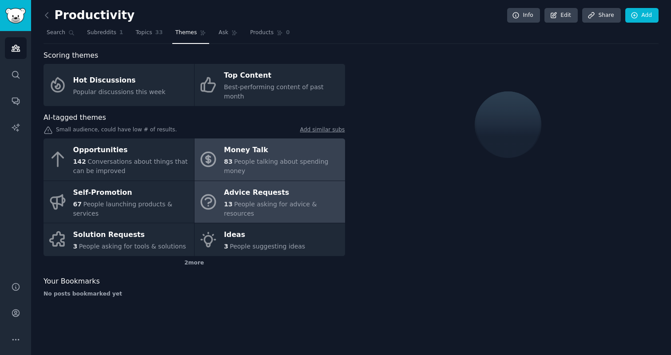
click at [241, 201] on span "People asking for advice & resources" at bounding box center [270, 209] width 93 height 16
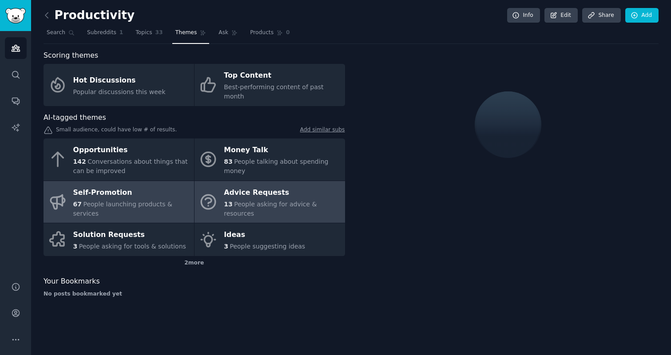
click at [169, 200] on div "67 People launching products & services" at bounding box center [131, 209] width 116 height 19
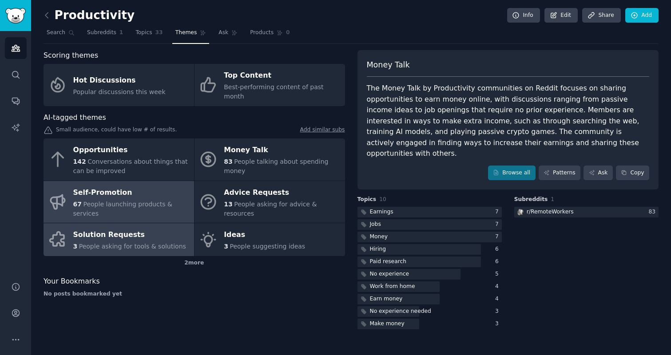
click at [151, 228] on div "Solution Requests" at bounding box center [129, 235] width 113 height 14
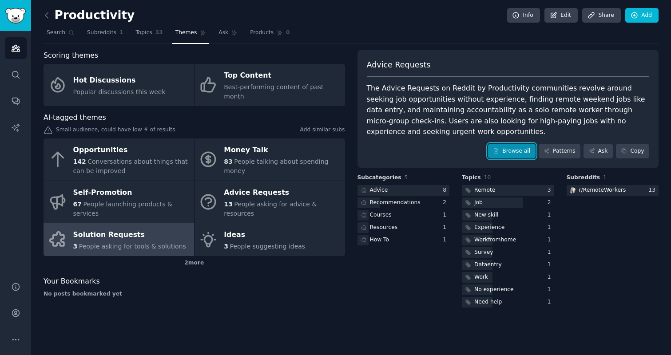
click at [522, 155] on link "Browse all" at bounding box center [511, 151] width 47 height 15
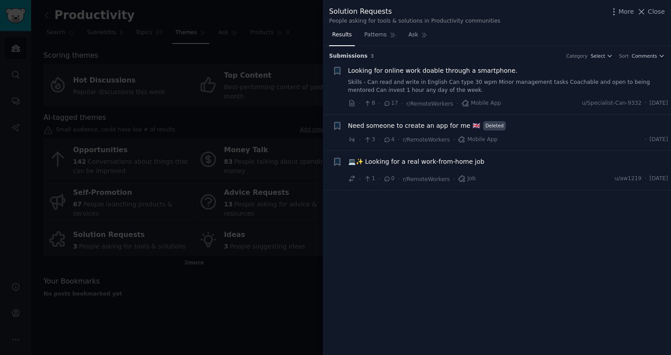
click at [158, 81] on div at bounding box center [335, 177] width 671 height 355
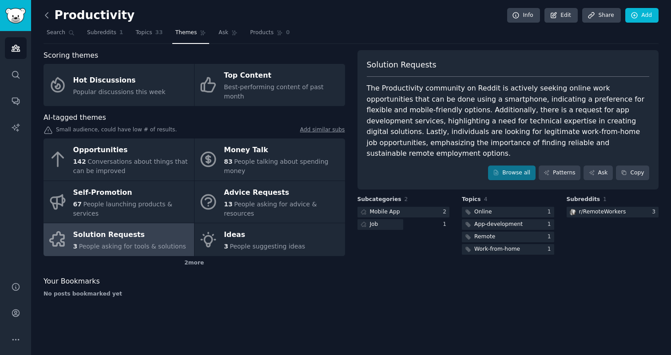
click at [48, 15] on icon at bounding box center [46, 15] width 9 height 9
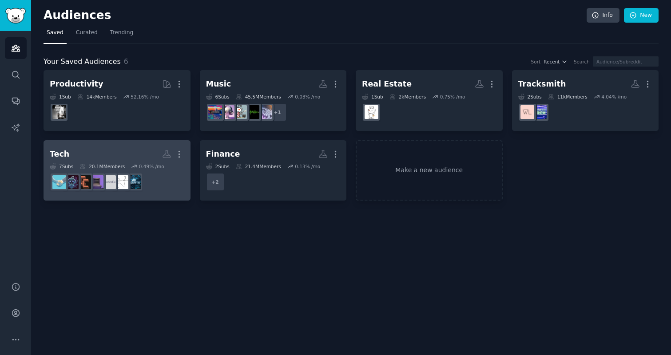
click at [128, 155] on h2 "Tech More" at bounding box center [117, 154] width 135 height 16
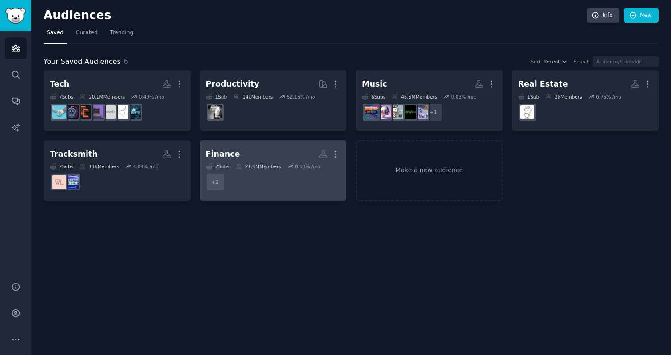
click at [244, 170] on dd "+ 2" at bounding box center [273, 182] width 135 height 25
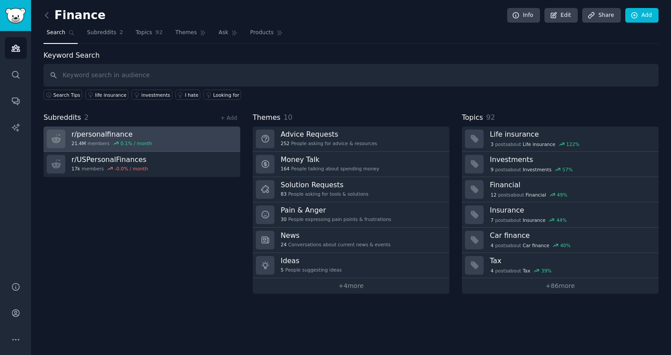
click at [166, 141] on link "r/ personalfinance 21.4M members 0.1 % / month" at bounding box center [142, 139] width 197 height 25
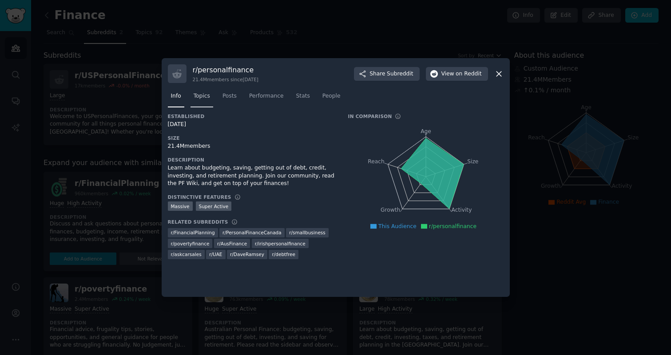
click at [203, 98] on span "Topics" at bounding box center [202, 96] width 16 height 8
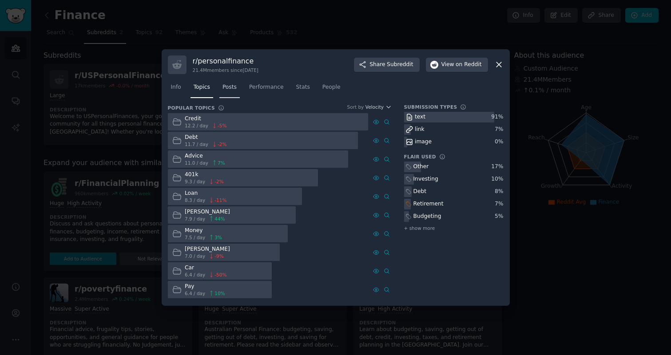
click at [228, 93] on link "Posts" at bounding box center [229, 89] width 20 height 18
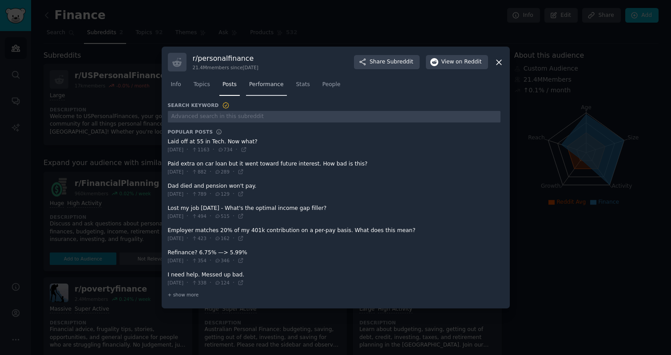
click at [257, 94] on link "Performance" at bounding box center [266, 87] width 41 height 18
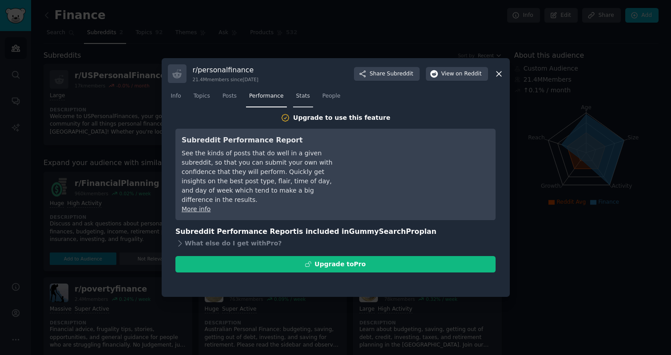
click at [308, 97] on span "Stats" at bounding box center [303, 96] width 14 height 8
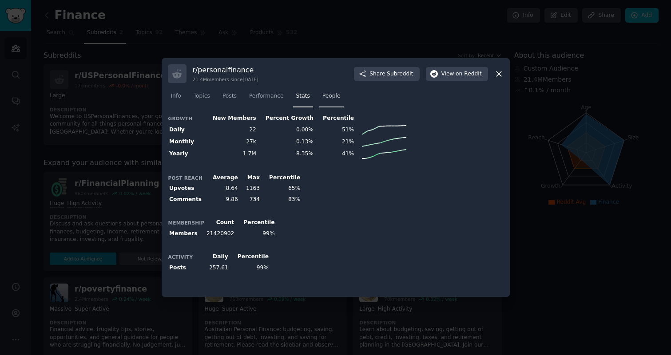
click at [336, 96] on span "People" at bounding box center [331, 96] width 18 height 8
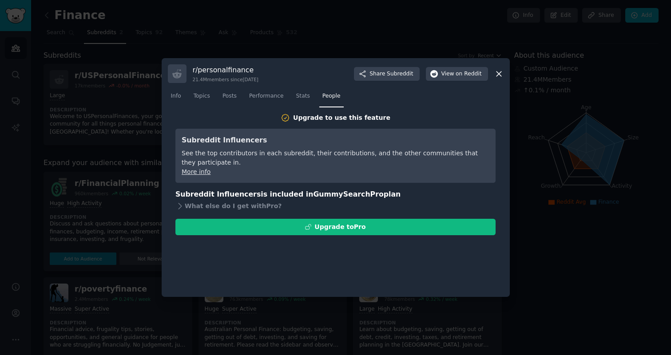
click at [265, 38] on div at bounding box center [335, 177] width 671 height 355
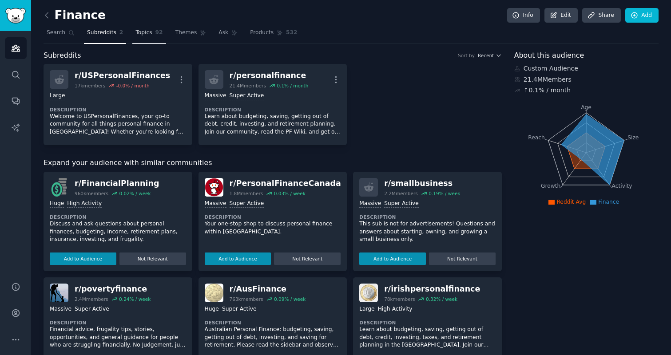
click at [147, 33] on span "Topics" at bounding box center [143, 33] width 16 height 8
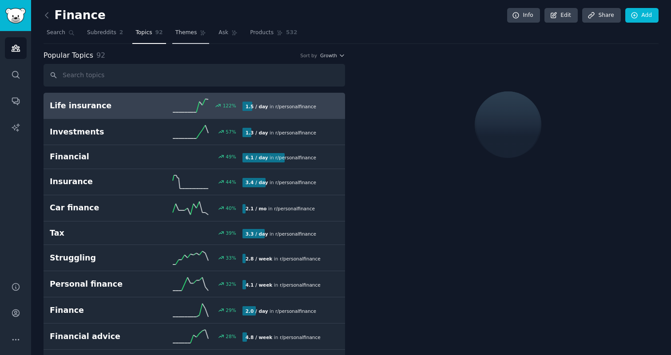
click at [182, 32] on span "Themes" at bounding box center [186, 33] width 22 height 8
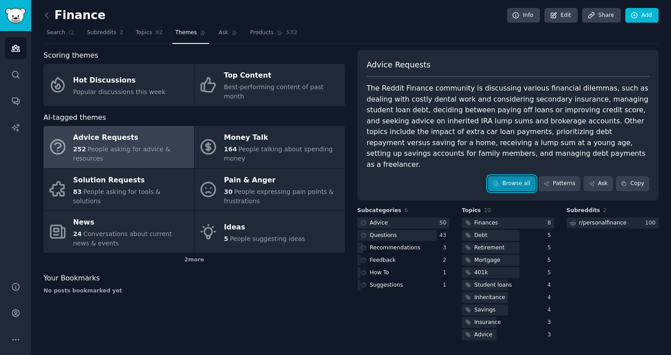
click at [507, 176] on link "Browse all" at bounding box center [511, 183] width 47 height 15
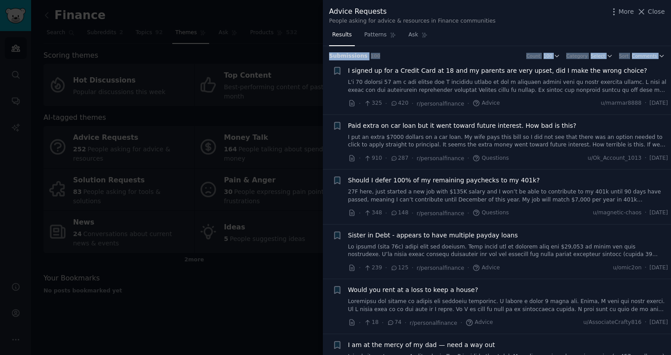
drag, startPoint x: 337, startPoint y: 106, endPoint x: 325, endPoint y: 55, distance: 52.1
click at [325, 55] on div "Submission s 100 Count 100 Category Select Sort Comments + I signed up for a Cr…" at bounding box center [497, 200] width 348 height 309
click at [408, 52] on h3 "Submission s 100 Count 100 Category Select Sort Comments" at bounding box center [497, 56] width 336 height 8
click at [258, 146] on div at bounding box center [335, 177] width 671 height 355
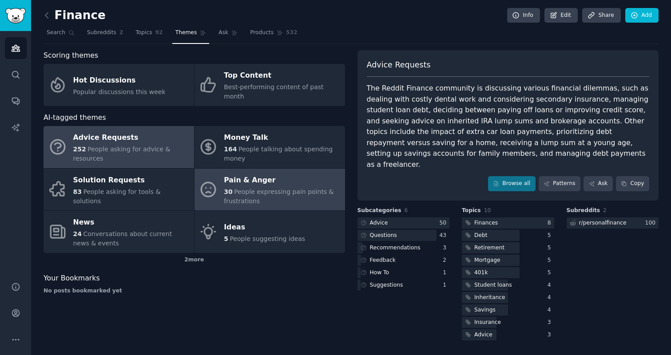
click at [241, 188] on span "People expressing pain points & frustrations" at bounding box center [279, 196] width 110 height 16
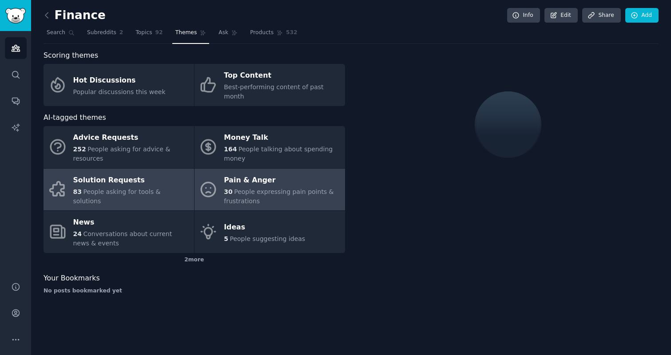
click at [141, 198] on link "Solution Requests 83 People asking for tools & solutions" at bounding box center [119, 190] width 150 height 42
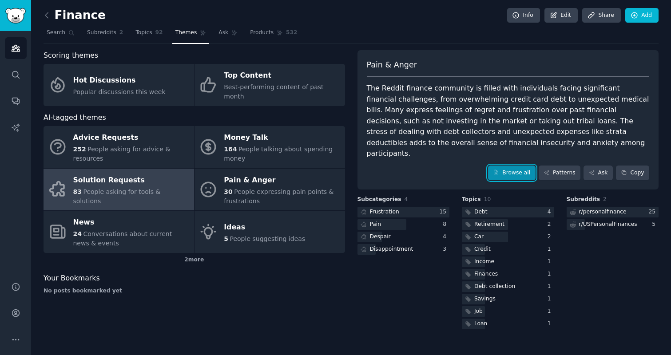
click at [518, 166] on link "Browse all" at bounding box center [511, 173] width 47 height 15
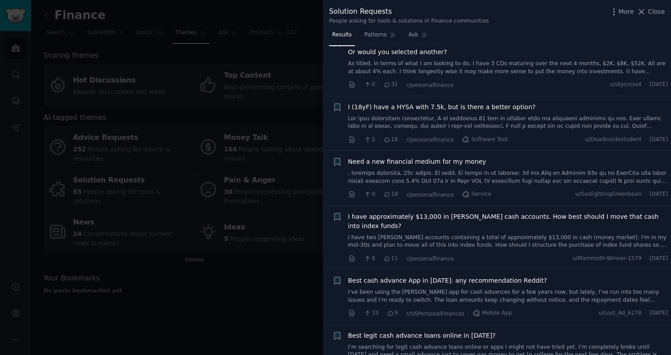
scroll to position [24, 0]
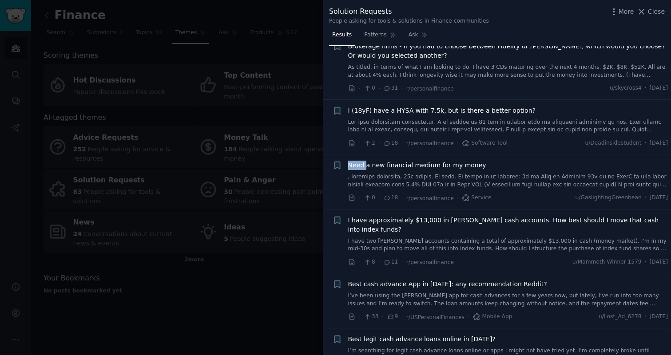
drag, startPoint x: 358, startPoint y: 150, endPoint x: 363, endPoint y: 166, distance: 16.2
click at [375, 156] on li "+ Need a new financial medium for my money · 0 · 18 · r/personalfinance · Servi…" at bounding box center [497, 181] width 348 height 55
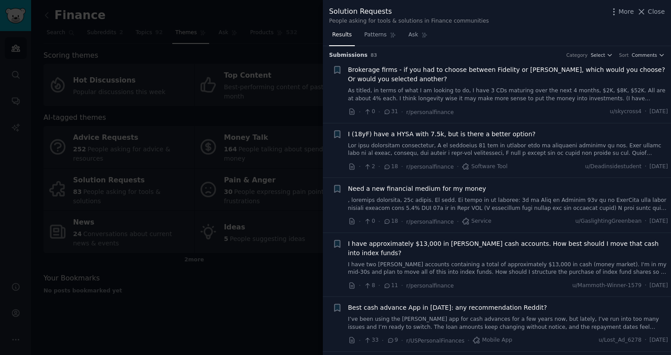
scroll to position [0, 0]
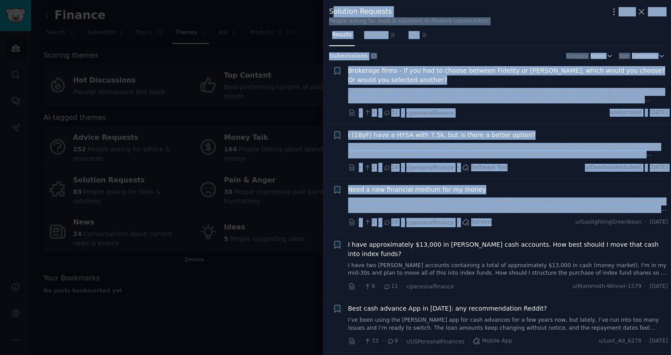
drag, startPoint x: 505, startPoint y: 232, endPoint x: 331, endPoint y: 15, distance: 278.3
click at [331, 15] on div "Solution Requests People asking for tools & solutions in Finance communities Mo…" at bounding box center [497, 177] width 348 height 355
click at [331, 15] on div "Solution Requests" at bounding box center [409, 11] width 160 height 11
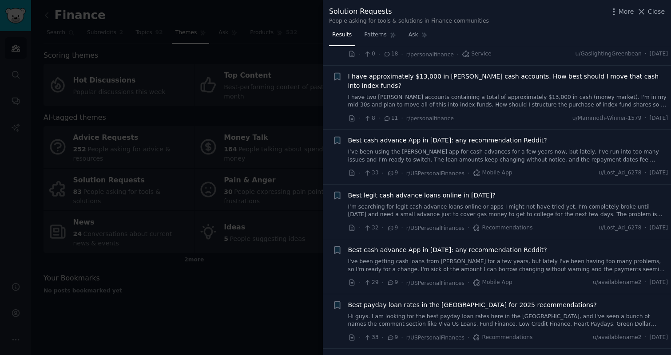
scroll to position [169, 0]
click at [276, 156] on div at bounding box center [335, 177] width 671 height 355
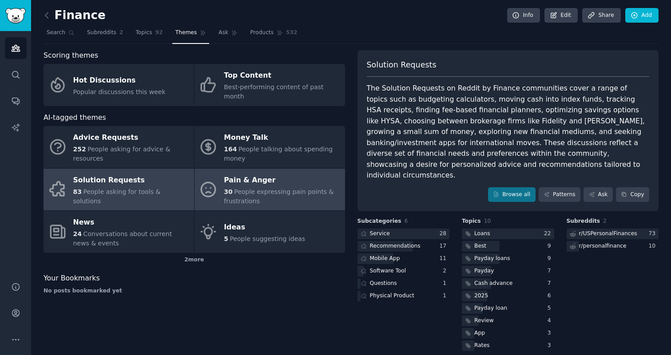
click at [247, 169] on link "Pain & Anger 30 People expressing pain points & frustrations" at bounding box center [269, 190] width 150 height 42
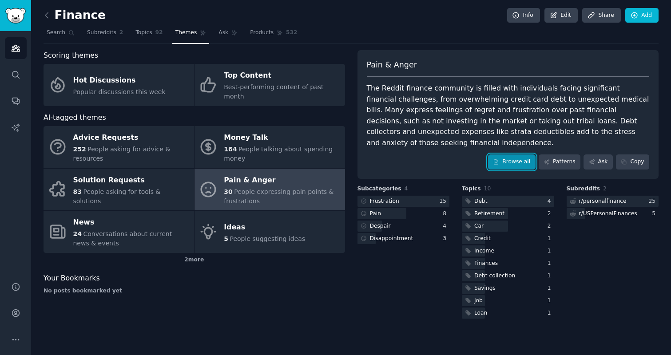
click at [520, 160] on link "Browse all" at bounding box center [511, 161] width 47 height 15
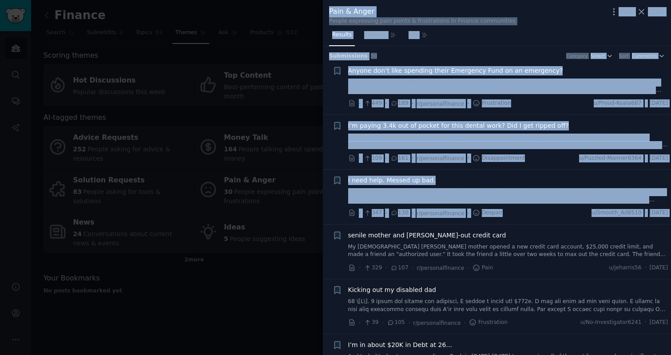
drag, startPoint x: 452, startPoint y: 229, endPoint x: 327, endPoint y: 8, distance: 254.2
click at [327, 8] on div "Pain & Anger People expressing pain points & frustrations in Finance communitie…" at bounding box center [497, 177] width 348 height 355
click at [327, 8] on div "Pain & Anger People expressing pain points & frustrations in Finance communitie…" at bounding box center [497, 14] width 348 height 28
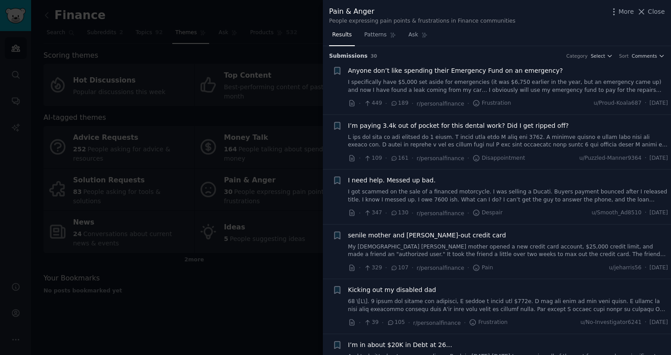
click at [151, 75] on div at bounding box center [335, 177] width 671 height 355
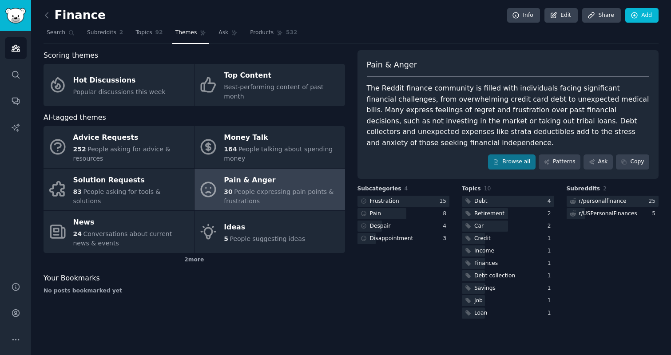
click at [52, 17] on link at bounding box center [49, 15] width 11 height 14
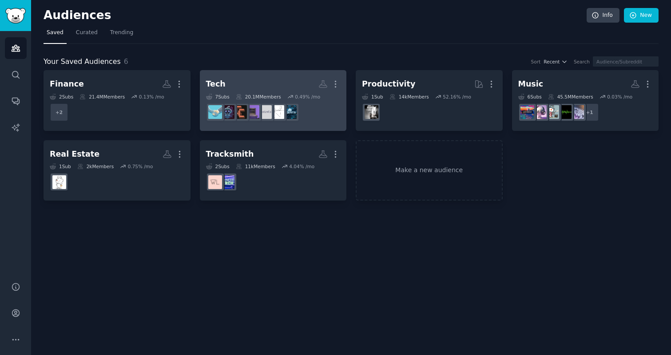
click at [223, 84] on h2 "Tech More" at bounding box center [273, 84] width 135 height 16
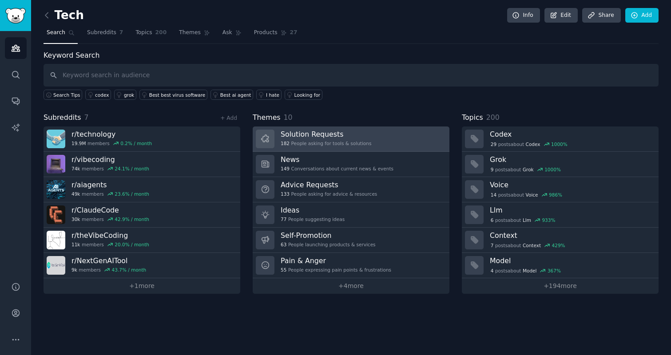
click at [289, 140] on div "Solution Requests 182 People asking for tools & solutions" at bounding box center [326, 139] width 91 height 19
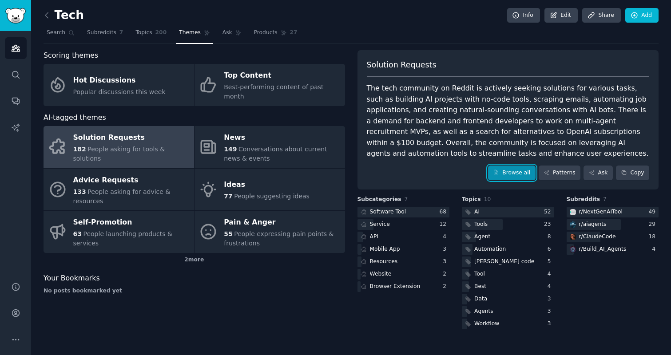
click at [518, 174] on link "Browse all" at bounding box center [511, 173] width 47 height 15
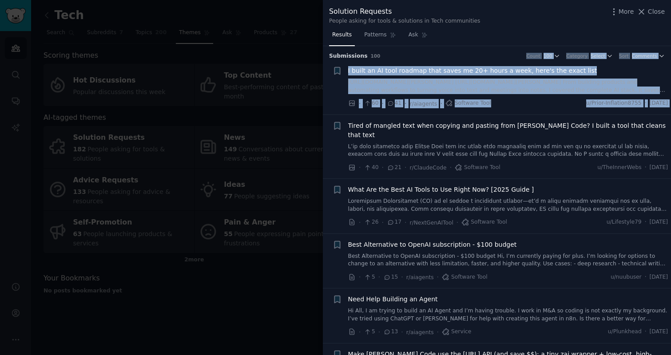
drag, startPoint x: 380, startPoint y: 59, endPoint x: 642, endPoint y: 115, distance: 267.3
click at [642, 115] on div "Submission s 100 Count 100 Category Select Sort Comments + I built an AI tool r…" at bounding box center [497, 200] width 348 height 309
click at [642, 115] on li "+ Tired of mangled text when copying and pasting from Claude Code? I built a to…" at bounding box center [497, 147] width 348 height 64
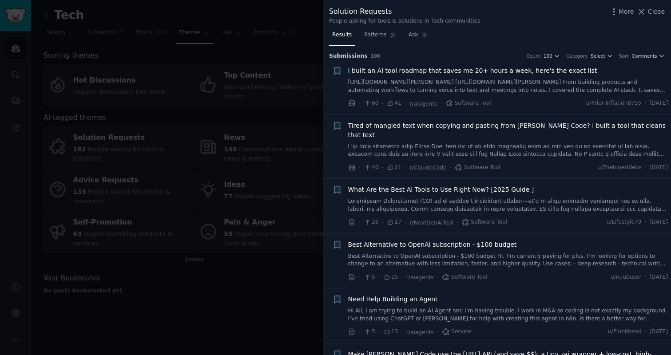
click at [399, 53] on h3 "Submission s 100 Count 100 Category Select Sort Comments" at bounding box center [497, 56] width 336 height 8
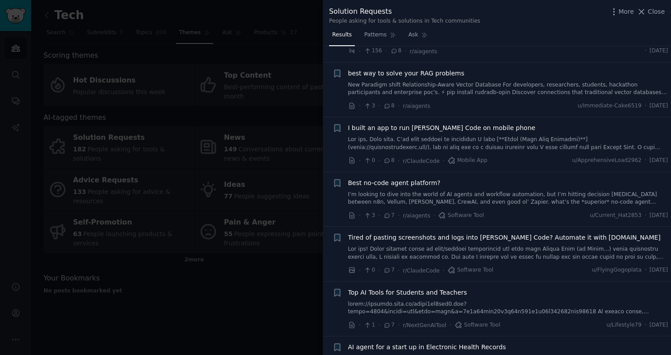
scroll to position [600, 0]
drag, startPoint x: 388, startPoint y: 151, endPoint x: 380, endPoint y: 155, distance: 9.7
click at [379, 173] on li "+ Best no-code agent platform? I’m looking to dive into the world of AI agents …" at bounding box center [497, 200] width 348 height 55
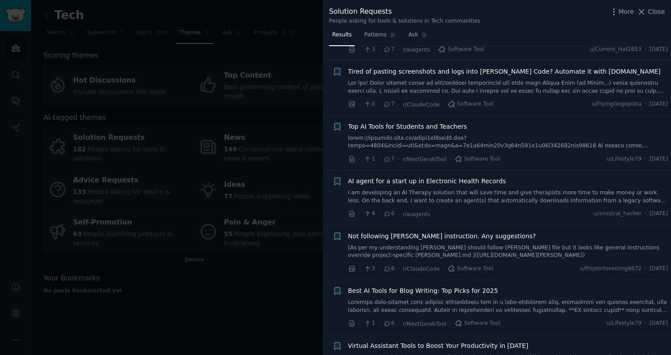
scroll to position [764, 0]
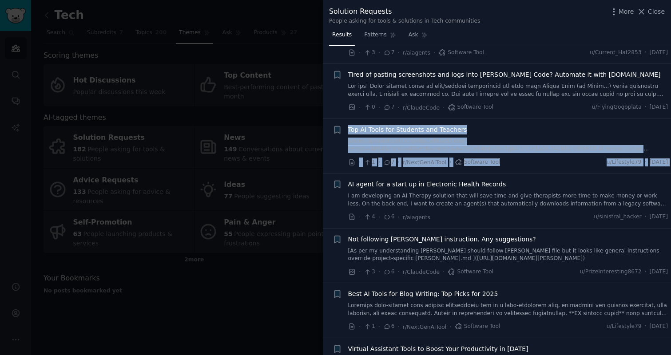
drag, startPoint x: 384, startPoint y: 155, endPoint x: 354, endPoint y: 103, distance: 59.5
click at [354, 119] on li "+ Top AI Tools for Students and Teachers · 1 · 7 · r/NextGenAITool · Software T…" at bounding box center [497, 146] width 348 height 55
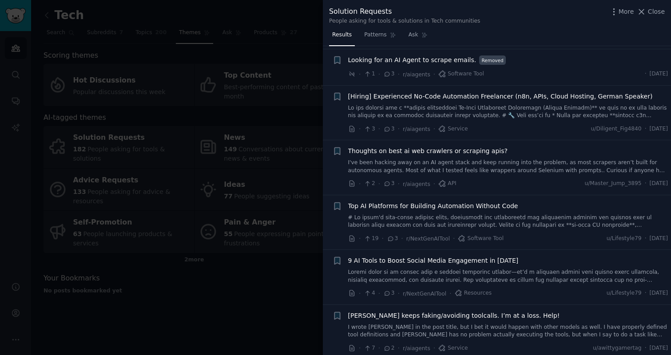
scroll to position [1593, 0]
click at [367, 146] on span "Thoughts on best ai web crawlers or scraping apis?" at bounding box center [427, 150] width 159 height 9
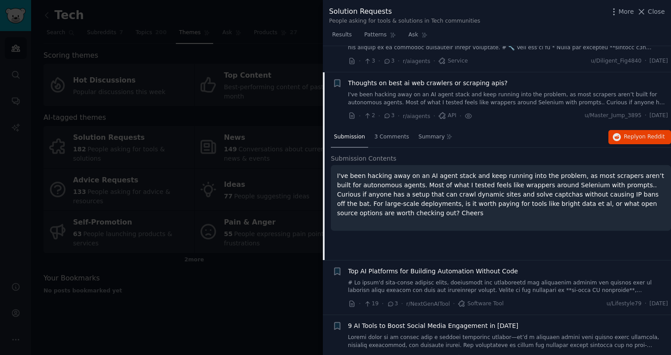
scroll to position [1668, 0]
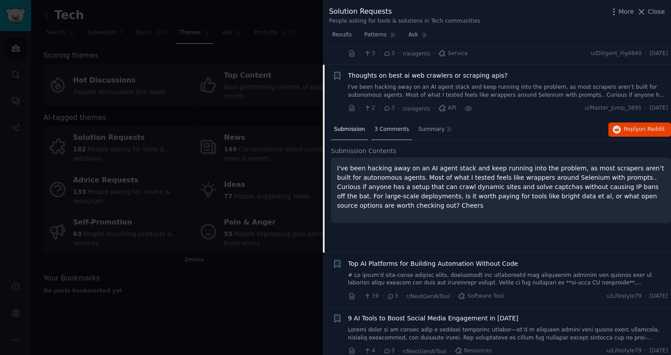
click at [374, 126] on span "3 Comments" at bounding box center [391, 130] width 35 height 8
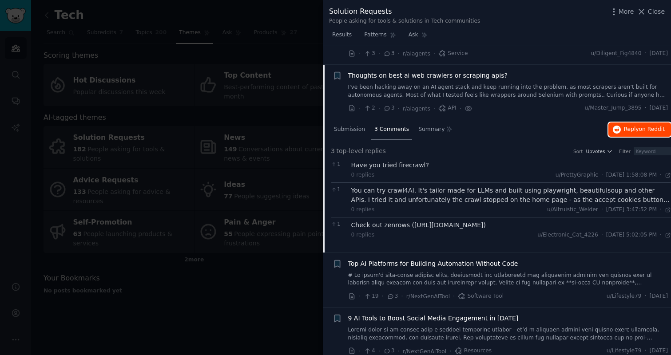
click at [620, 123] on button "Reply on Reddit" at bounding box center [639, 130] width 63 height 14
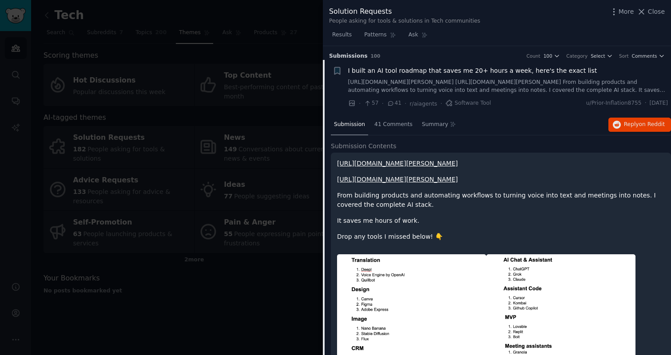
click at [166, 63] on div at bounding box center [335, 177] width 671 height 355
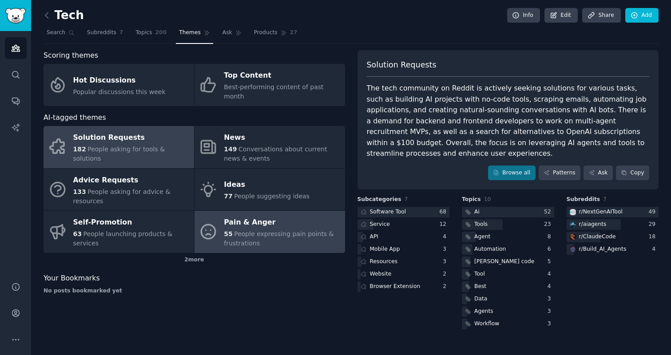
click at [198, 213] on link "Pain & Anger 55 People expressing pain points & frustrations" at bounding box center [269, 232] width 150 height 42
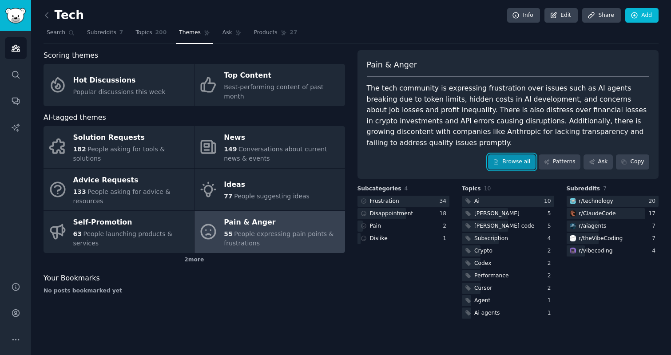
click at [508, 154] on link "Browse all" at bounding box center [511, 161] width 47 height 15
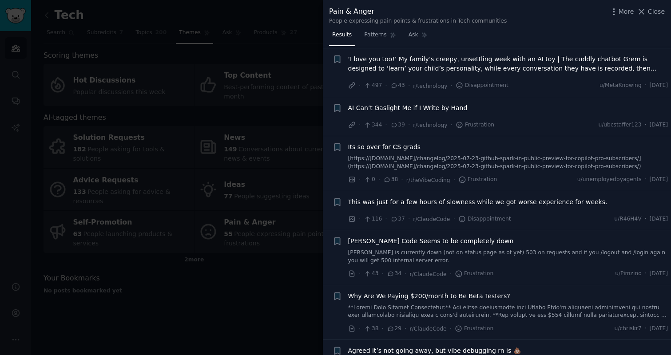
scroll to position [842, 0]
